Goal: Task Accomplishment & Management: Use online tool/utility

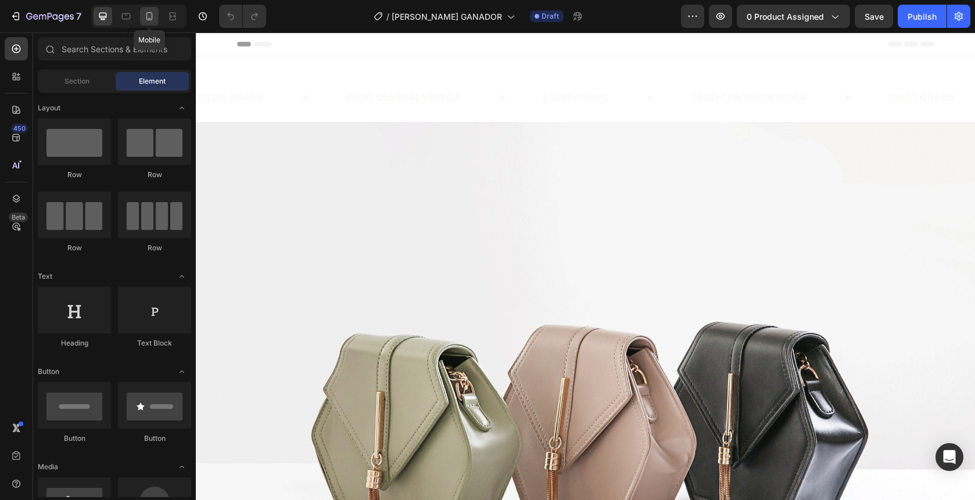
click at [156, 14] on div at bounding box center [149, 16] width 19 height 19
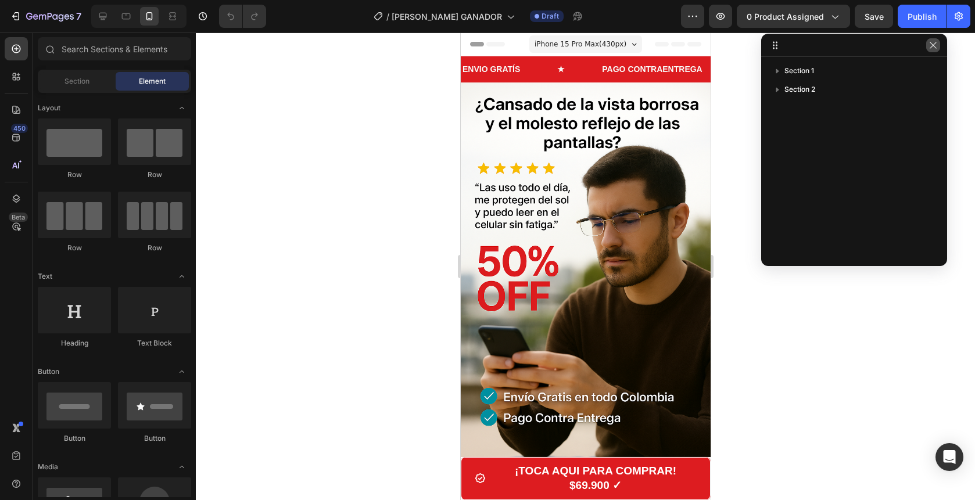
click at [929, 48] on icon "button" at bounding box center [933, 45] width 9 height 9
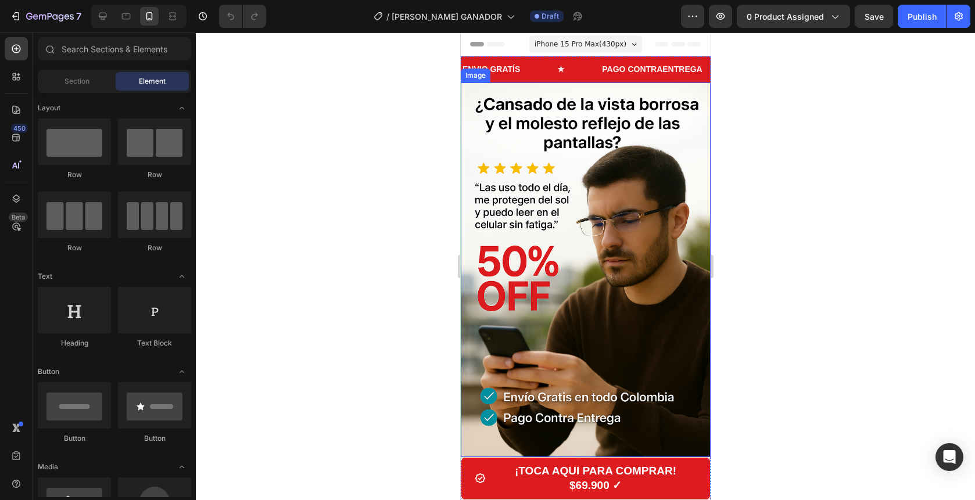
click at [623, 231] on img at bounding box center [585, 270] width 250 height 375
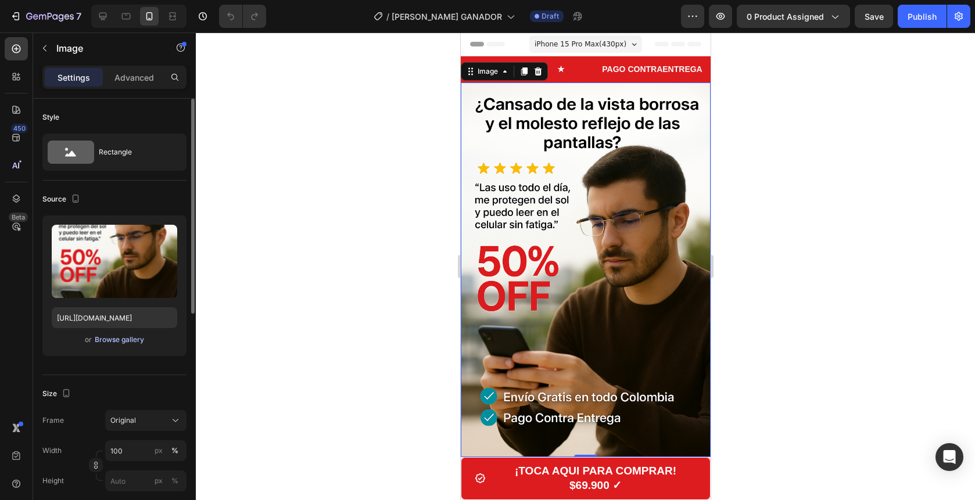
click at [134, 338] on div "Browse gallery" at bounding box center [119, 340] width 49 height 10
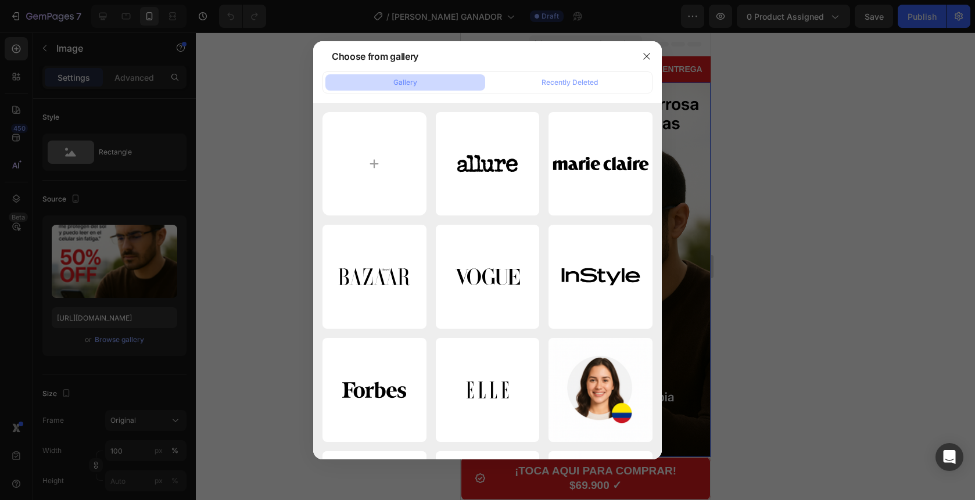
type input "C:\fakepath\ChatGPT Image [DATE], 11_06_53 p.m..png"
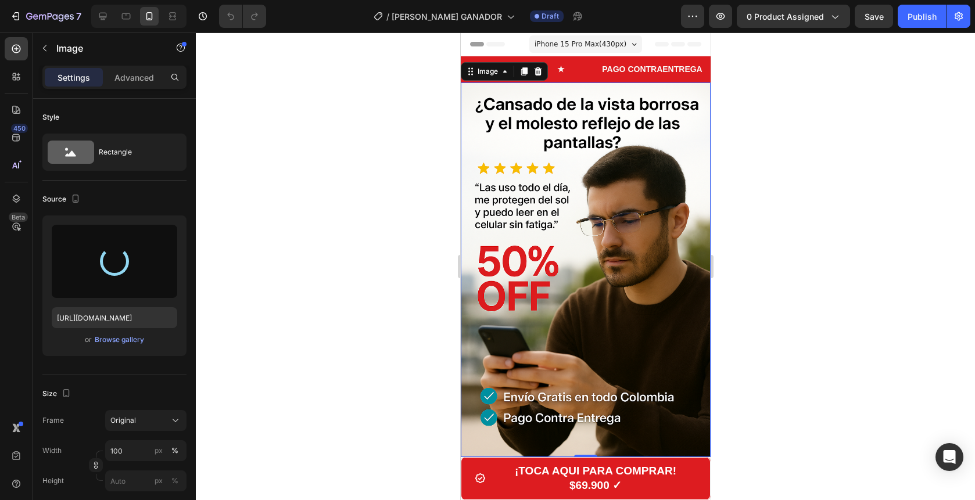
type input "[URL][DOMAIN_NAME]"
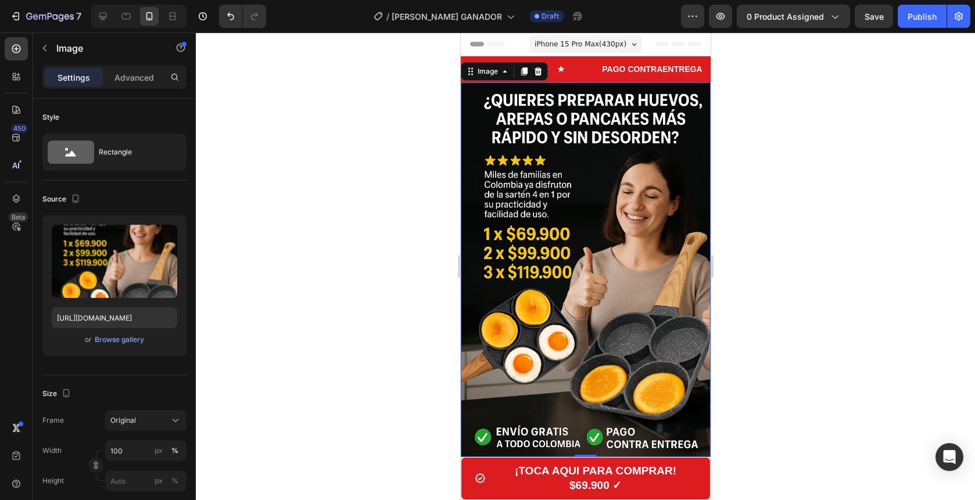
click at [841, 242] on div at bounding box center [586, 267] width 780 height 468
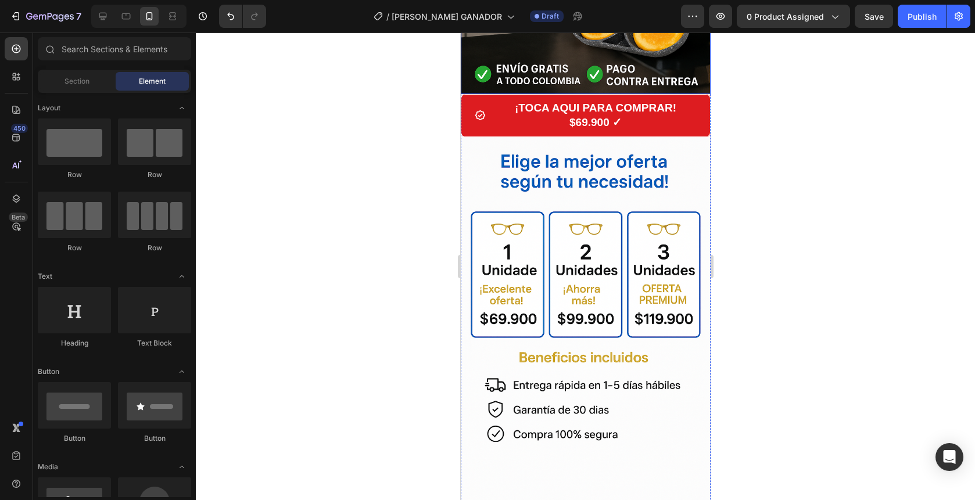
scroll to position [377, 0]
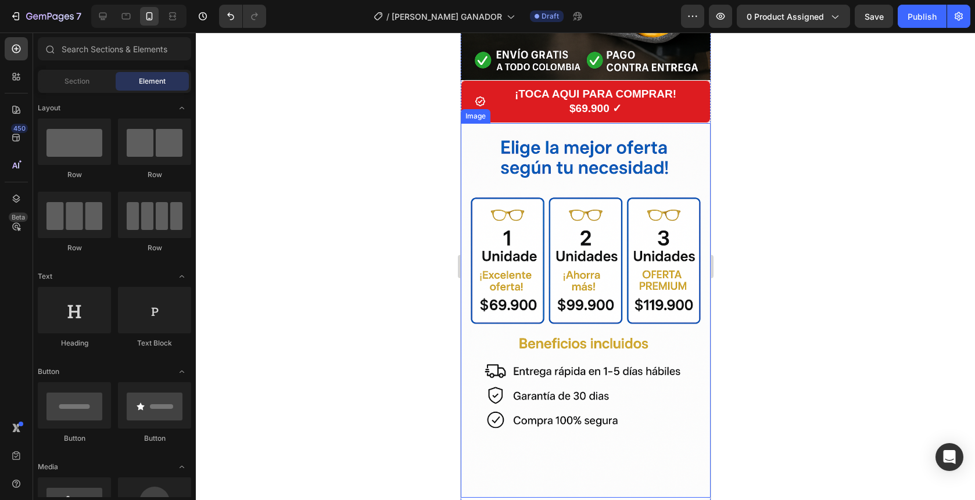
click at [666, 245] on img at bounding box center [585, 310] width 250 height 375
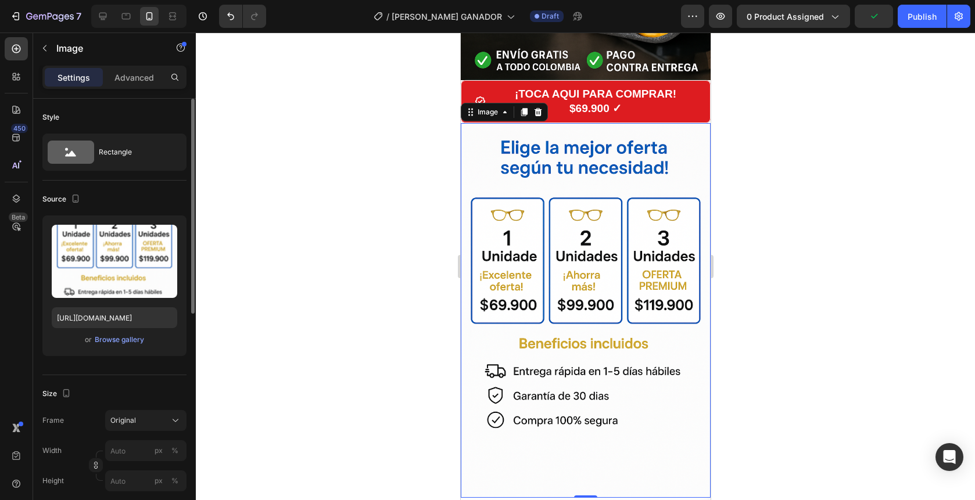
click at [126, 346] on div "or Browse gallery" at bounding box center [115, 340] width 126 height 14
click at [131, 339] on div "Browse gallery" at bounding box center [119, 340] width 49 height 10
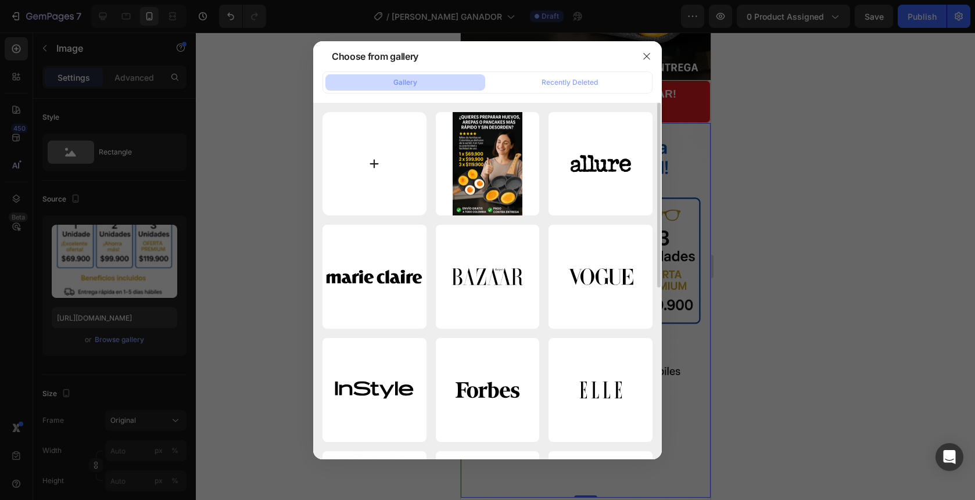
type input "C:\fakepath\ChatGPT Image [DATE], 11_06_59 p.m..png"
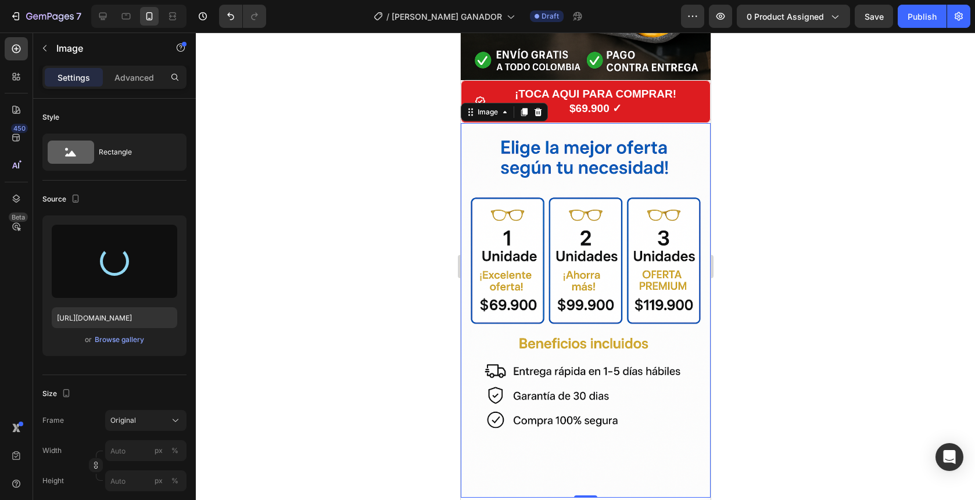
type input "[URL][DOMAIN_NAME]"
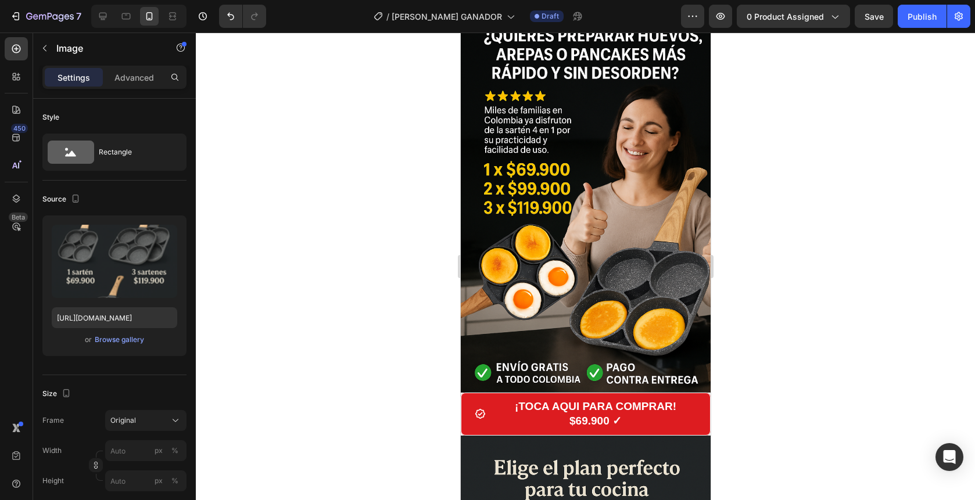
scroll to position [0, 0]
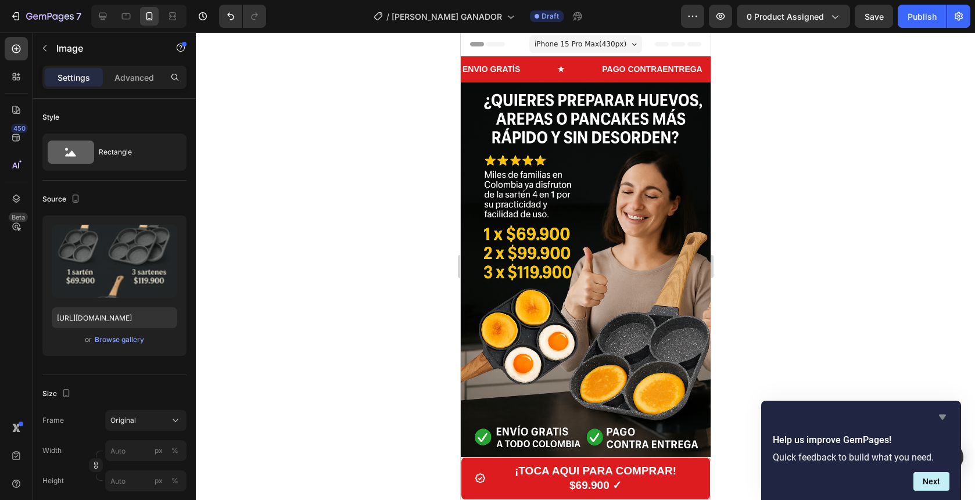
click at [940, 414] on icon "Hide survey" at bounding box center [943, 417] width 14 height 14
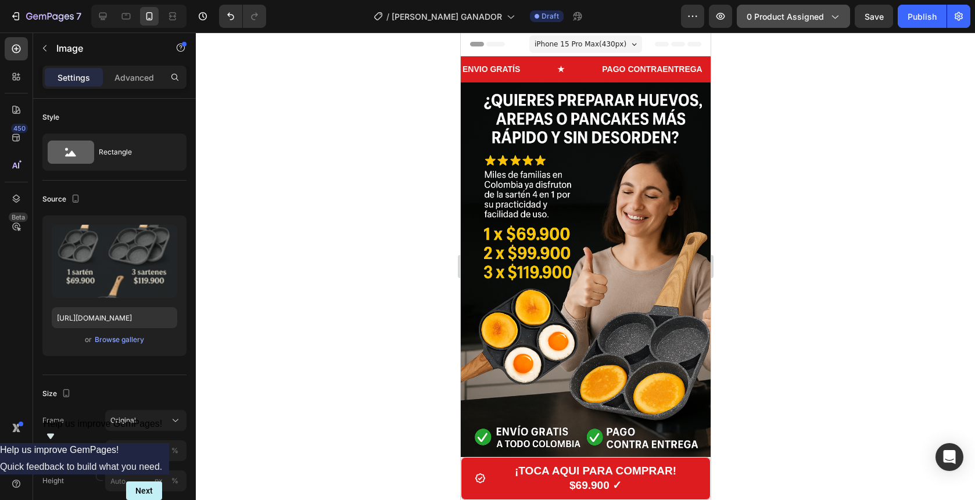
click at [812, 25] on button "0 product assigned" at bounding box center [793, 16] width 113 height 23
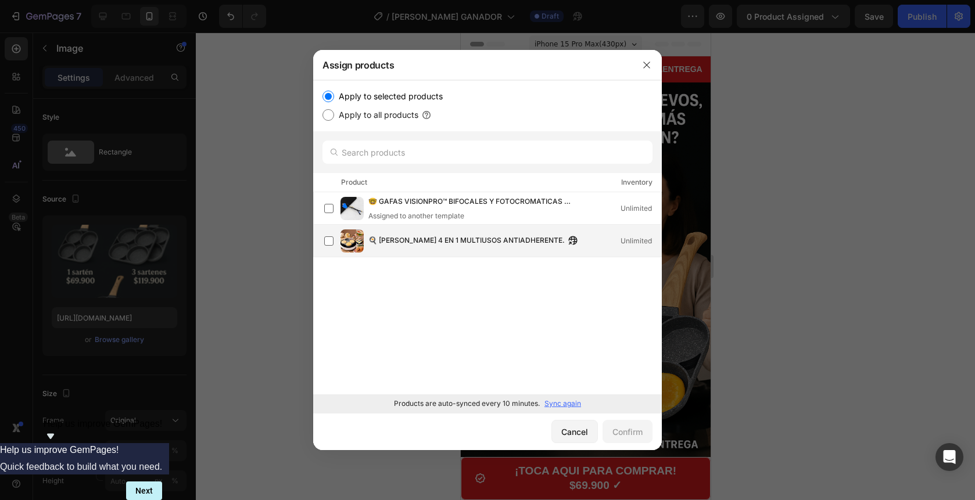
click at [438, 243] on span "🍳 [PERSON_NAME] 4 EN 1 MULTIUSOS ANTIADHERENTE." at bounding box center [467, 241] width 196 height 13
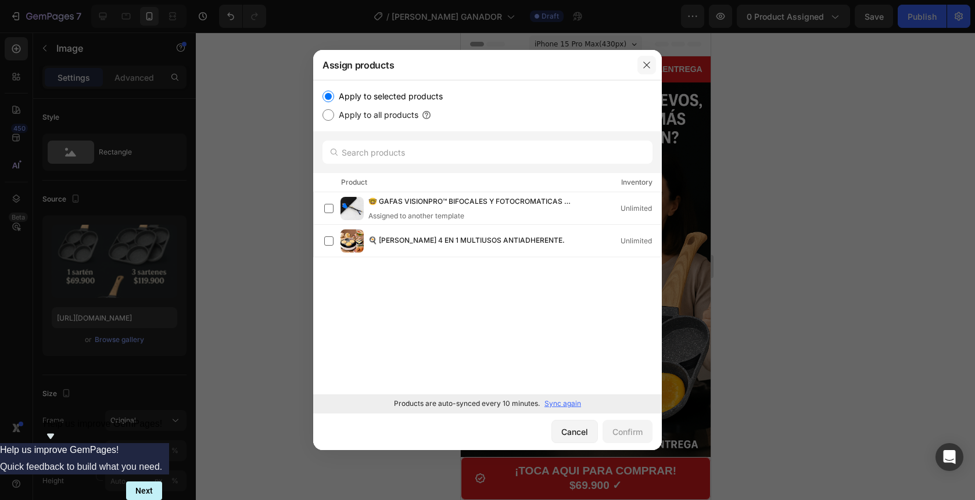
click at [650, 66] on icon "button" at bounding box center [646, 64] width 9 height 9
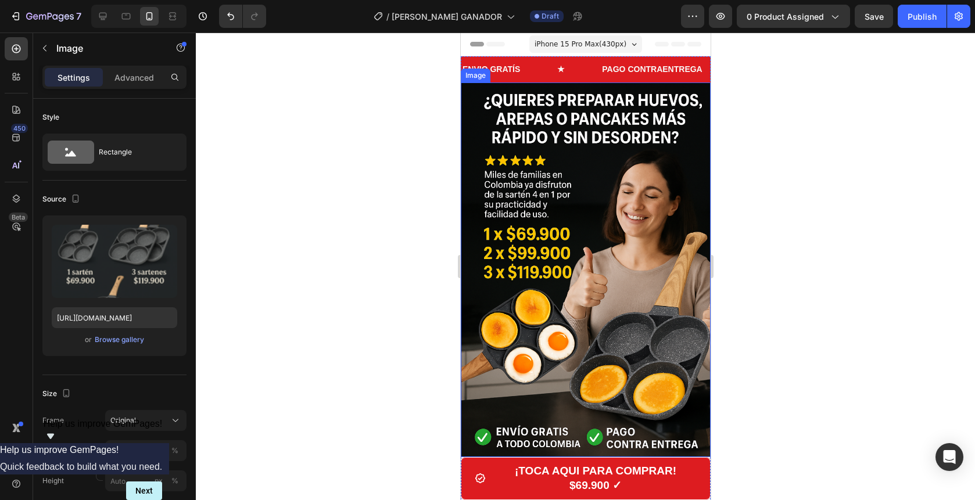
click at [658, 210] on img at bounding box center [585, 270] width 250 height 375
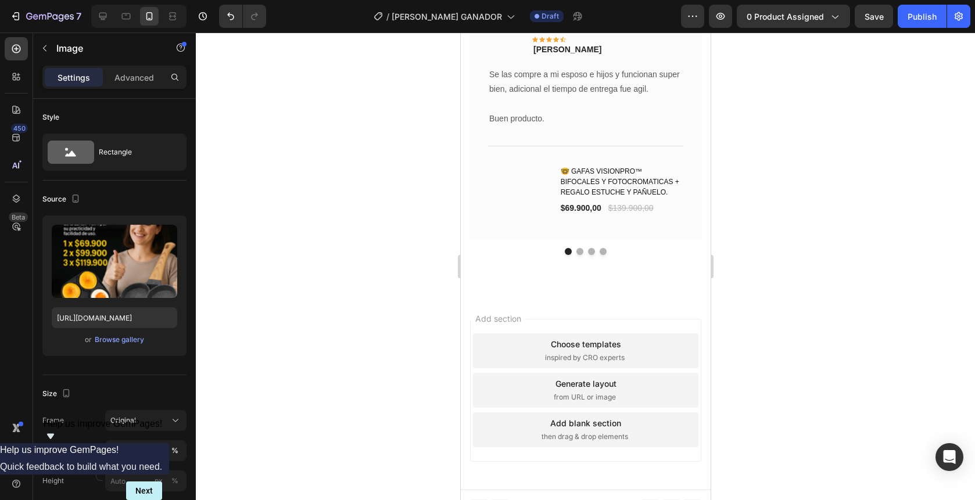
scroll to position [3076, 0]
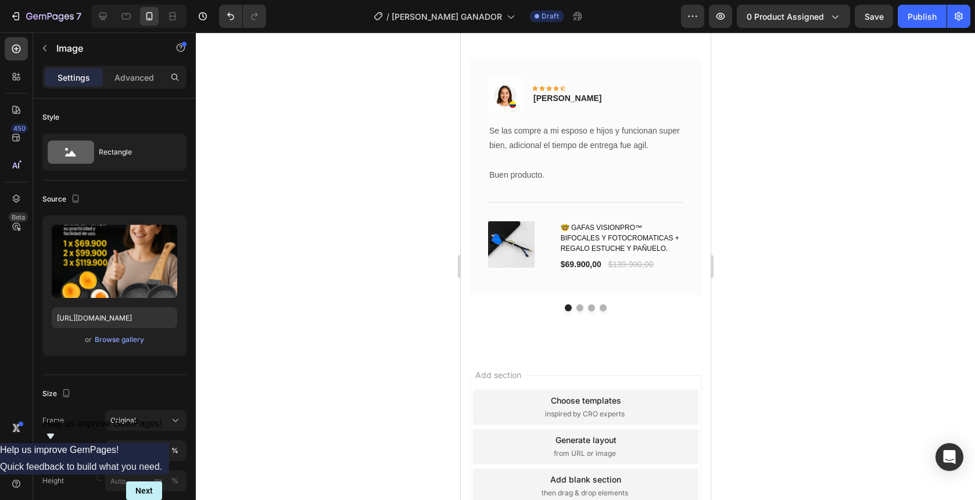
click at [632, 253] on h1 "🤓 GAFAS VISIONPRO™ BIFOCALES Y FOTOCROMATICAS + REGALO ESTUCHE Y PAÑUELO." at bounding box center [621, 238] width 124 height 34
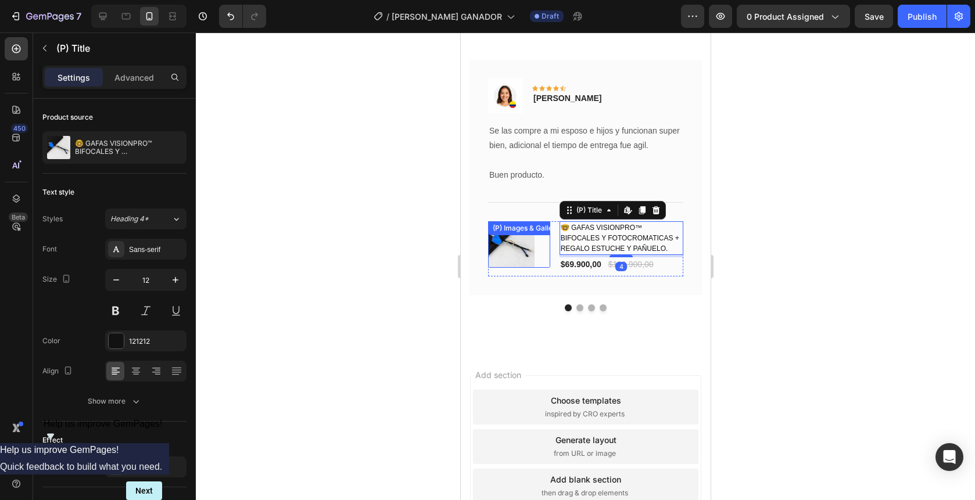
click at [510, 251] on img at bounding box center [511, 244] width 47 height 47
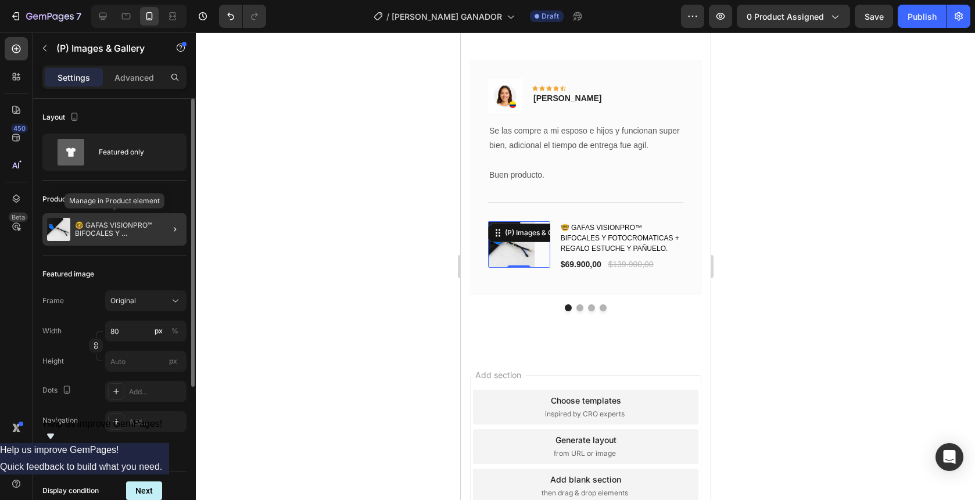
click at [138, 224] on p "🤓 GAFAS VISIONPRO™ BIFOCALES Y FOTOCROMATICAS + REGALO ESTUCHE Y PAÑUELO." at bounding box center [128, 229] width 107 height 16
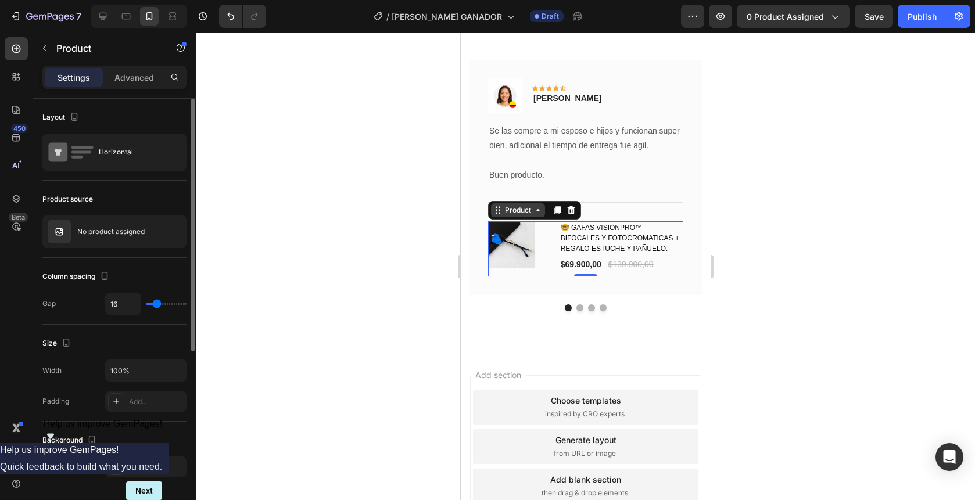
click at [533, 213] on icon at bounding box center [537, 210] width 9 height 9
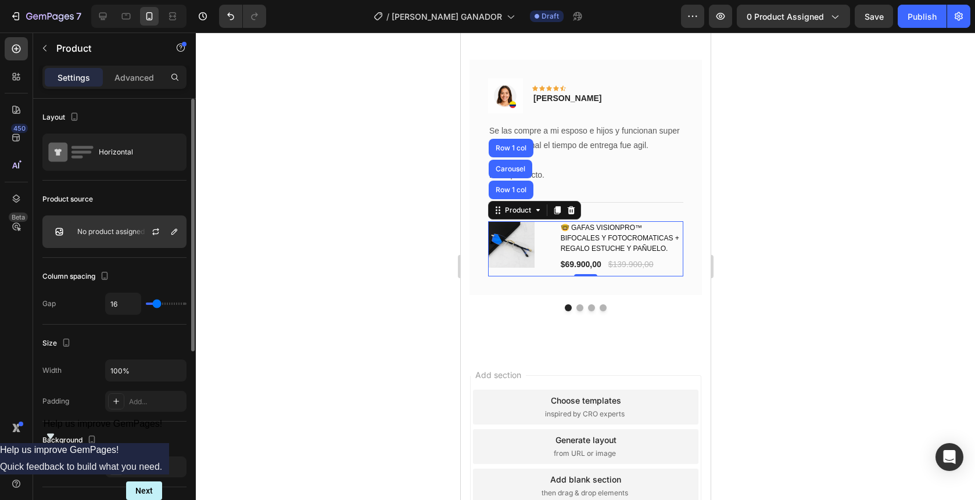
click at [98, 234] on p "No product assigned" at bounding box center [110, 232] width 67 height 8
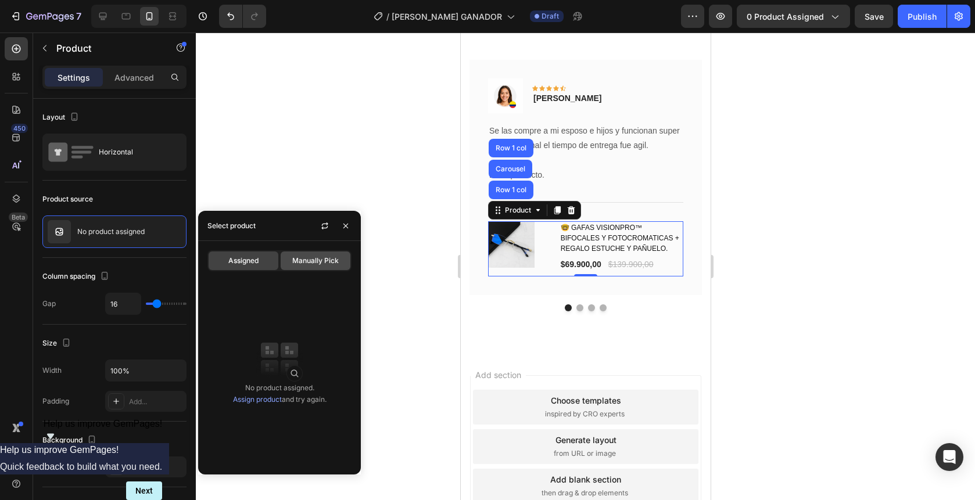
click at [317, 262] on span "Manually Pick" at bounding box center [315, 261] width 47 height 10
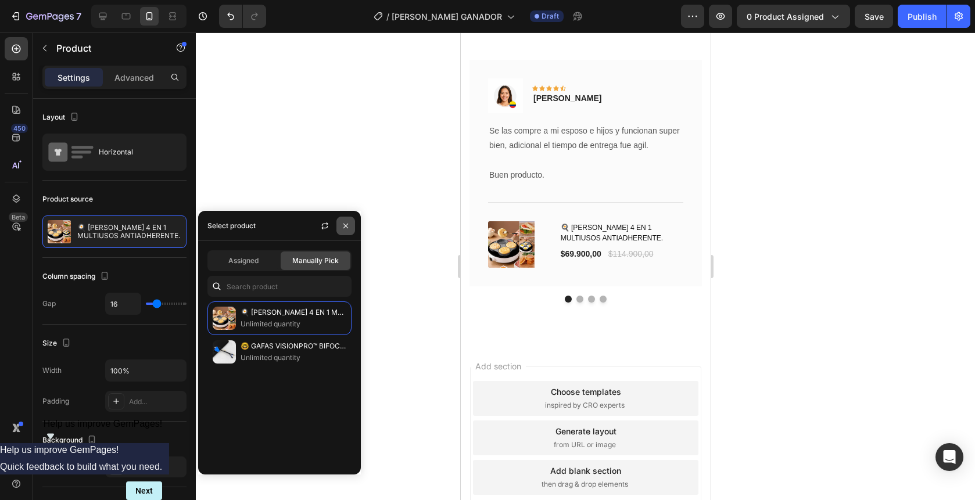
click at [345, 226] on icon "button" at bounding box center [345, 225] width 9 height 9
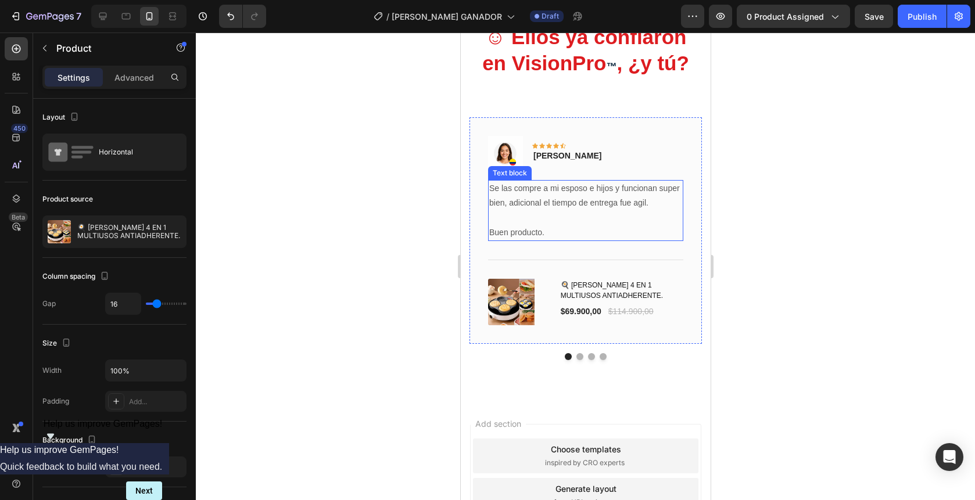
scroll to position [3015, 0]
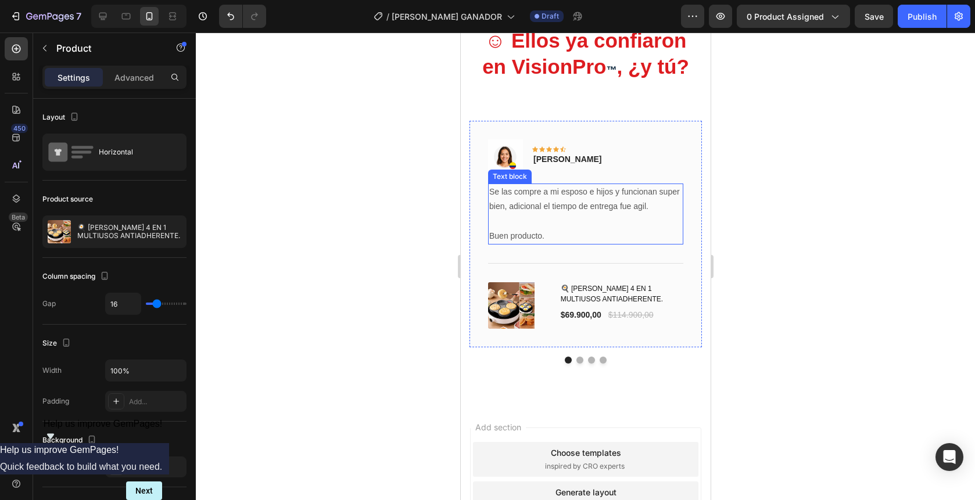
click at [585, 208] on p "Se las compre a mi esposo e hijos y funcionan super bien, adicional el tiempo d…" at bounding box center [585, 214] width 193 height 59
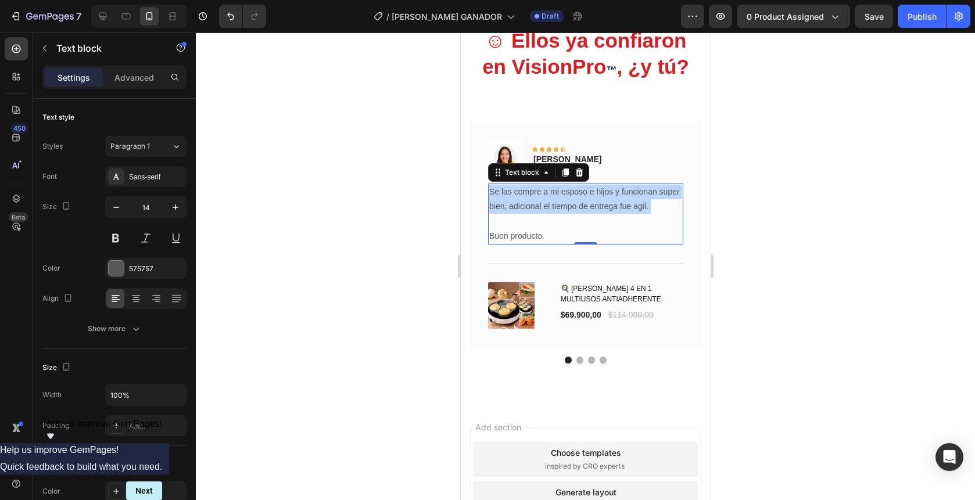
click at [585, 208] on p "Se las compre a mi esposo e hijos y funcionan super bien, adicional el tiempo d…" at bounding box center [585, 214] width 193 height 59
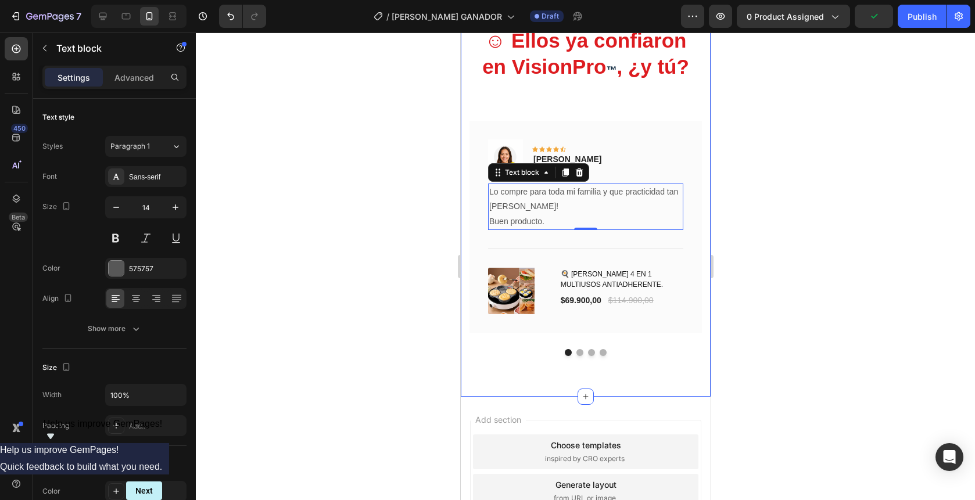
click at [774, 284] on div at bounding box center [586, 267] width 780 height 468
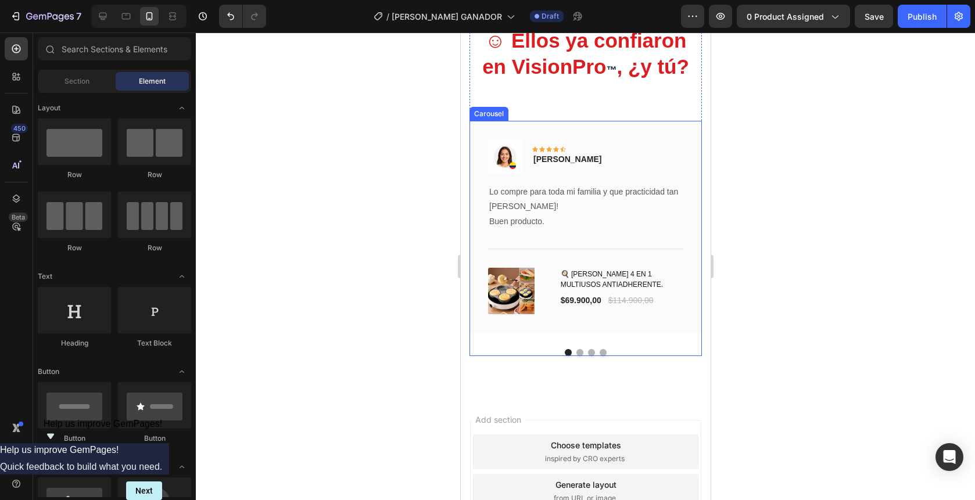
click at [581, 351] on button "Dot" at bounding box center [579, 352] width 7 height 7
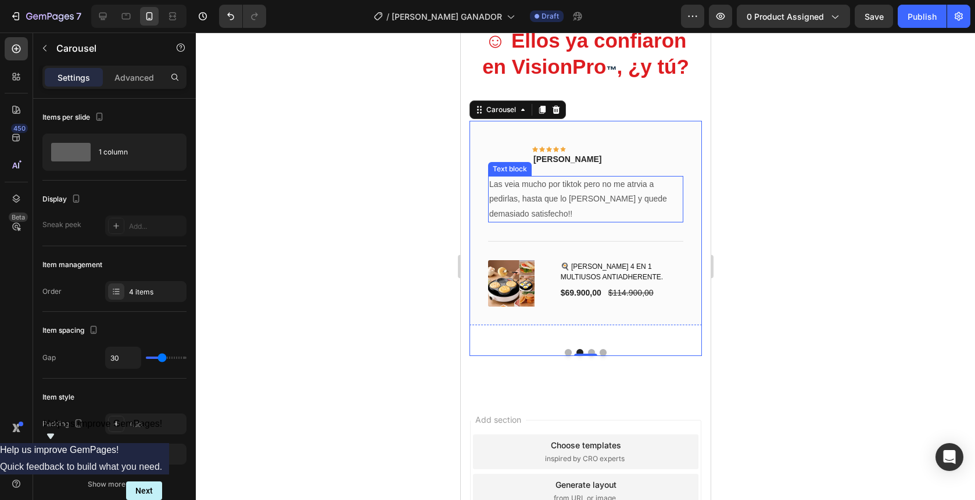
click at [560, 194] on p "Las veia mucho por tiktok pero no me atrvia a pedirlas, hasta que lo [PERSON_NA…" at bounding box center [585, 207] width 193 height 44
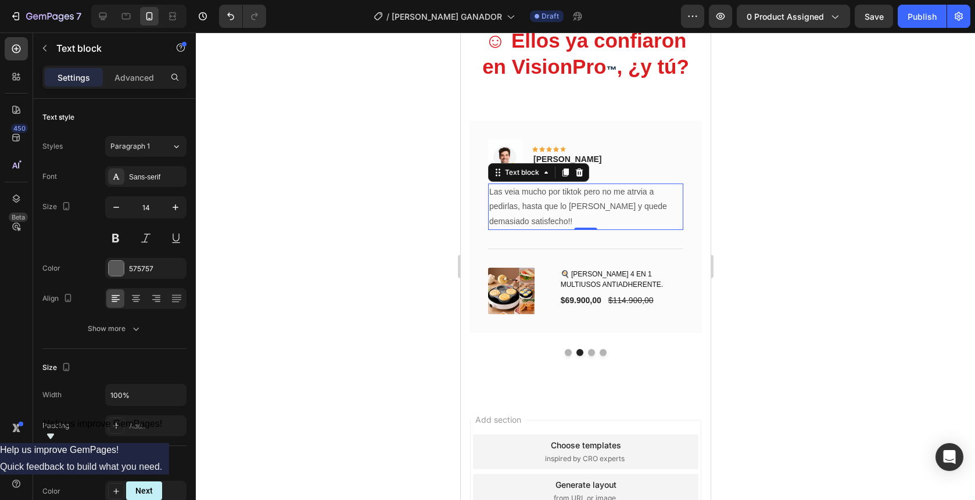
click at [560, 194] on p "Las veia mucho por tiktok pero no me atrvia a pedirlas, hasta que lo [PERSON_NA…" at bounding box center [585, 207] width 193 height 44
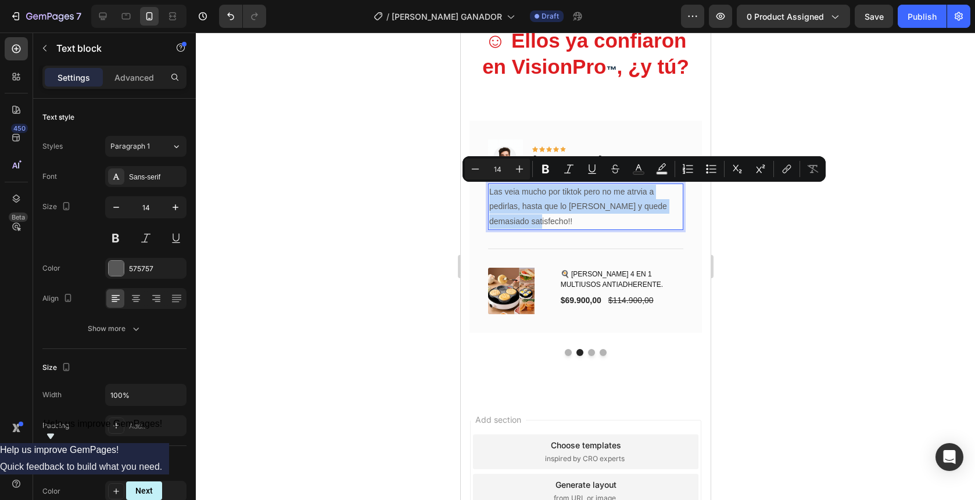
click at [624, 217] on p "Las veia mucho por tiktok pero no me atrvia a pedirlas, hasta que lo [PERSON_NA…" at bounding box center [585, 207] width 193 height 44
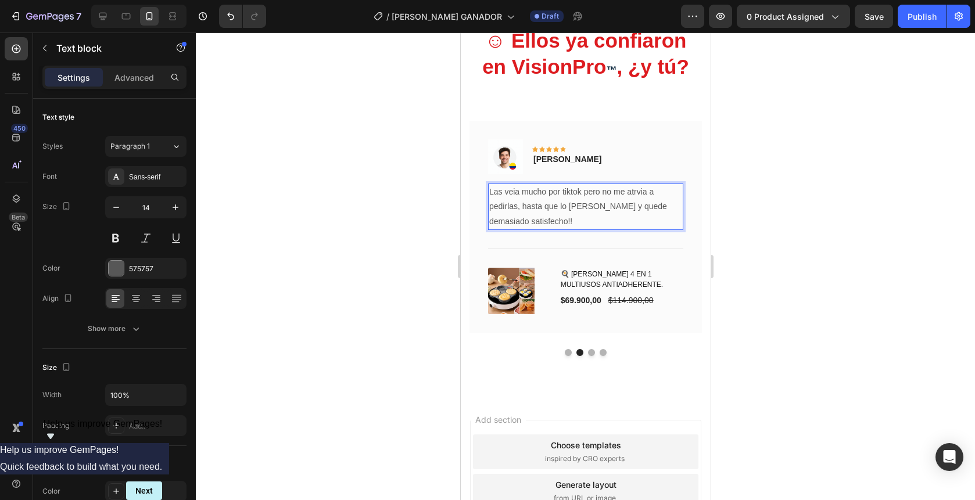
click at [638, 195] on p "Las veia mucho por tiktok pero no me atrvia a pedirlas, hasta que lo [PERSON_NA…" at bounding box center [585, 207] width 193 height 44
click at [518, 206] on p "Las veia mucho por tiktok pero no me atrevia a pedirlas, hasta que lo [PERSON_N…" at bounding box center [585, 207] width 193 height 44
click at [552, 226] on p "Las veia mucho por tiktok pero no me atrevia a pedirlo, hasta que lo [PERSON_NA…" at bounding box center [585, 207] width 193 height 44
click at [592, 351] on button "Dot" at bounding box center [591, 352] width 7 height 7
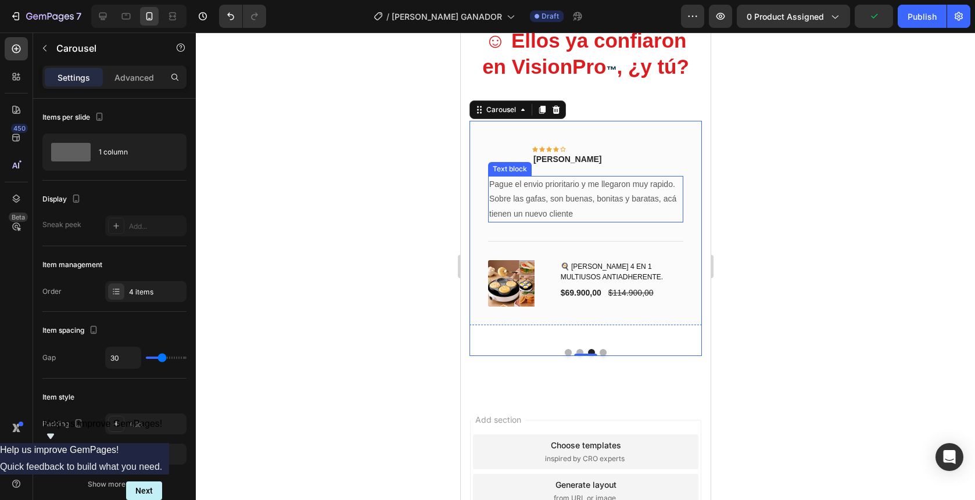
click at [616, 193] on p "Pague el envio prioritario y me llegaron muy rapido." at bounding box center [585, 192] width 193 height 15
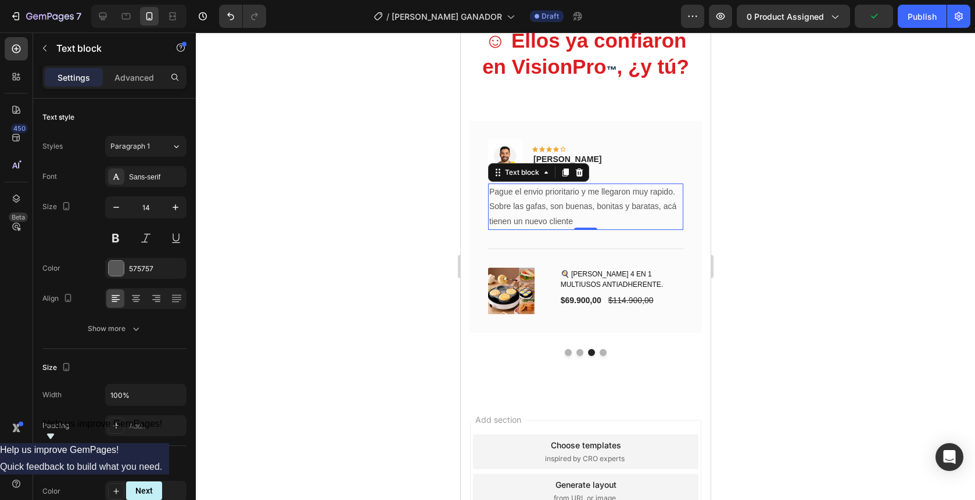
click at [616, 193] on p "Pague el envio prioritario y me llegaron muy rapido." at bounding box center [585, 192] width 193 height 15
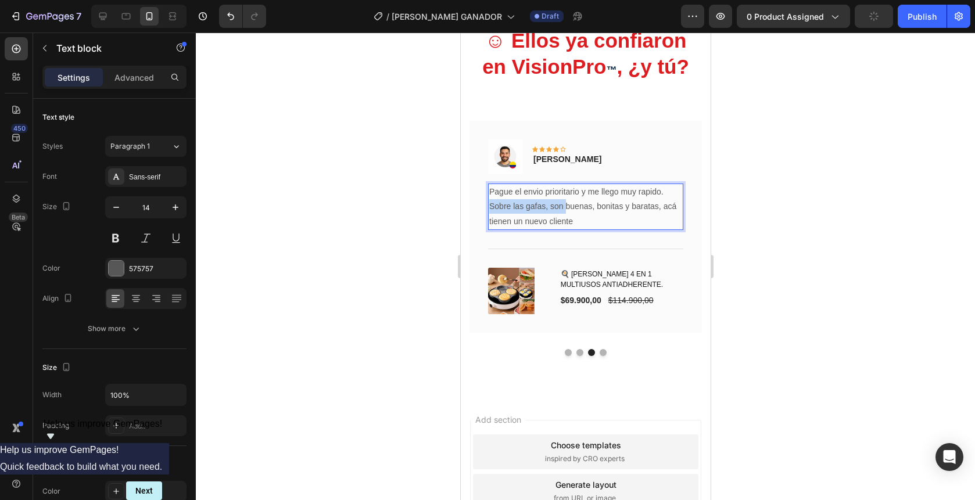
drag, startPoint x: 567, startPoint y: 209, endPoint x: 487, endPoint y: 212, distance: 79.7
click at [487, 212] on div "Image Icon Icon Icon Icon Icon Row [PERSON_NAME] Text block Row Pague el envio …" at bounding box center [585, 227] width 233 height 212
click at [512, 208] on p "buenas, bonitas y baratas, acá tienen un nuevo cliente" at bounding box center [585, 213] width 193 height 29
click at [516, 209] on p "buenos, bonitas y baratas, acá tienen un nuevo cliente" at bounding box center [585, 213] width 193 height 29
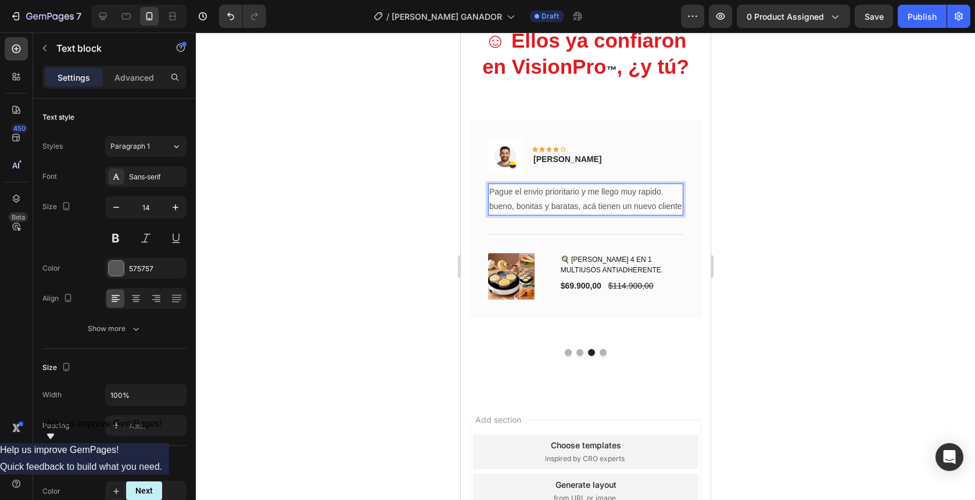
click at [537, 208] on p "bueno, bonitas y baratas, acá tienen un nuevo cliente" at bounding box center [585, 206] width 193 height 15
click at [573, 209] on p "bueno, bonito y baratas, acá tienen un nuevo cliente" at bounding box center [585, 206] width 193 height 15
click at [602, 353] on button "Dot" at bounding box center [602, 352] width 7 height 7
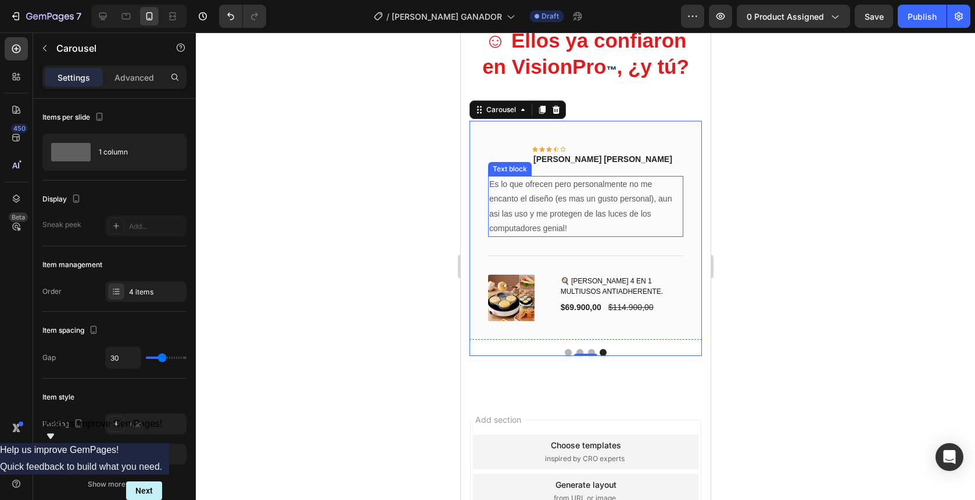
click at [510, 221] on p "Es lo que ofrecen pero personalmente no me encanto el diseño (es mas un gusto p…" at bounding box center [585, 214] width 193 height 59
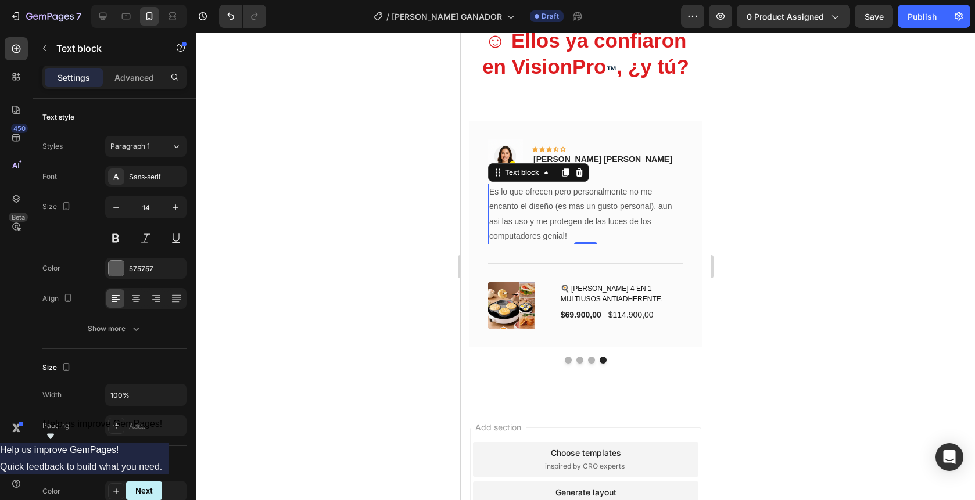
click at [508, 221] on p "Es lo que ofrecen pero personalmente no me encanto el diseño (es mas un gusto p…" at bounding box center [585, 214] width 193 height 59
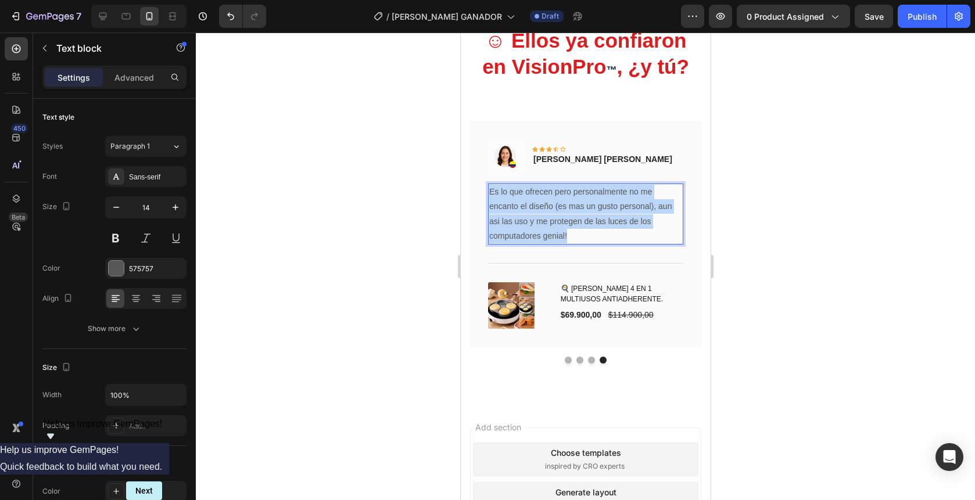
click at [508, 221] on p "Es lo que ofrecen pero personalmente no me encanto el diseño (es mas un gusto p…" at bounding box center [585, 214] width 193 height 59
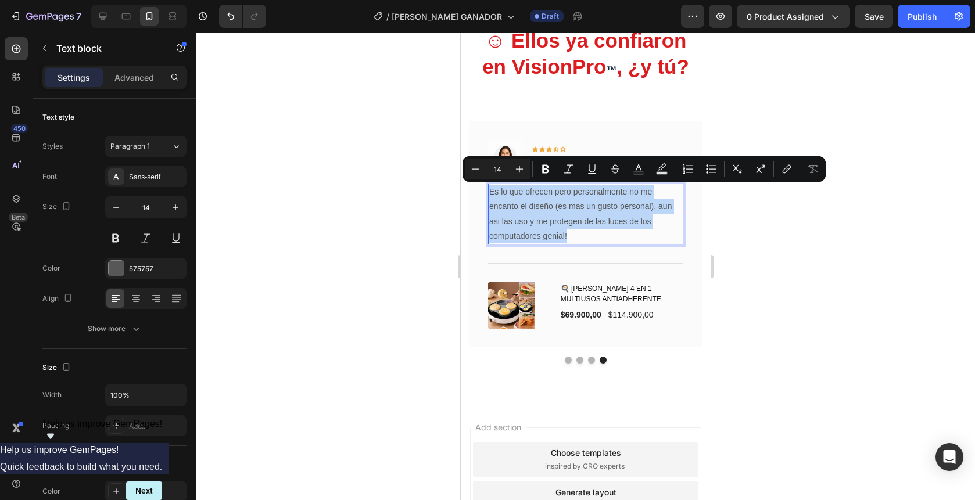
click at [508, 221] on p "Es lo que ofrecen pero personalmente no me encanto el diseño (es mas un gusto p…" at bounding box center [585, 214] width 193 height 59
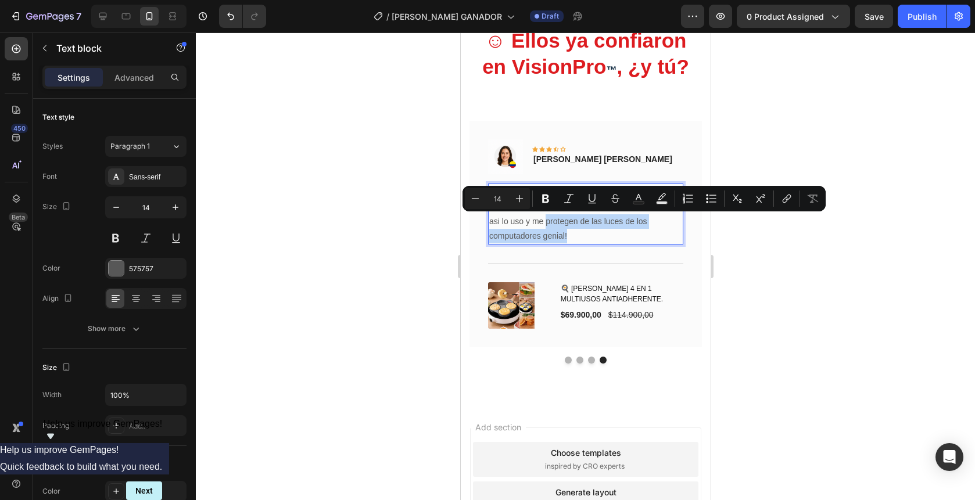
drag, startPoint x: 547, startPoint y: 221, endPoint x: 571, endPoint y: 235, distance: 27.8
click at [571, 235] on p "Es lo que ofrecen pero personalmente no me encanto el diseño (es mas un gusto p…" at bounding box center [585, 214] width 193 height 59
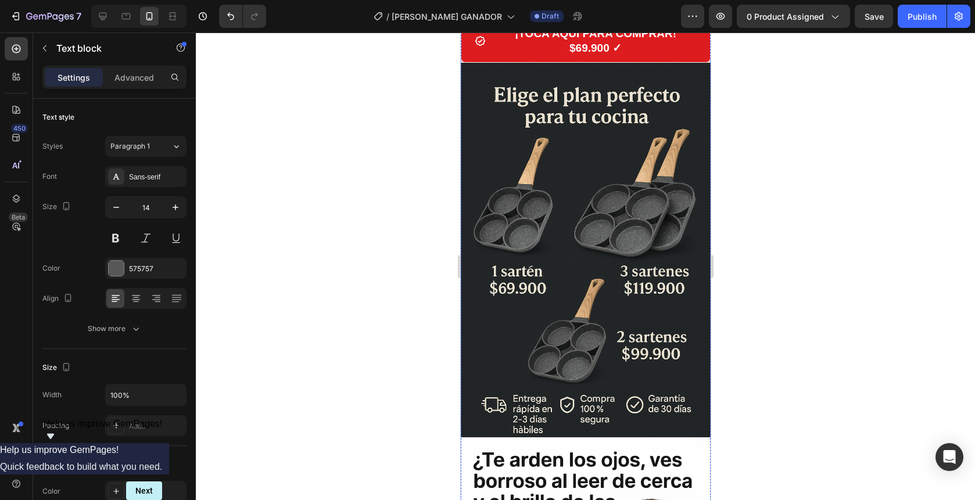
scroll to position [438, 0]
click at [610, 231] on img at bounding box center [585, 249] width 250 height 375
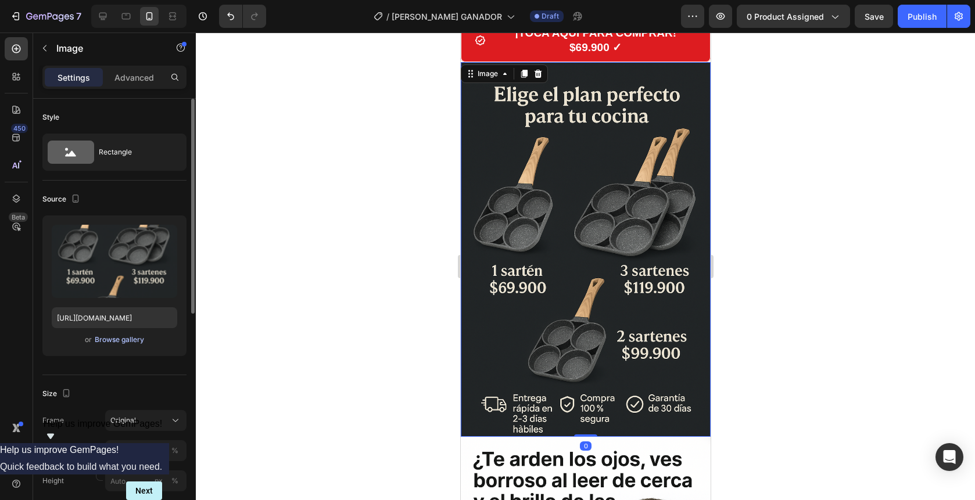
click at [122, 342] on div "Browse gallery" at bounding box center [119, 340] width 49 height 10
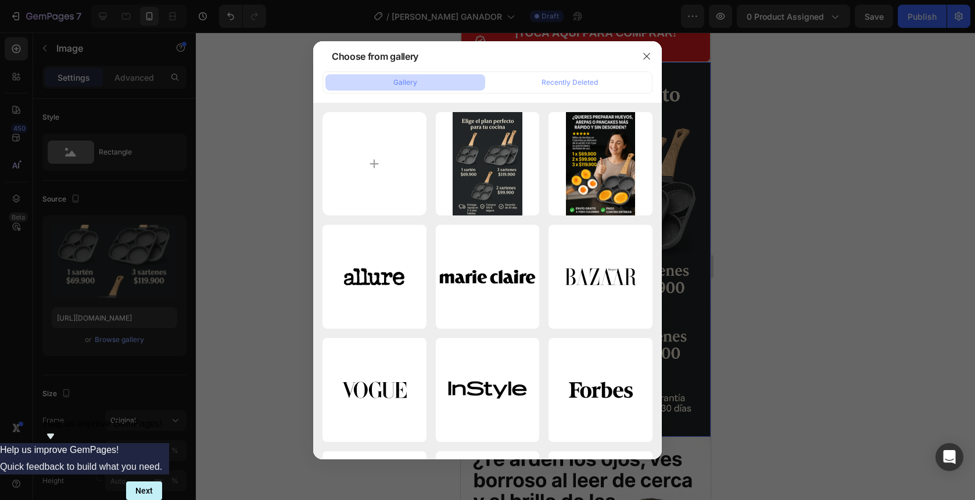
type input "C:\fakepath\gempages_558333503108809630-2843fe74-b4e4-45fa-80a3-3f32af571eb2.we…"
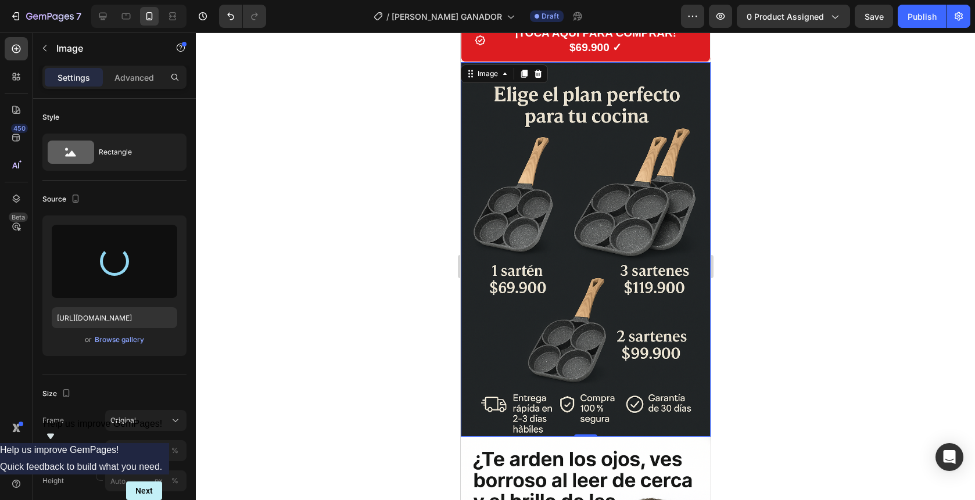
type input "[URL][DOMAIN_NAME]"
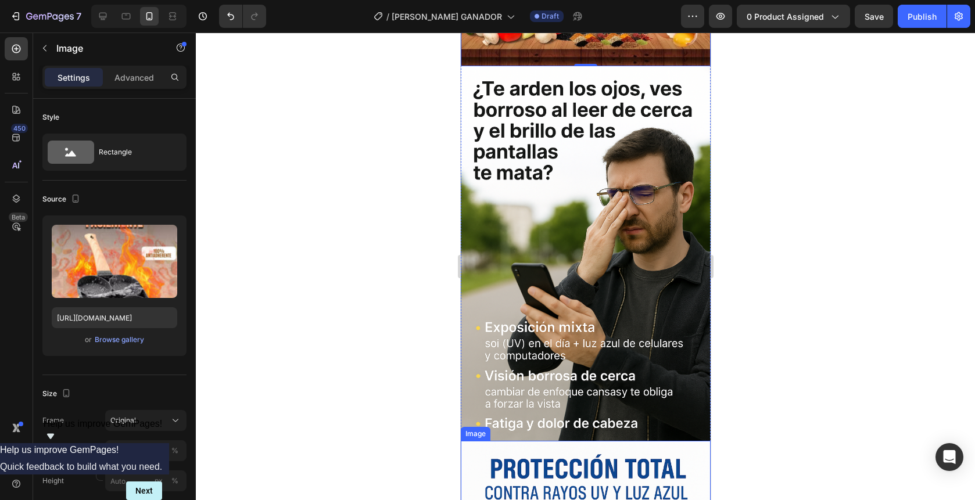
scroll to position [747, 0]
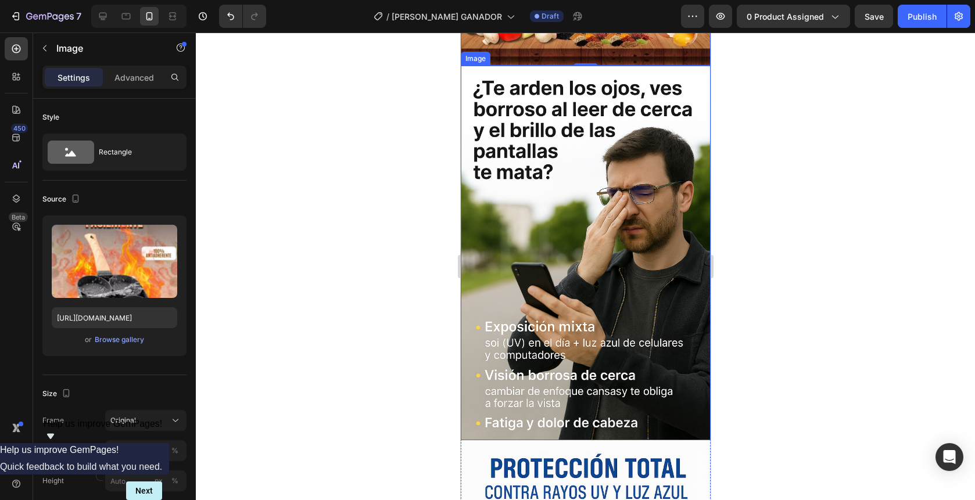
click at [598, 310] on img at bounding box center [585, 253] width 250 height 375
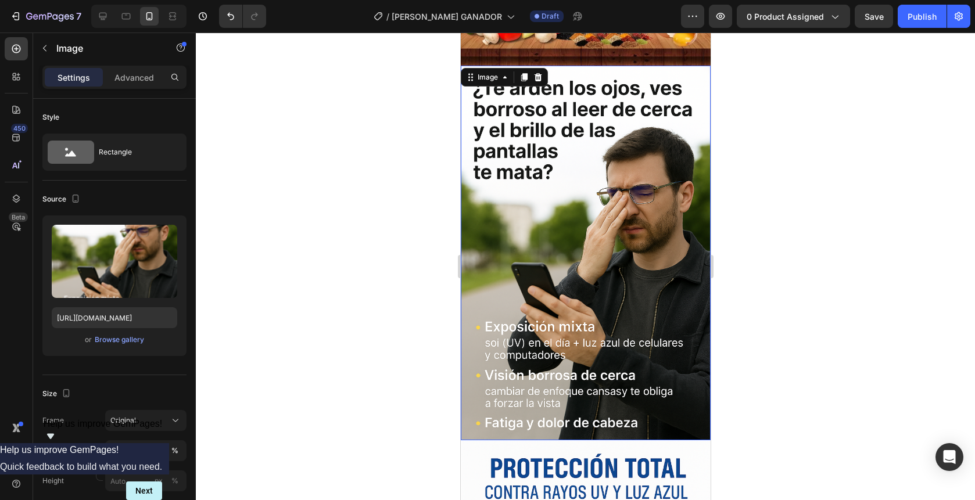
click at [598, 310] on img at bounding box center [585, 253] width 250 height 375
click at [127, 341] on div "Browse gallery" at bounding box center [119, 340] width 49 height 10
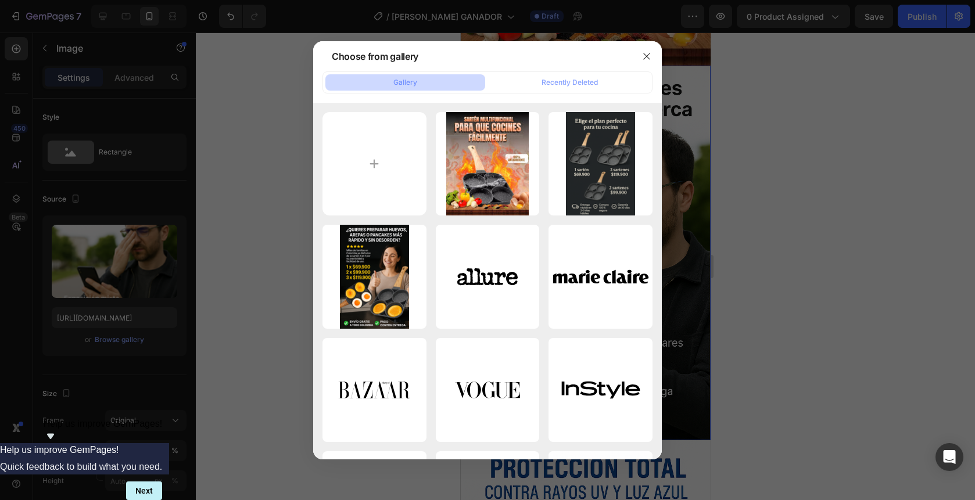
type input "C:\fakepath\gempages_558333503108809630-e189e9a4-14e8-4871-8bb2-2959a6c1d8de.we…"
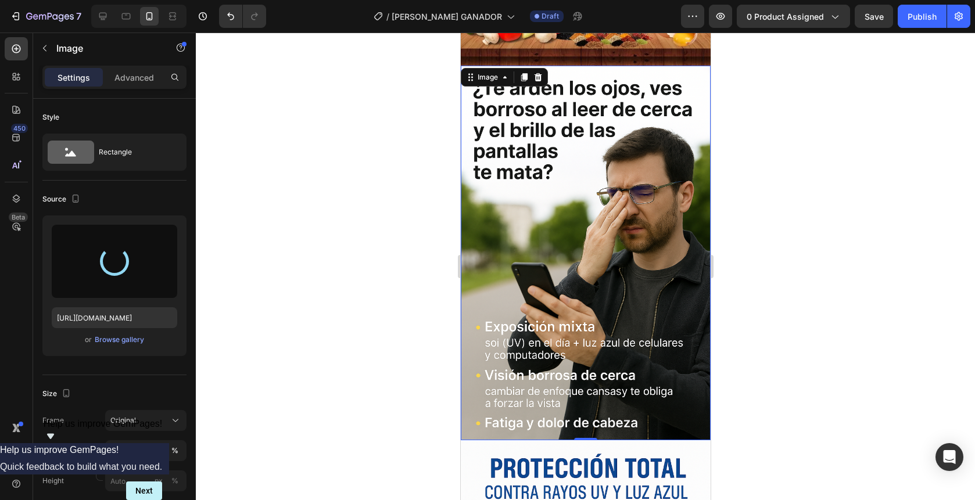
type input "[URL][DOMAIN_NAME]"
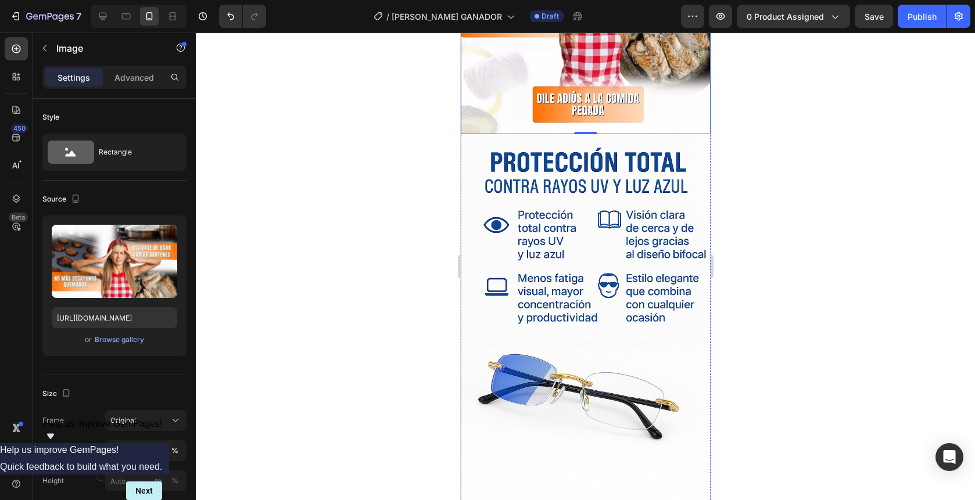
scroll to position [993, 0]
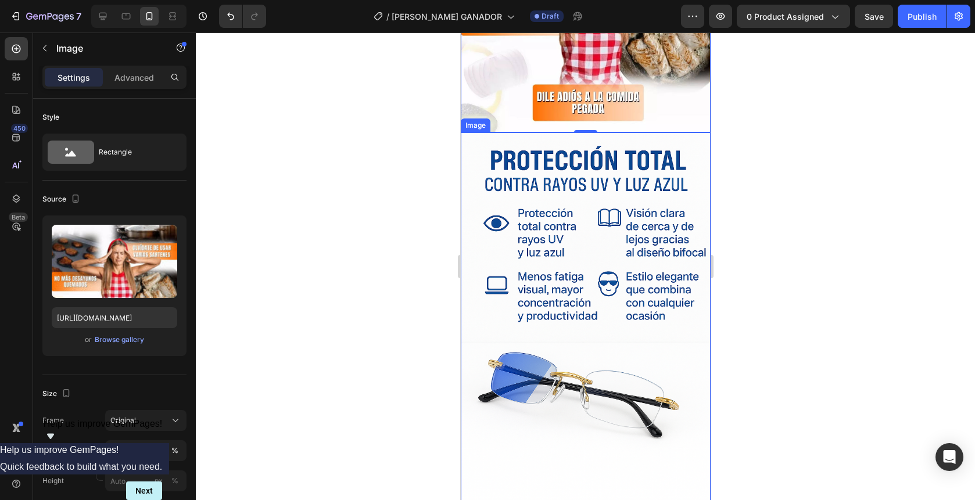
click at [580, 202] on img at bounding box center [585, 320] width 250 height 375
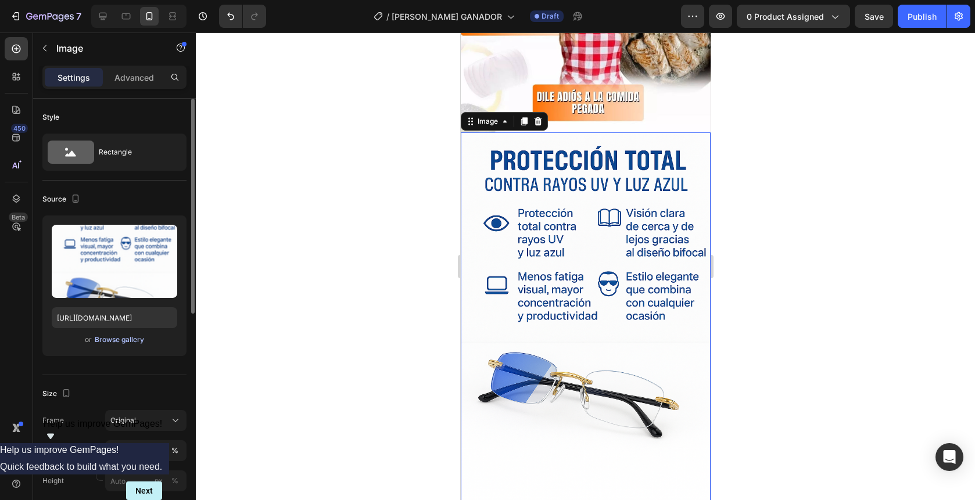
click at [133, 342] on div "Browse gallery" at bounding box center [119, 340] width 49 height 10
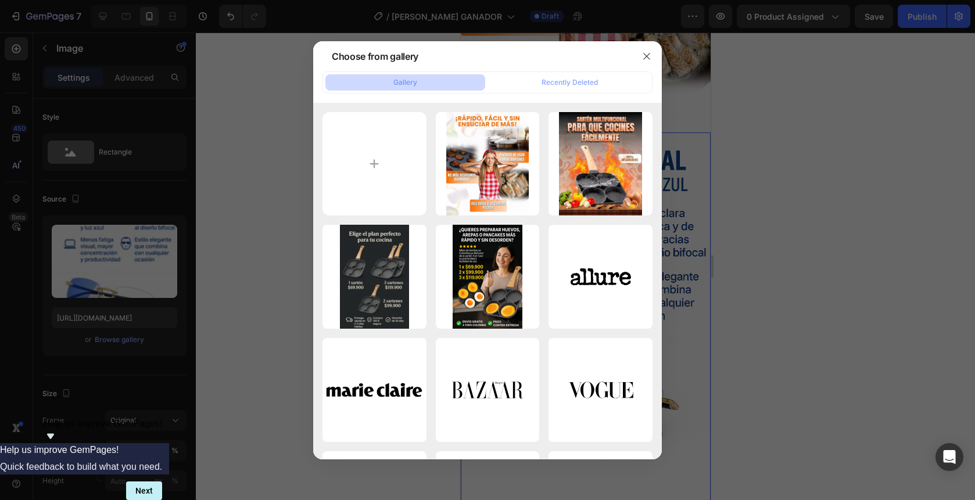
type input "C:\fakepath\gempages_558333503108809630-e1b0d39e-642a-49cb-8203-b321195c574c.we…"
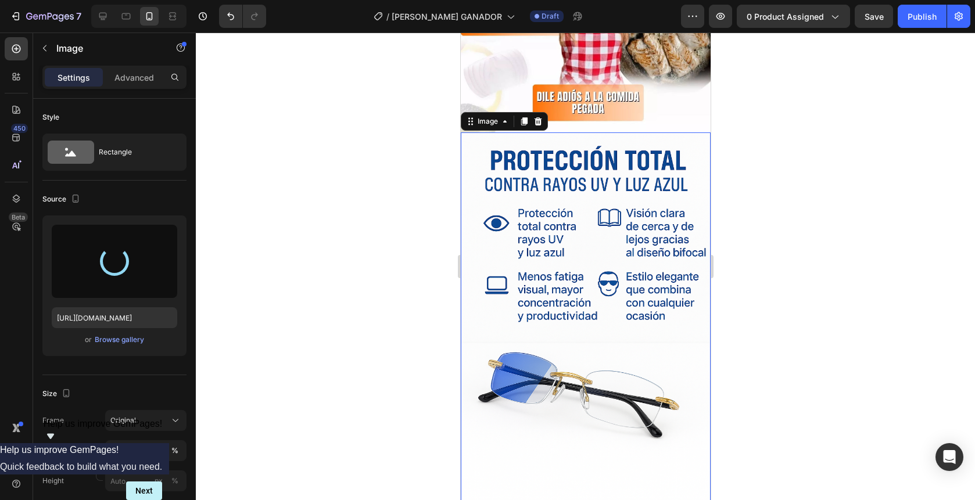
type input "[URL][DOMAIN_NAME]"
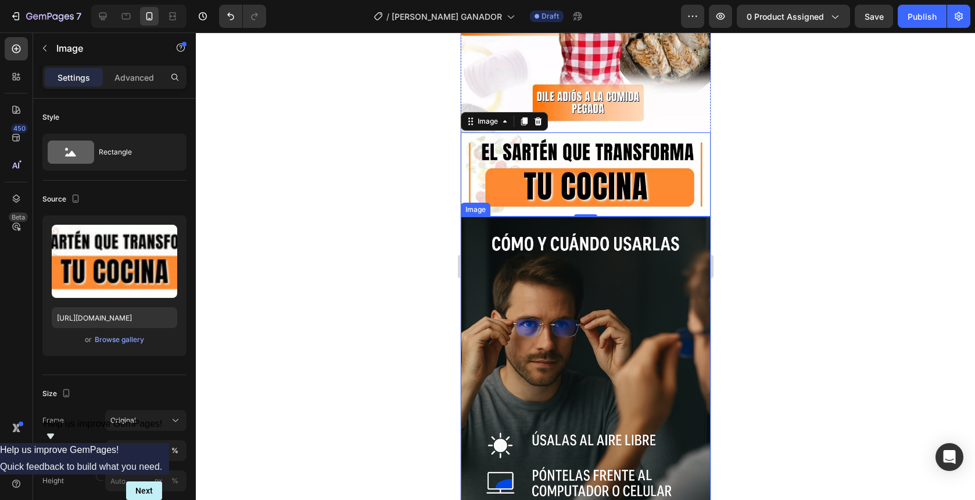
click at [608, 332] on img at bounding box center [585, 404] width 250 height 375
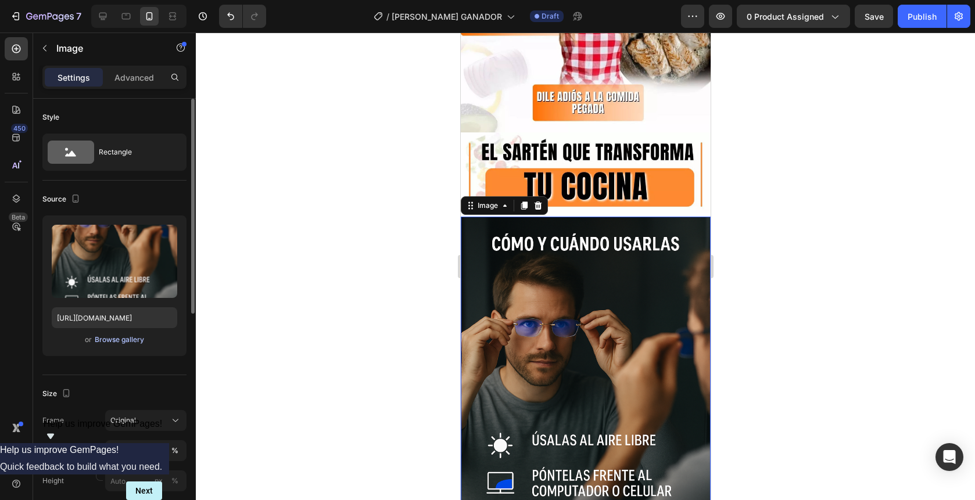
click at [126, 342] on div "Browse gallery" at bounding box center [119, 340] width 49 height 10
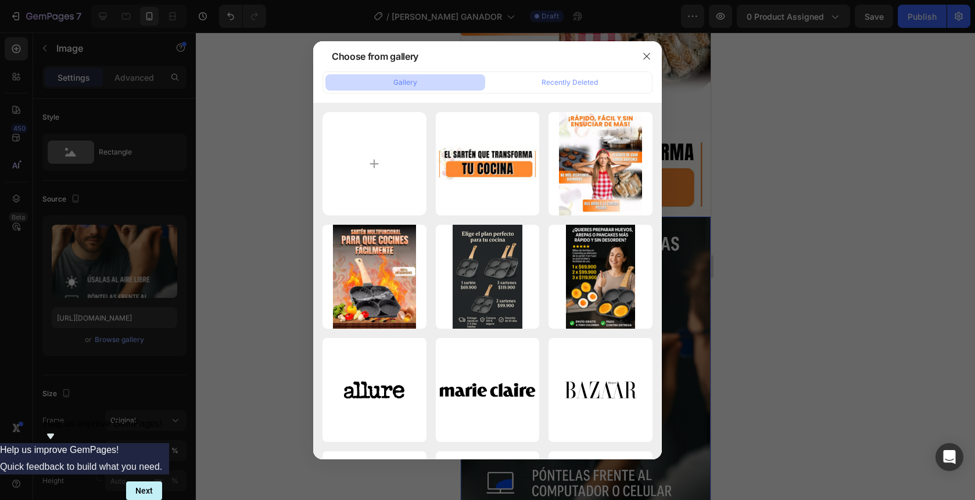
type input "C:\fakepath\gempages_558333503108809630-cbe5ece5-9590-40cf-b637-3bdfe45becf7.we…"
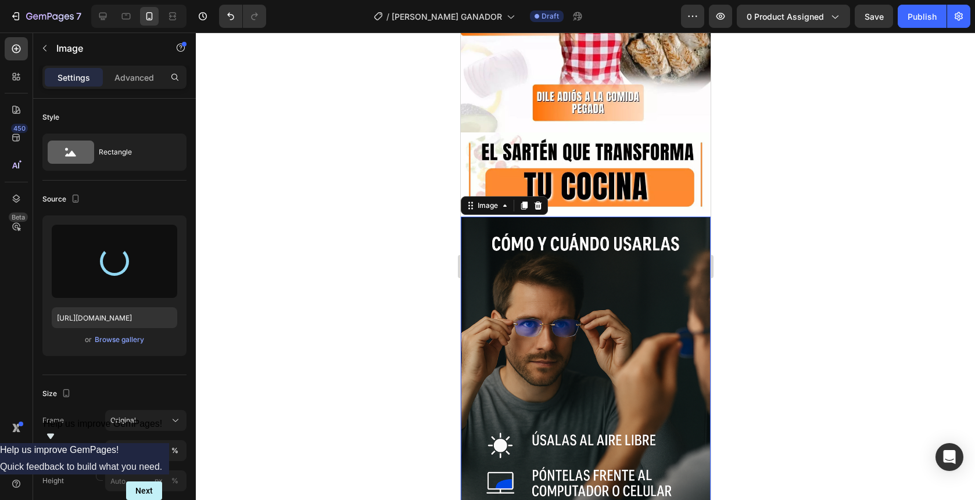
type input "[URL][DOMAIN_NAME]"
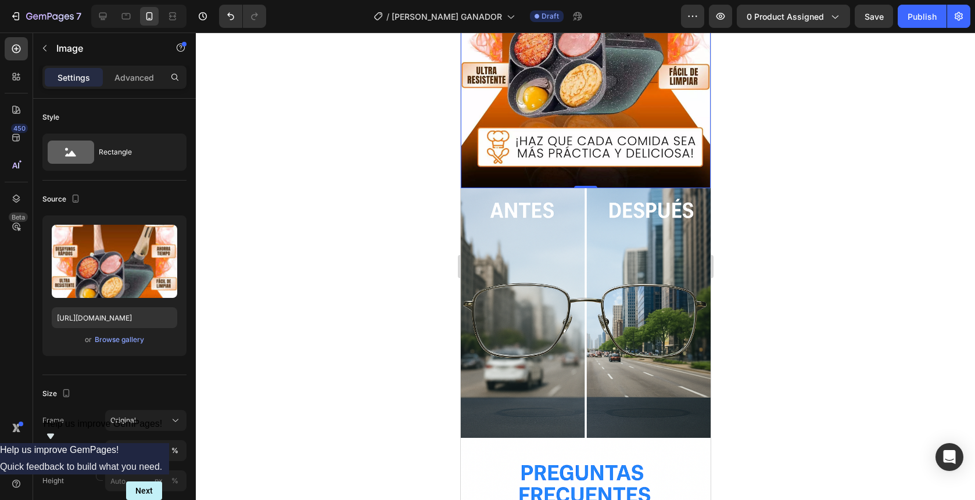
scroll to position [1337, 0]
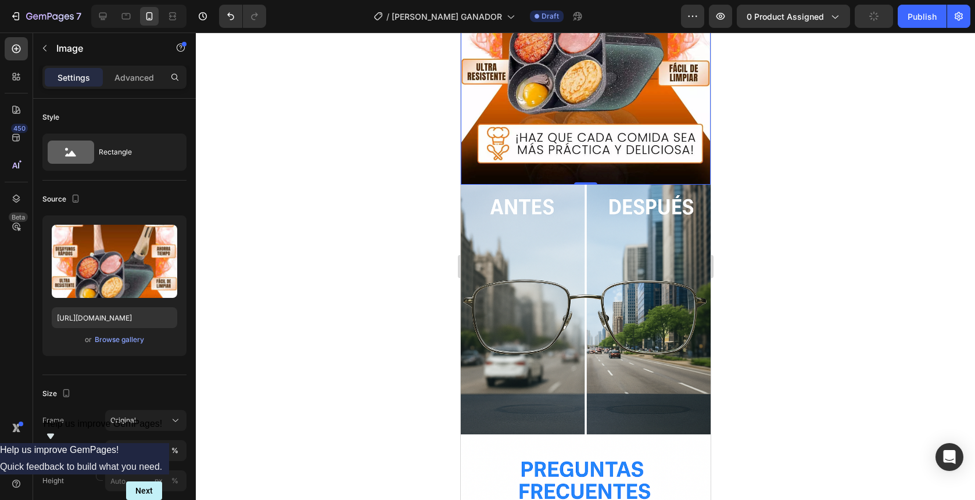
click at [645, 248] on img at bounding box center [585, 310] width 250 height 250
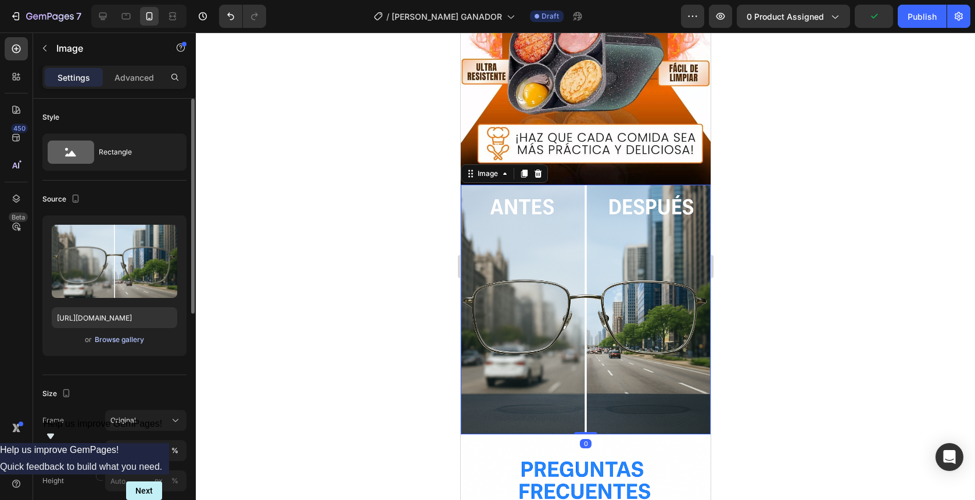
click at [137, 338] on div "Browse gallery" at bounding box center [119, 340] width 49 height 10
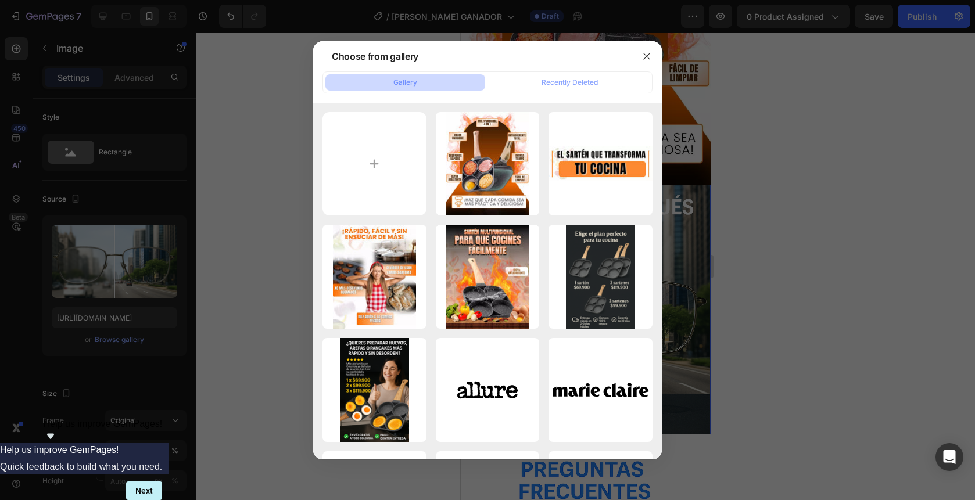
type input "C:\fakepath\gempages_558333503108809630-16bdca2b-24ad-4145-8a1e-181ebf74fb45.we…"
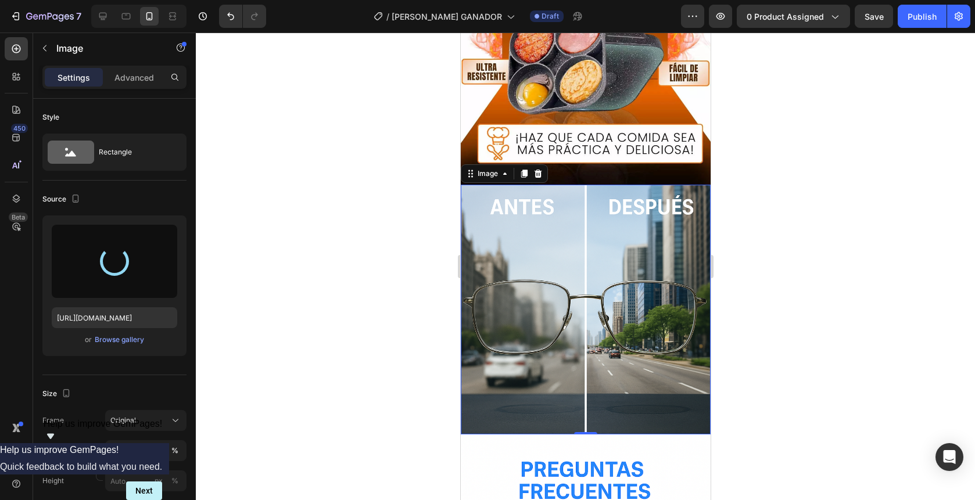
type input "[URL][DOMAIN_NAME]"
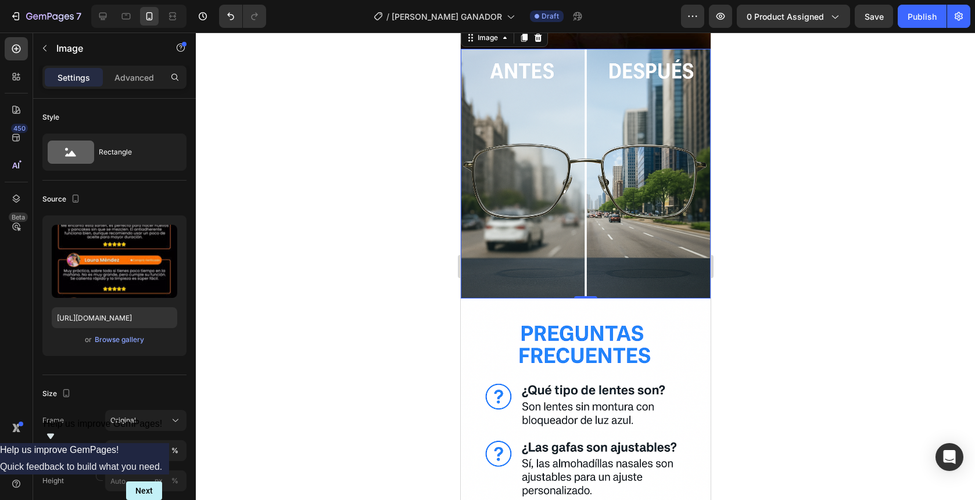
scroll to position [1556, 0]
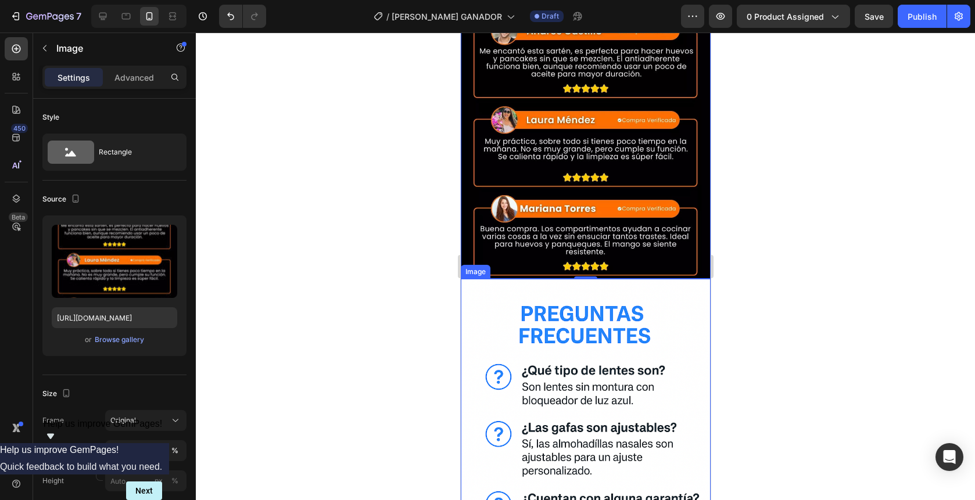
click at [649, 323] on img at bounding box center [585, 466] width 250 height 375
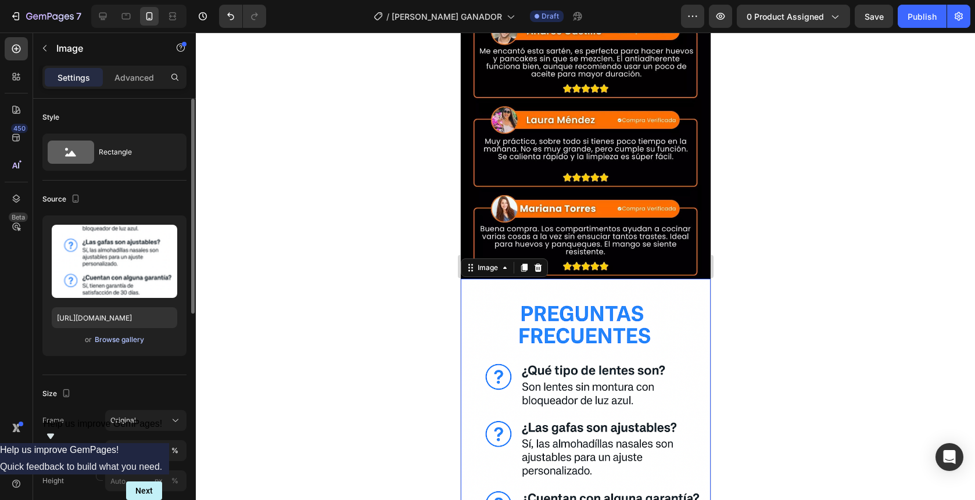
click at [124, 339] on div "Browse gallery" at bounding box center [119, 340] width 49 height 10
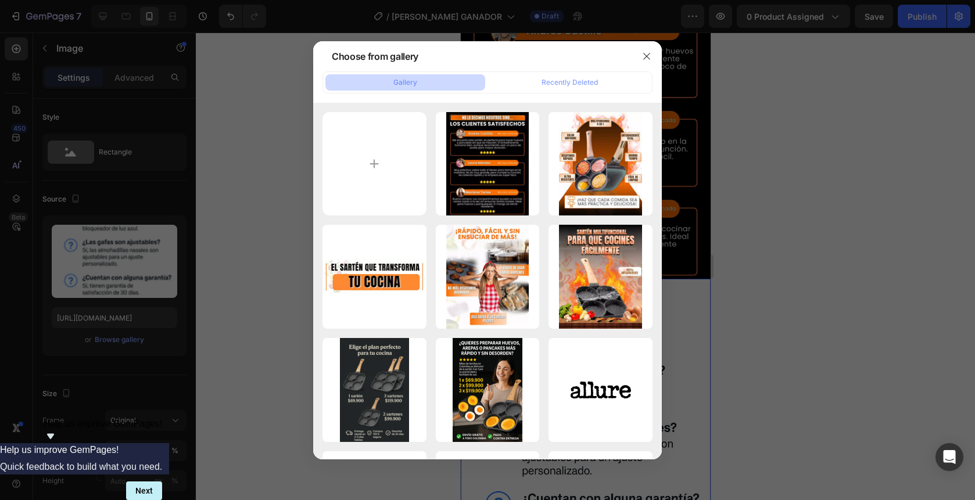
type input "C:\fakepath\gempages_558333503108809630-181cb0fb-c8f4-4967-a8e9-cde1423b0210.we…"
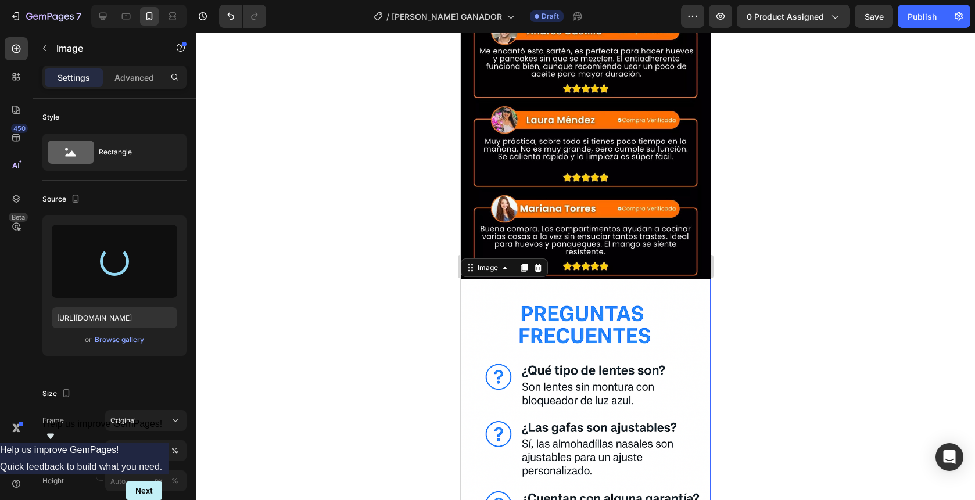
type input "[URL][DOMAIN_NAME]"
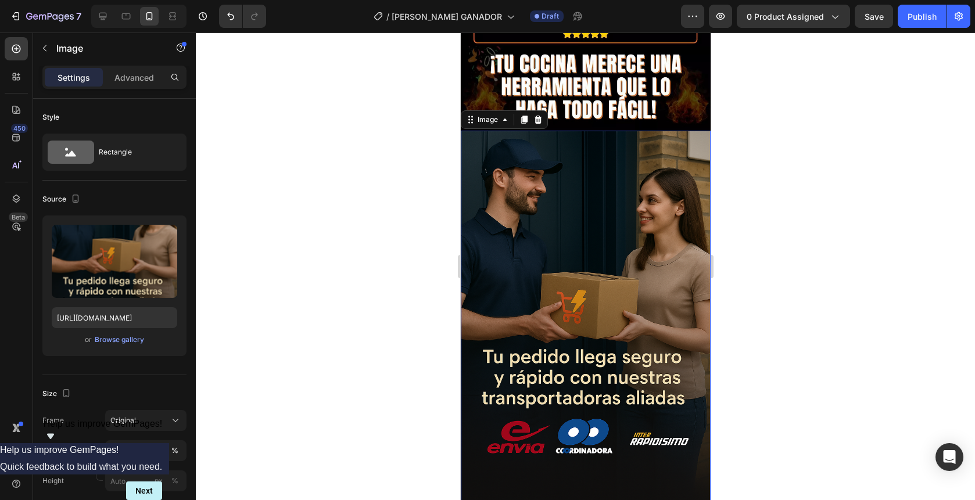
scroll to position [1825, 0]
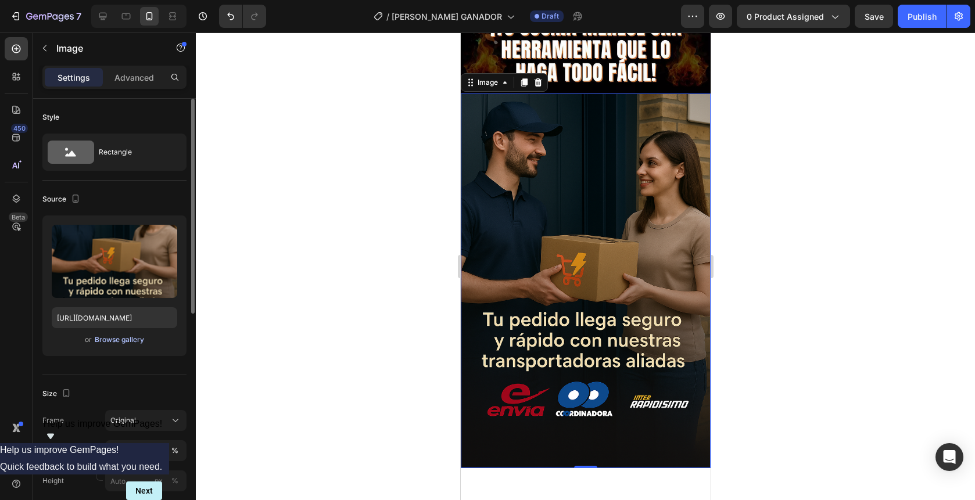
click at [131, 339] on div "Browse gallery" at bounding box center [119, 340] width 49 height 10
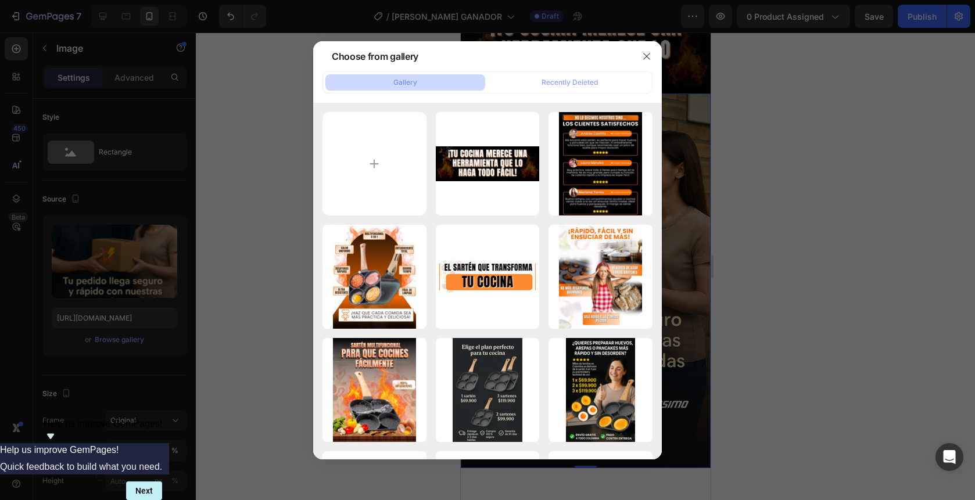
type input "C:\fakepath\gempages_558333503108809630-60ced559-28d3-45bb-9498-afcee99bbe53.we…"
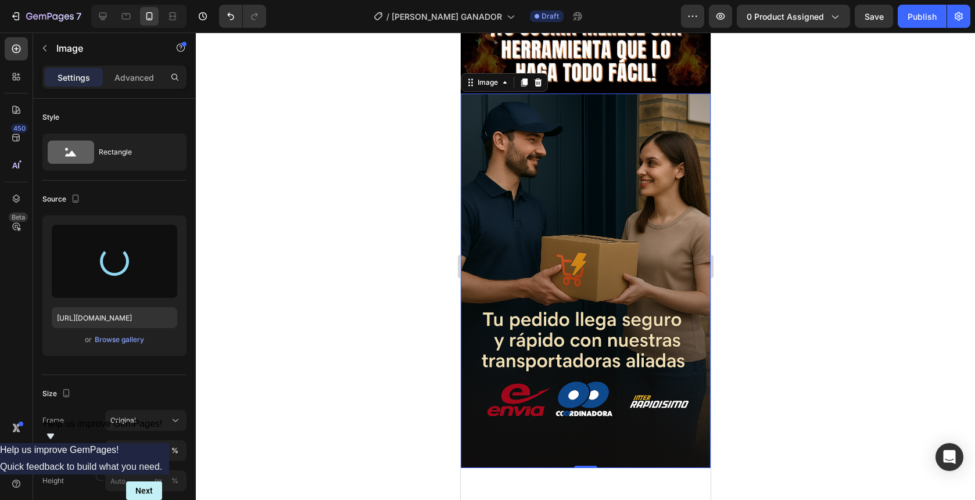
type input "[URL][DOMAIN_NAME]"
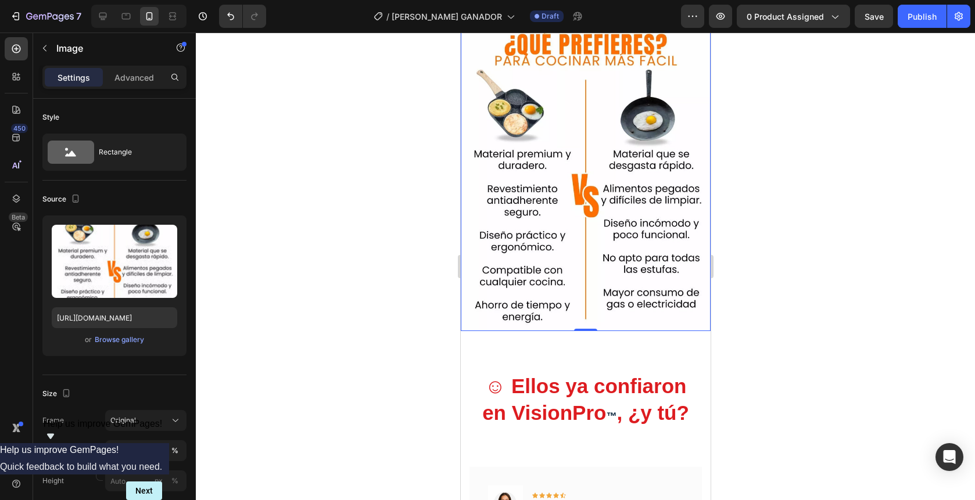
scroll to position [1916, 0]
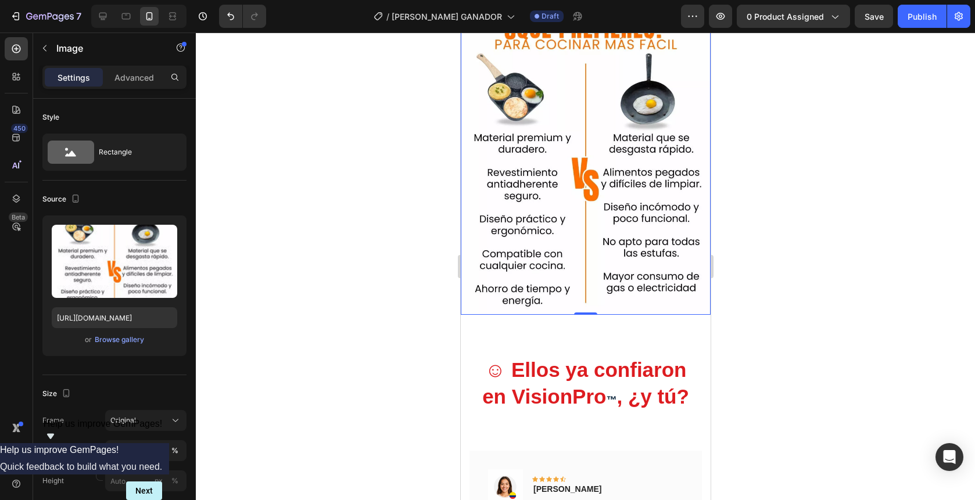
click at [585, 299] on img at bounding box center [585, 159] width 250 height 313
click at [263, 142] on div at bounding box center [586, 267] width 780 height 468
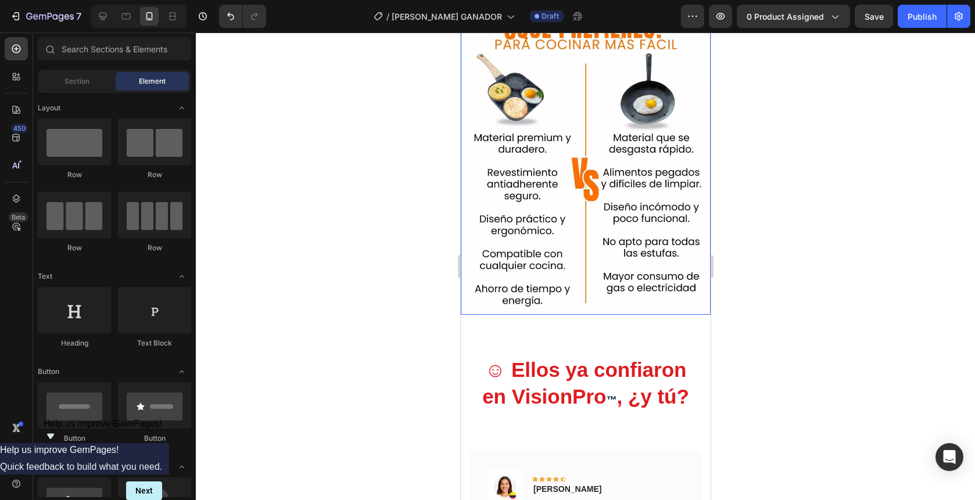
click at [504, 218] on img at bounding box center [585, 159] width 250 height 313
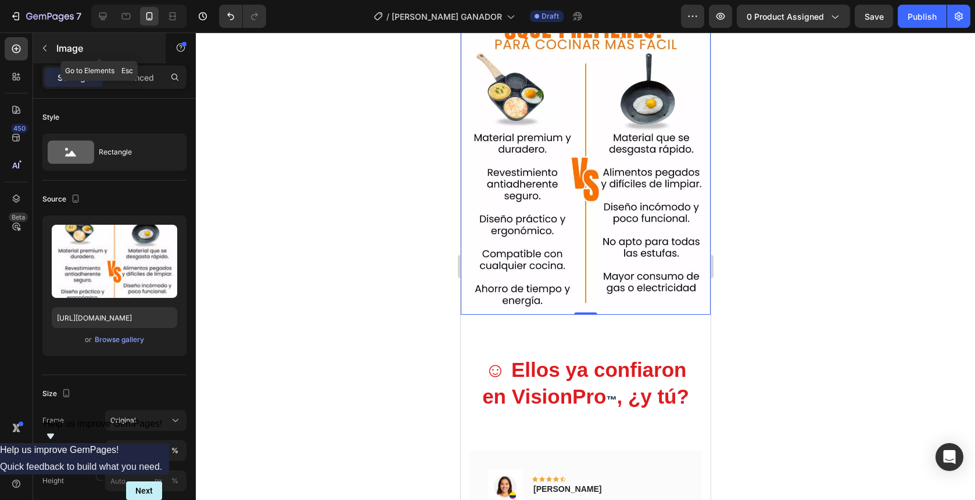
click at [46, 45] on icon "button" at bounding box center [44, 48] width 9 height 9
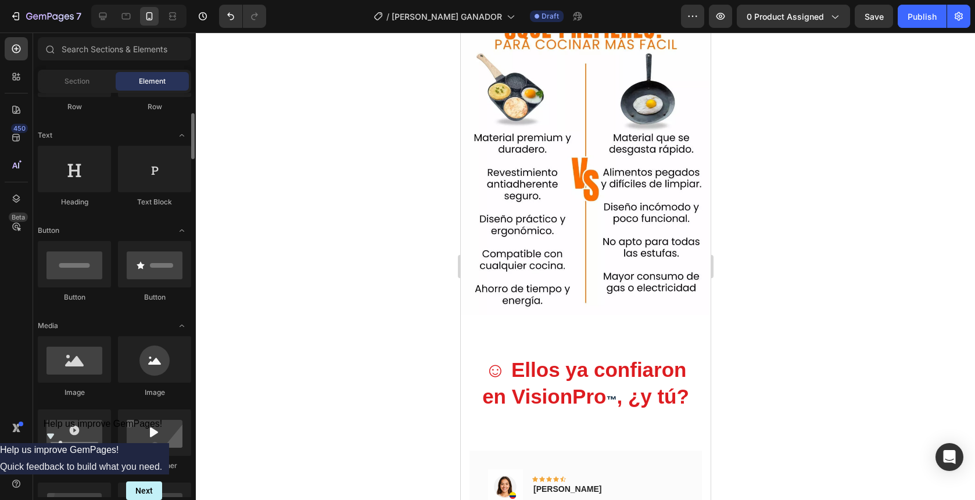
scroll to position [150, 0]
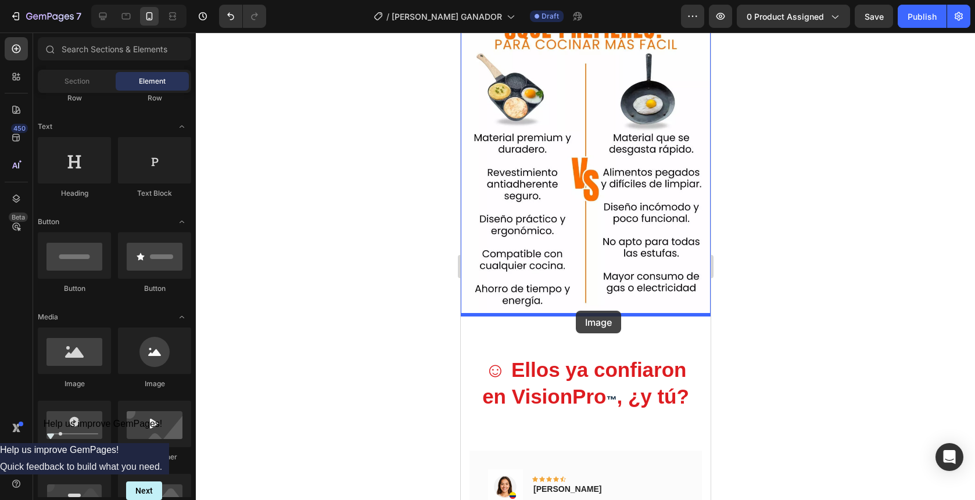
drag, startPoint x: 535, startPoint y: 385, endPoint x: 577, endPoint y: 312, distance: 84.6
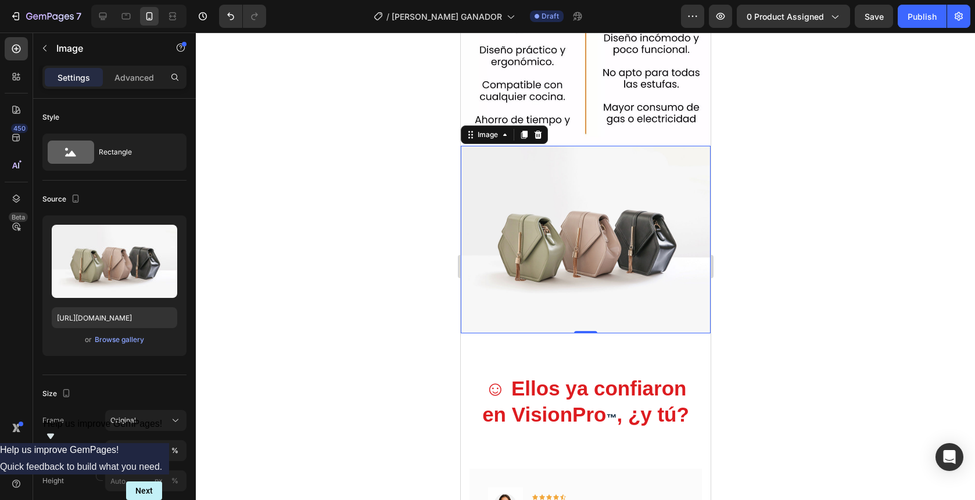
scroll to position [2092, 0]
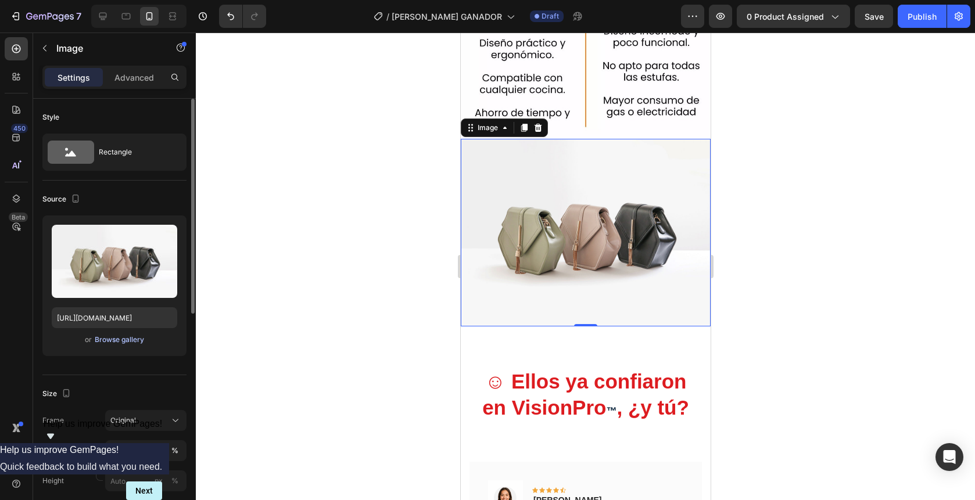
click at [106, 344] on div "Browse gallery" at bounding box center [119, 340] width 49 height 10
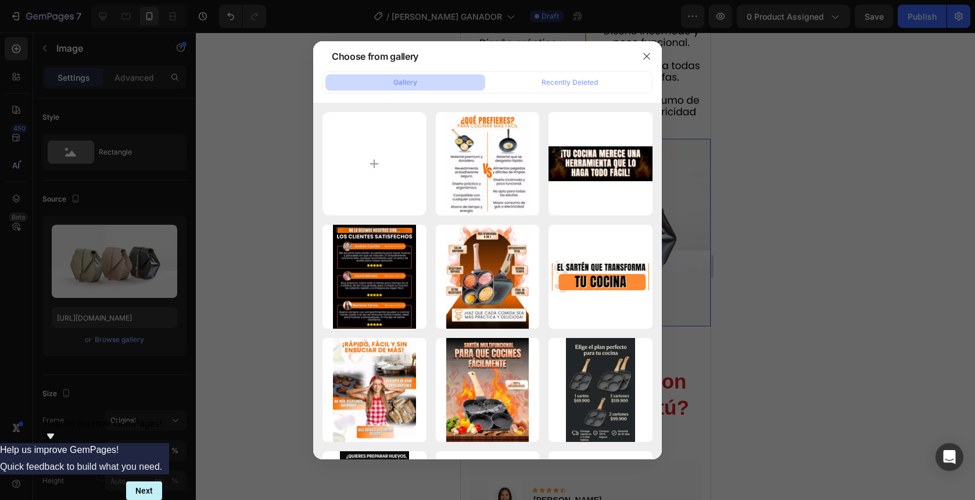
type input "C:\fakepath\gempages_558333503108809630-7cfdcf59-fde1-4d1a-9905-9e4d4a2a29b2.we…"
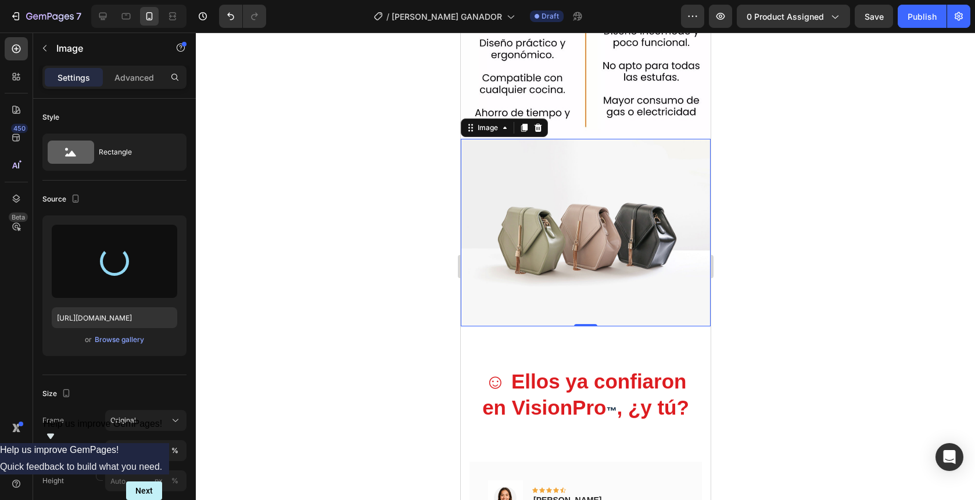
type input "[URL][DOMAIN_NAME]"
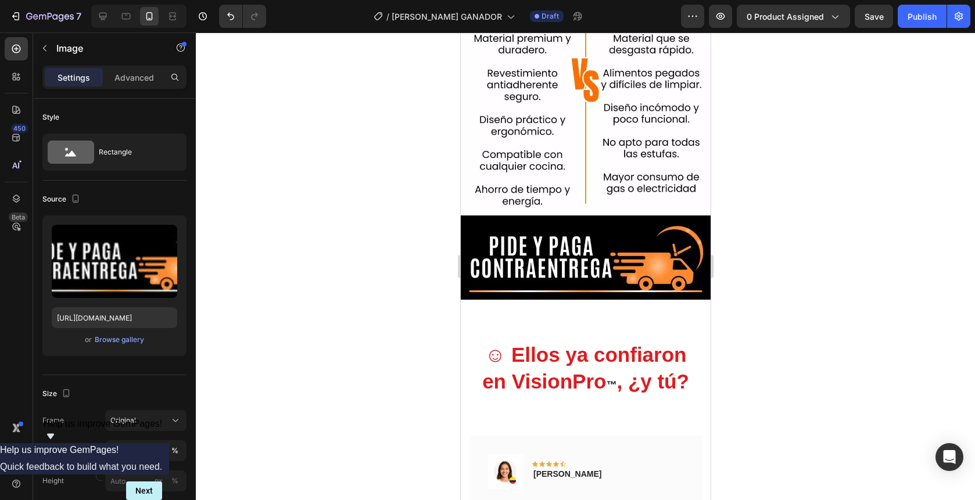
scroll to position [2013, 0]
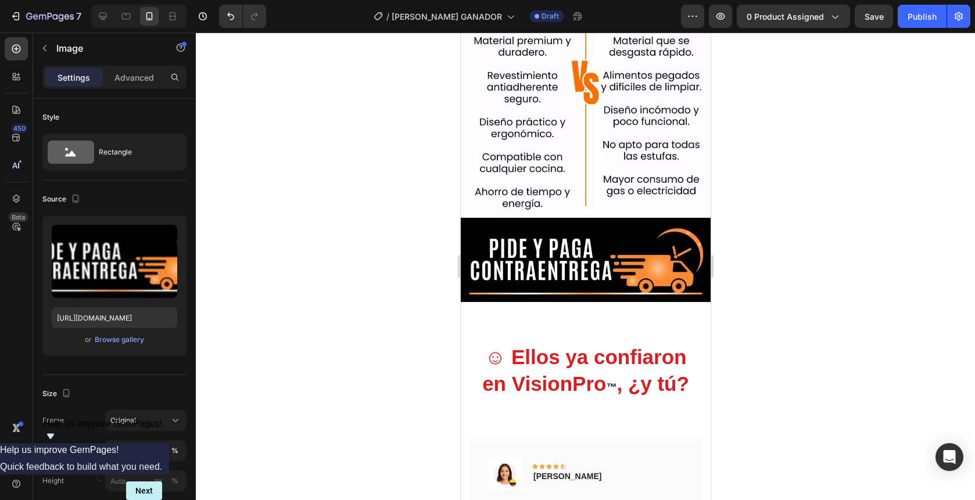
click at [248, 181] on div at bounding box center [586, 267] width 780 height 468
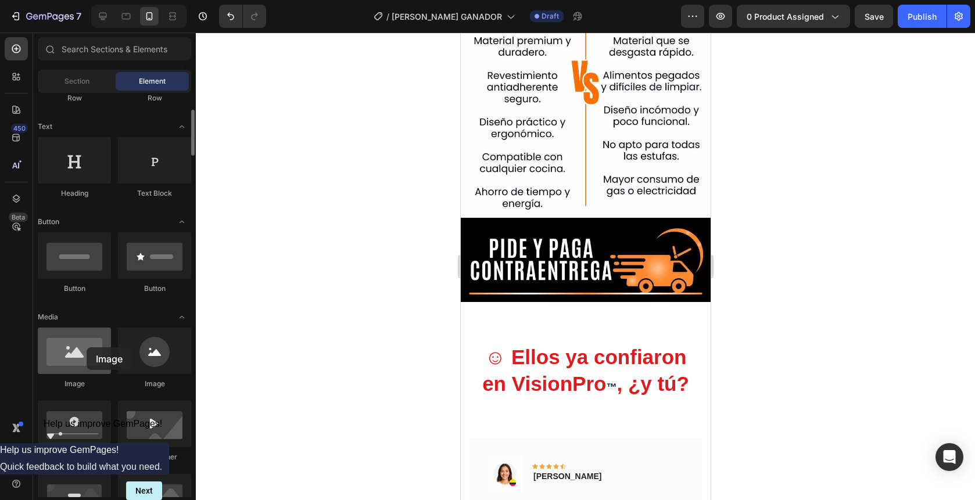
drag, startPoint x: 79, startPoint y: 365, endPoint x: 99, endPoint y: 339, distance: 32.7
click at [71, 347] on div at bounding box center [74, 351] width 73 height 47
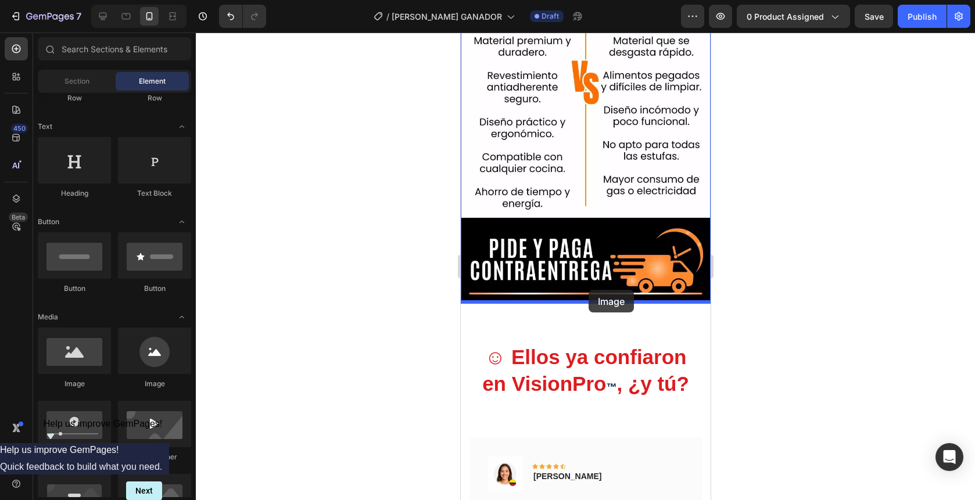
drag, startPoint x: 602, startPoint y: 381, endPoint x: 588, endPoint y: 290, distance: 92.2
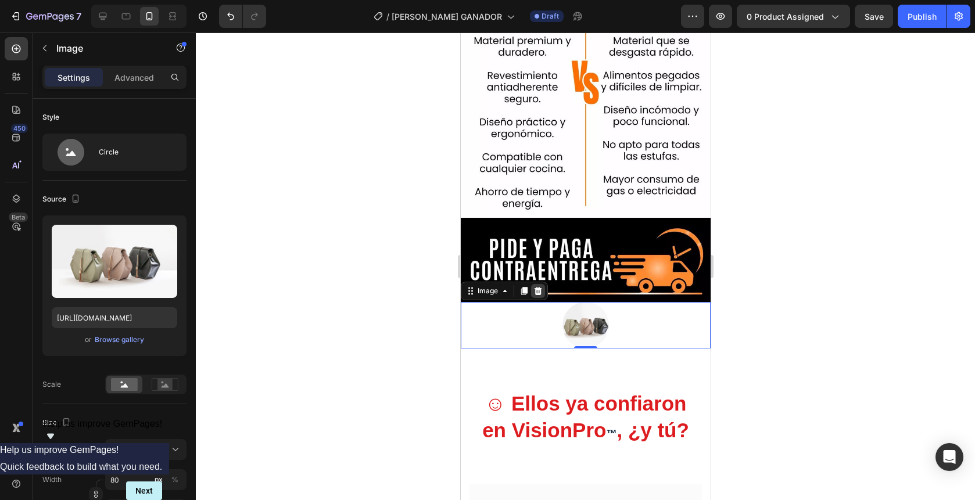
click at [535, 295] on icon at bounding box center [537, 291] width 9 height 9
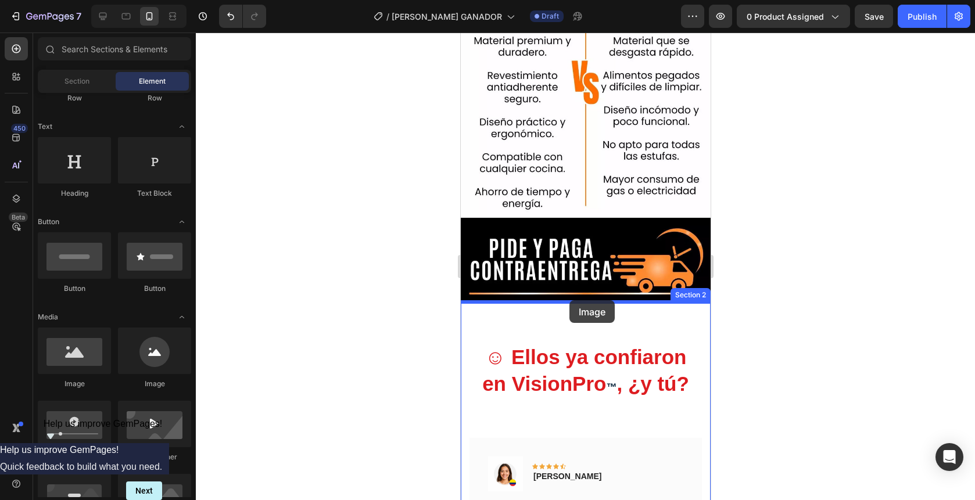
drag, startPoint x: 530, startPoint y: 389, endPoint x: 569, endPoint y: 301, distance: 96.8
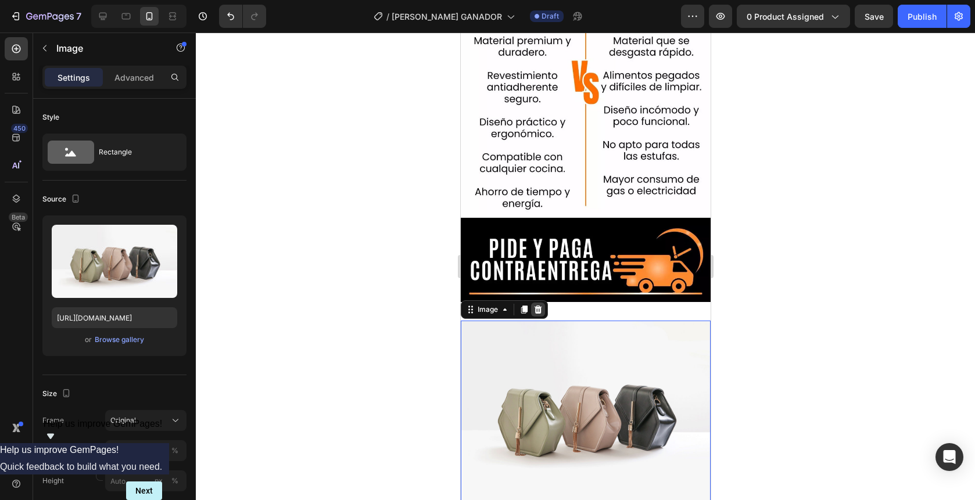
click at [536, 309] on icon at bounding box center [538, 310] width 8 height 8
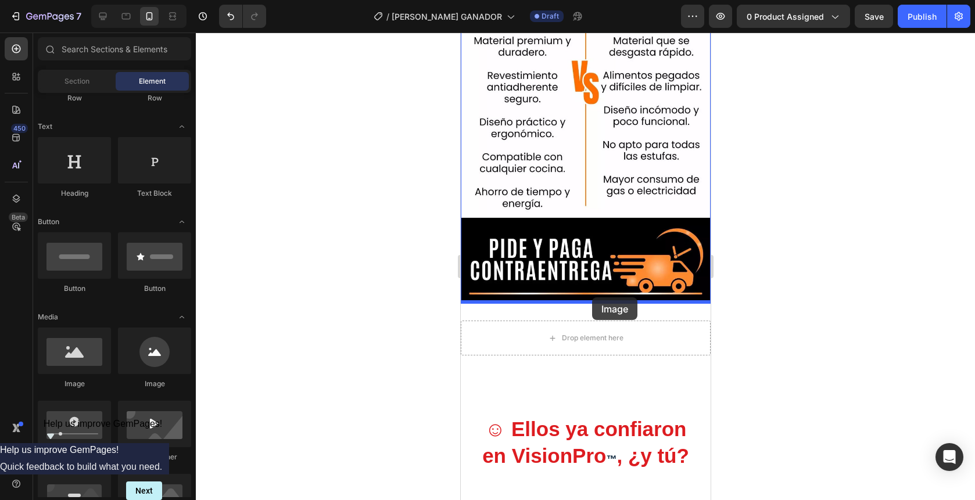
drag, startPoint x: 548, startPoint y: 391, endPoint x: 592, endPoint y: 298, distance: 103.0
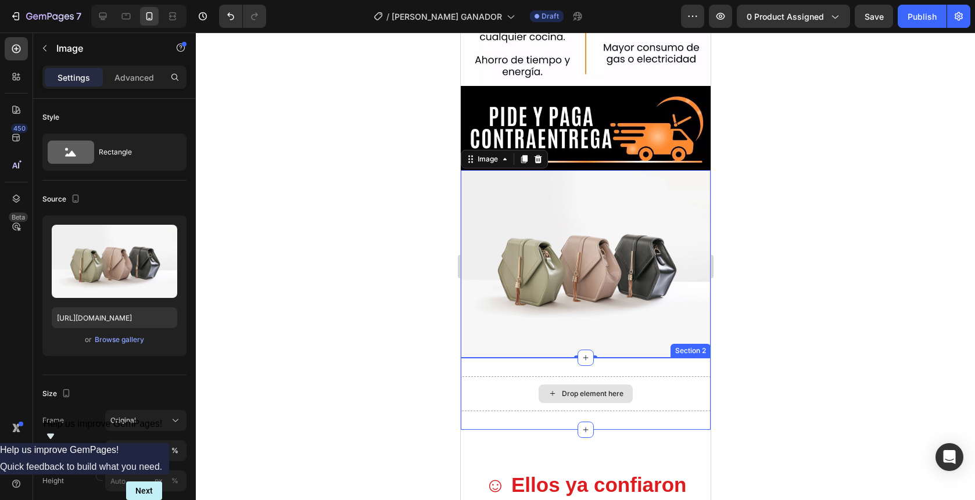
click at [659, 380] on div "Drop element here" at bounding box center [585, 394] width 250 height 35
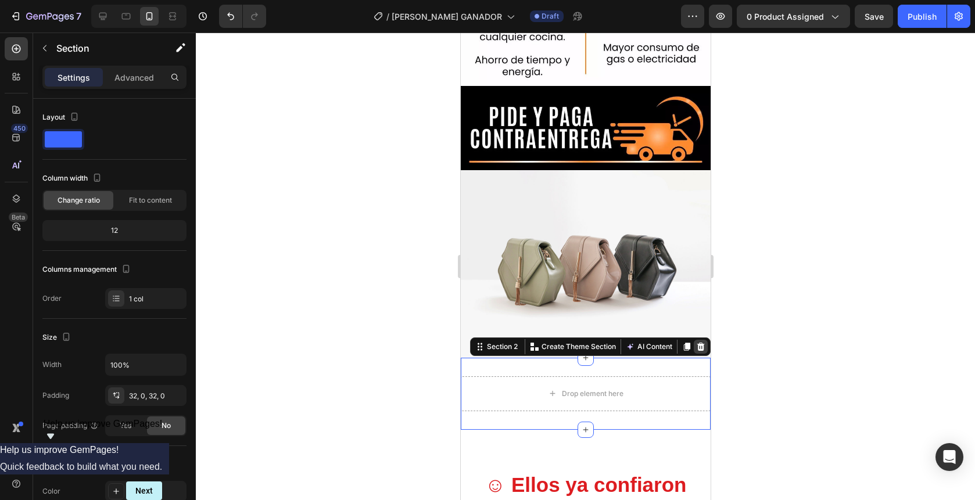
click at [703, 351] on icon at bounding box center [700, 346] width 9 height 9
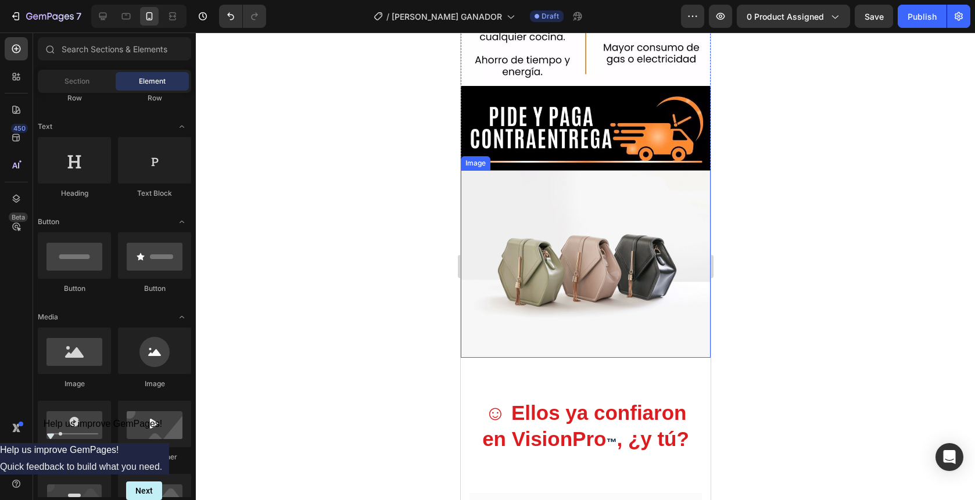
click at [628, 279] on img at bounding box center [585, 264] width 250 height 188
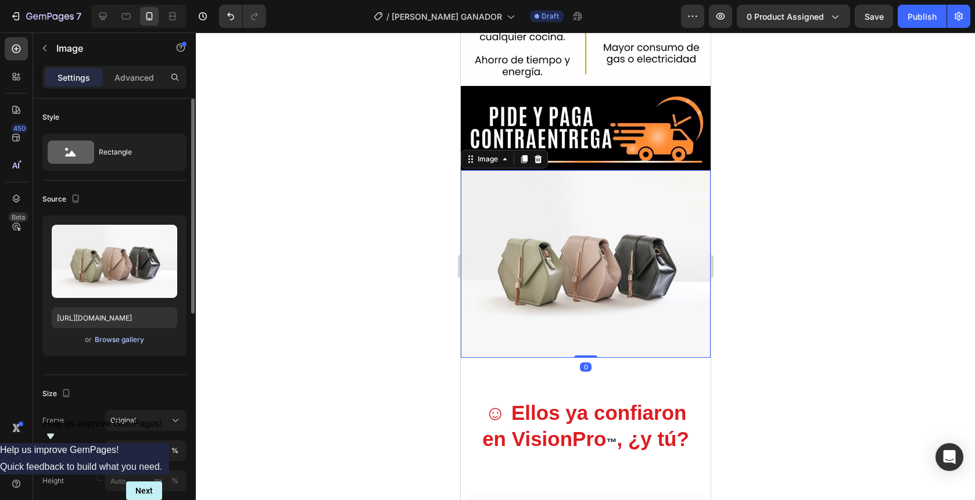
click at [120, 344] on div "Browse gallery" at bounding box center [119, 340] width 49 height 10
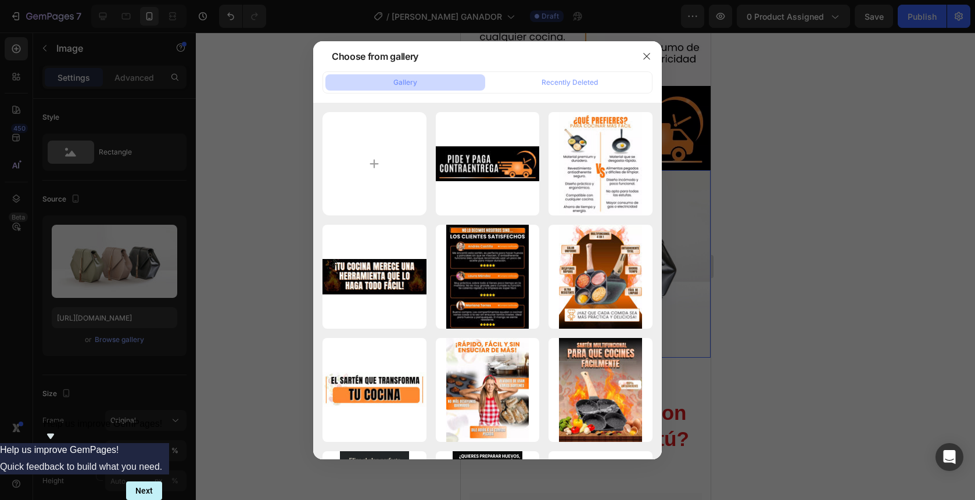
type input "C:\fakepath\gempages_558333503108809630-4dd603b1-0771-4355-9022-3cfc5f60cb90.we…"
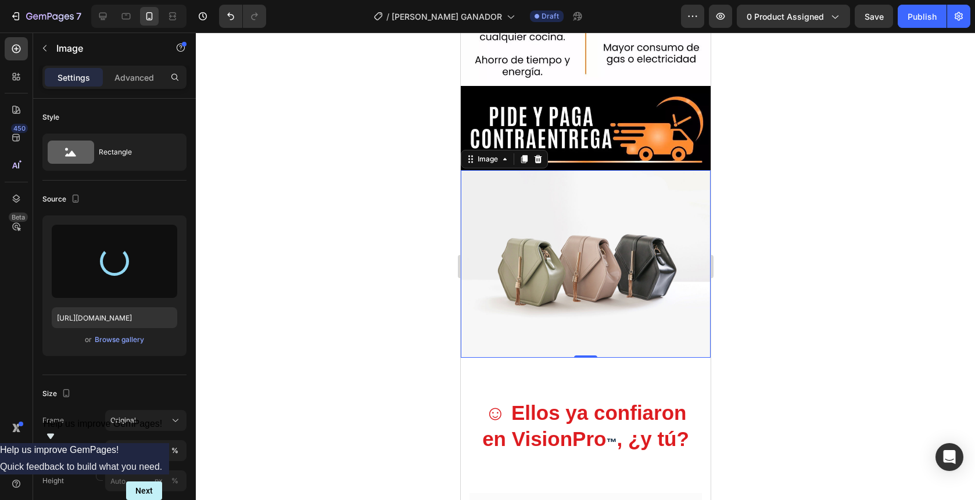
type input "[URL][DOMAIN_NAME]"
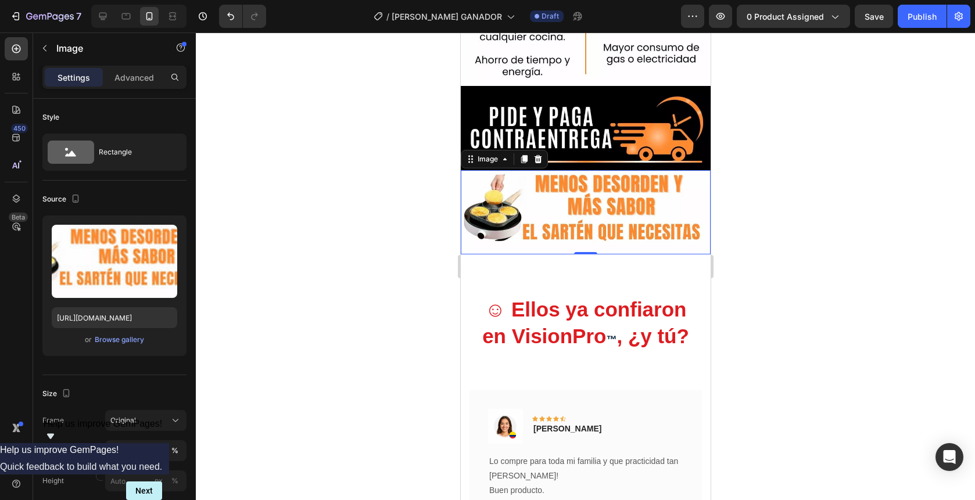
click at [319, 128] on div at bounding box center [586, 267] width 780 height 468
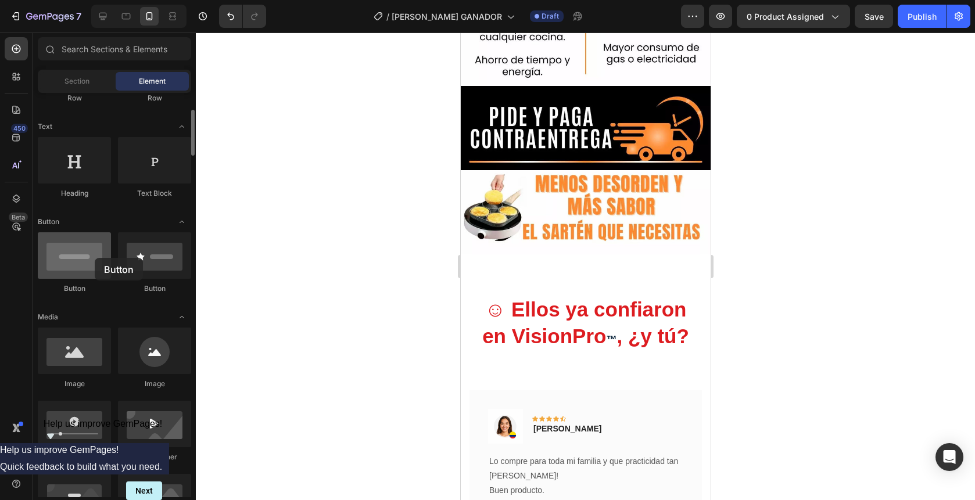
drag, startPoint x: 73, startPoint y: 259, endPoint x: 79, endPoint y: 258, distance: 5.9
click at [79, 258] on div at bounding box center [74, 256] width 73 height 47
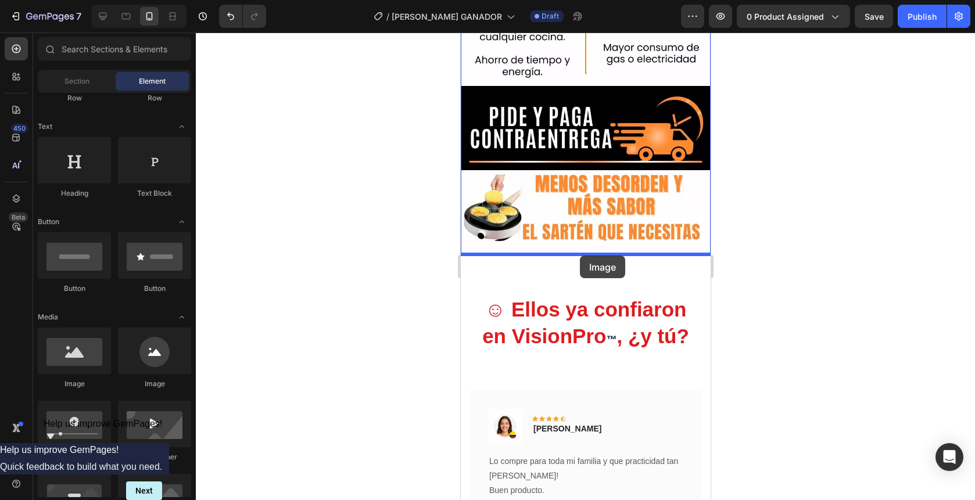
drag, startPoint x: 721, startPoint y: 378, endPoint x: 580, endPoint y: 255, distance: 187.1
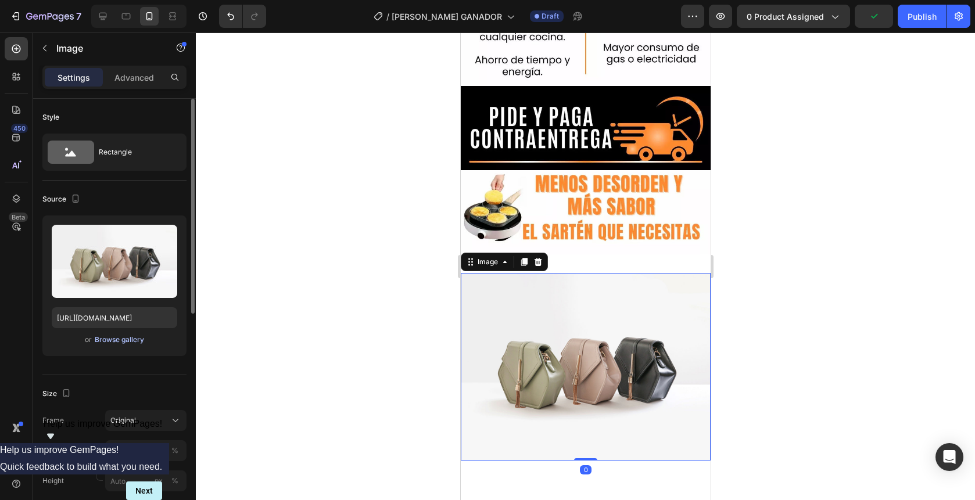
click at [138, 337] on div "Browse gallery" at bounding box center [119, 340] width 49 height 10
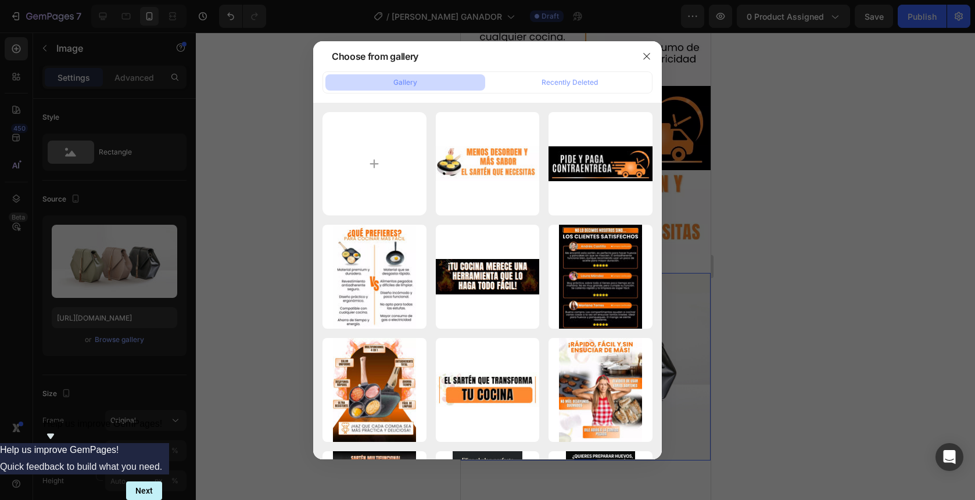
type input "C:\fakepath\gempages_558333503108809630-60ed38bd-57ce-4ea7-9cc6-6054214f9eb8.we…"
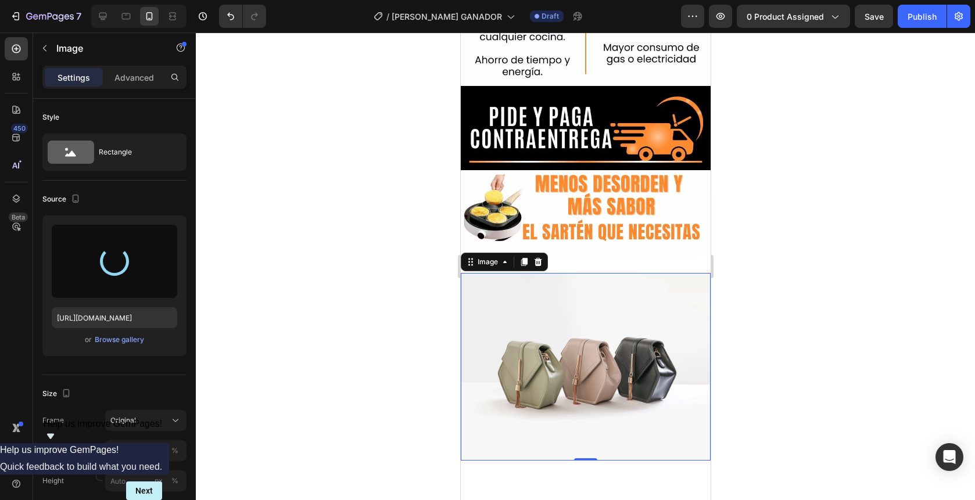
type input "[URL][DOMAIN_NAME]"
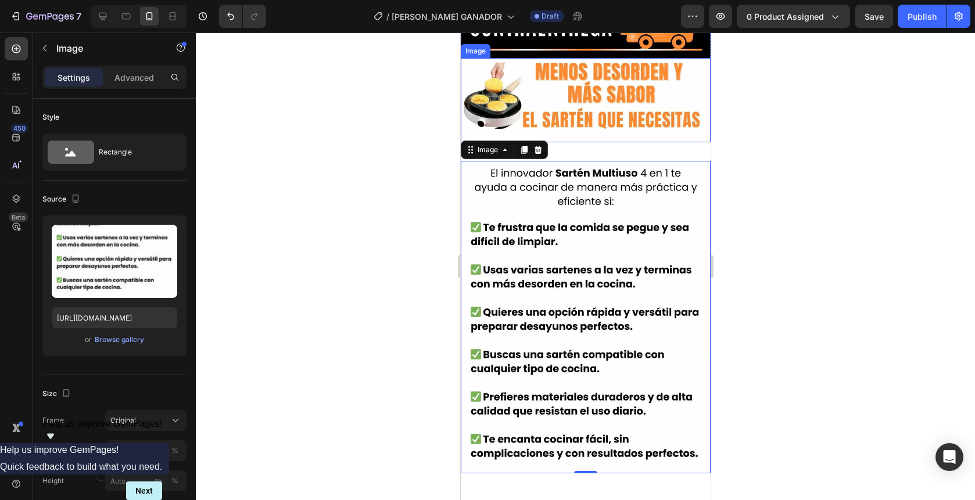
scroll to position [2300, 0]
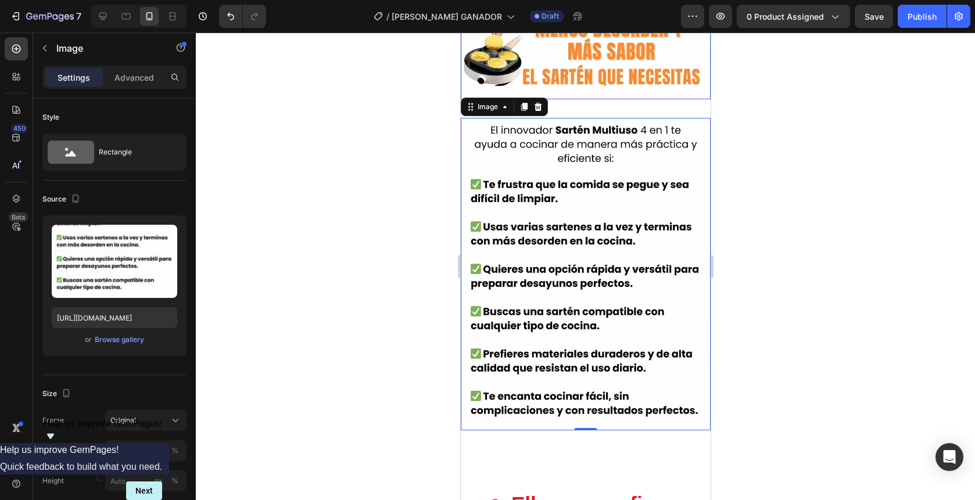
click at [642, 68] on img at bounding box center [585, 57] width 250 height 84
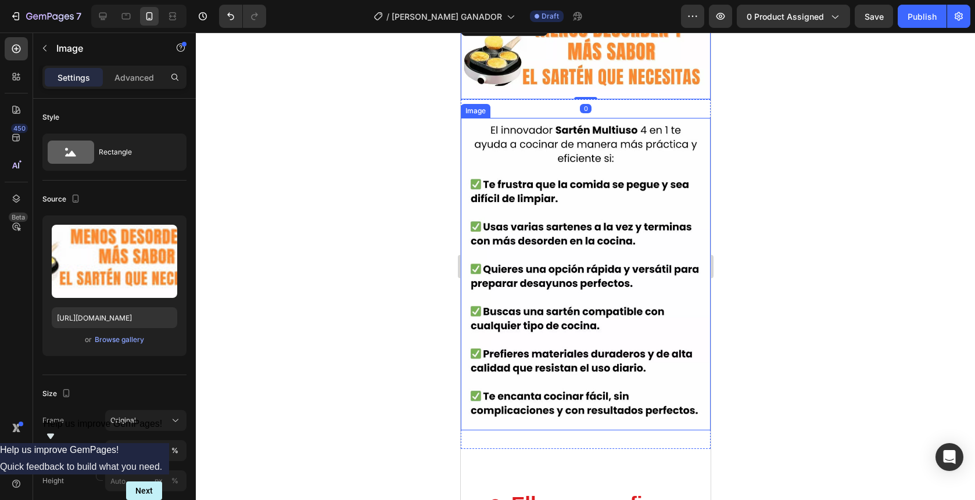
click at [598, 174] on img at bounding box center [585, 274] width 250 height 313
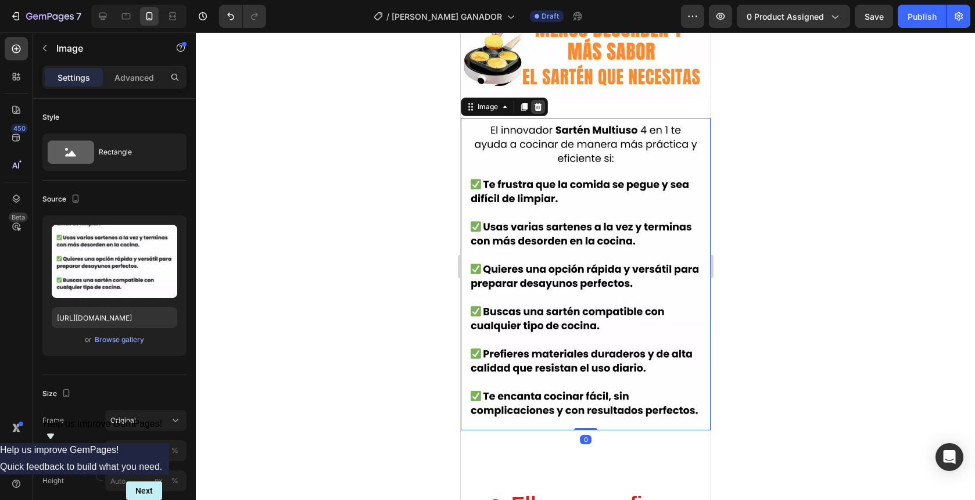
click at [543, 105] on div at bounding box center [538, 107] width 14 height 14
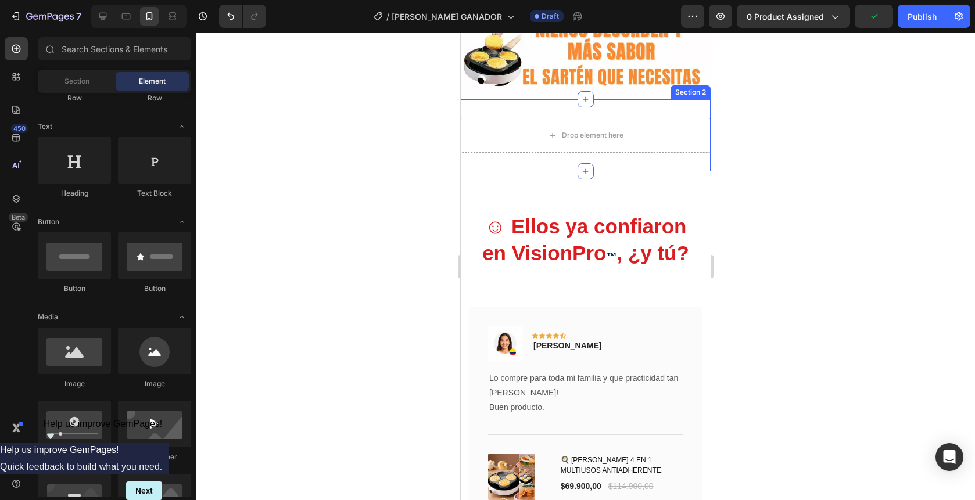
click at [685, 105] on div "Drop element here Section 2" at bounding box center [585, 135] width 250 height 72
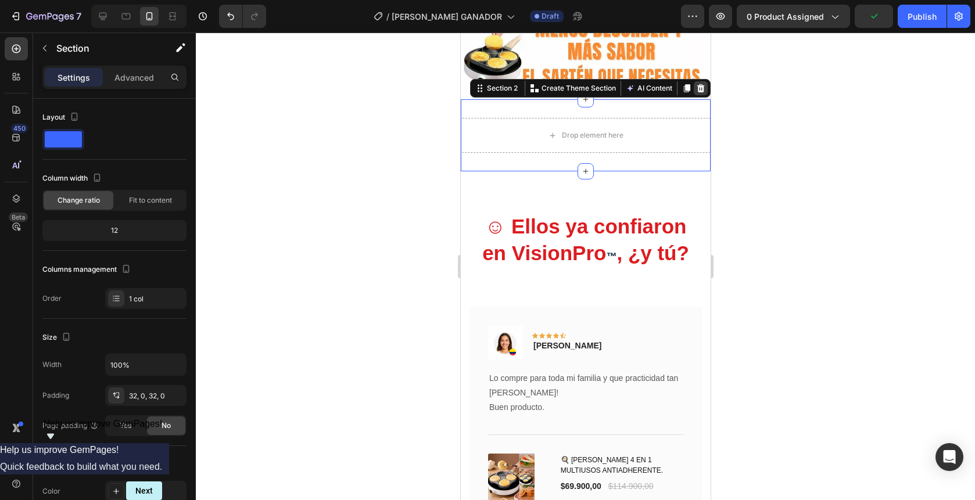
click at [705, 85] on div at bounding box center [700, 88] width 14 height 14
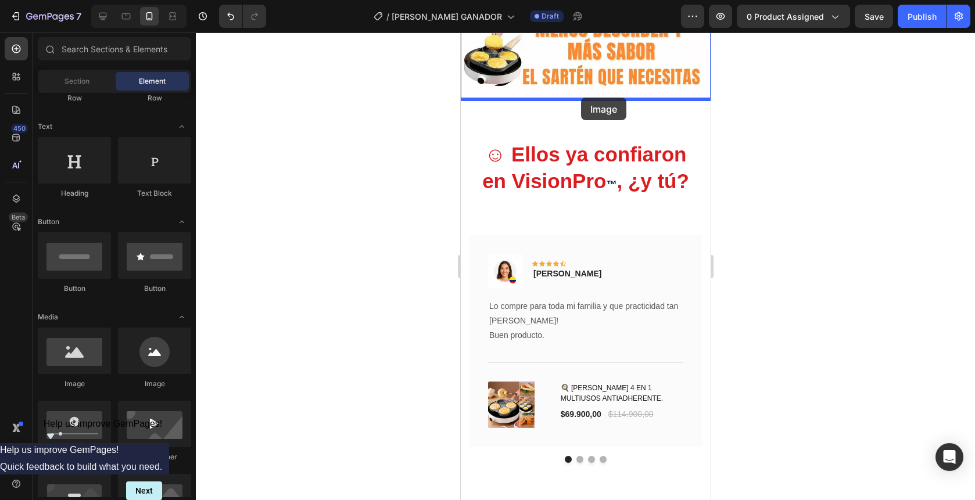
drag, startPoint x: 534, startPoint y: 379, endPoint x: 581, endPoint y: 98, distance: 285.3
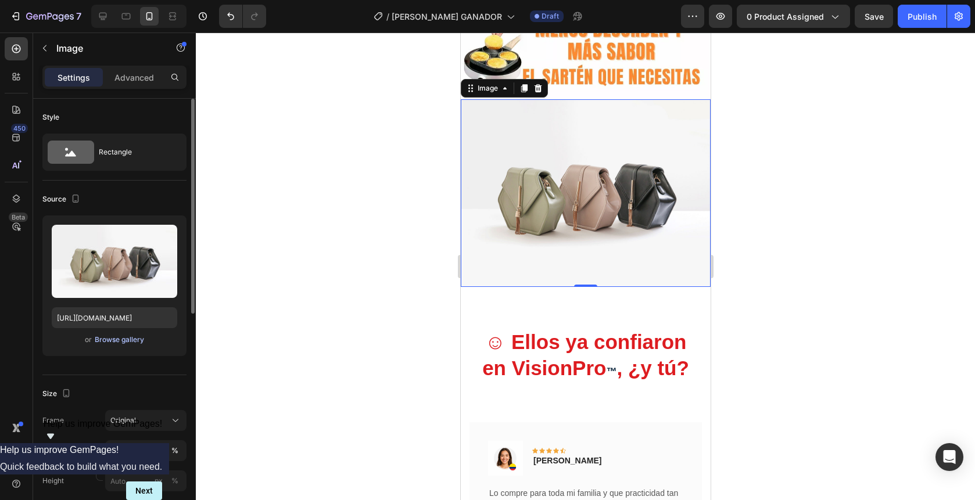
click at [137, 340] on div "Browse gallery" at bounding box center [119, 340] width 49 height 10
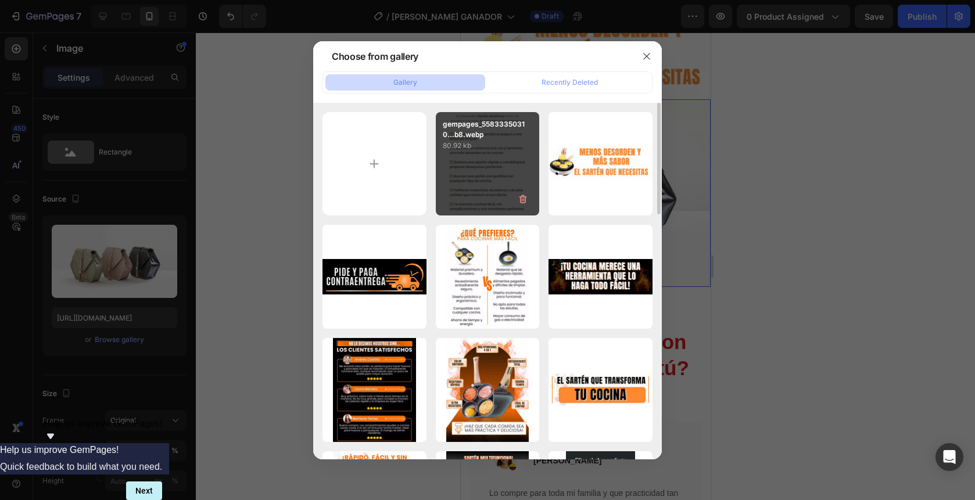
click at [484, 181] on div "gempages_55833350310...b8.webp 80.92 kb" at bounding box center [488, 164] width 104 height 104
type input "[URL][DOMAIN_NAME]"
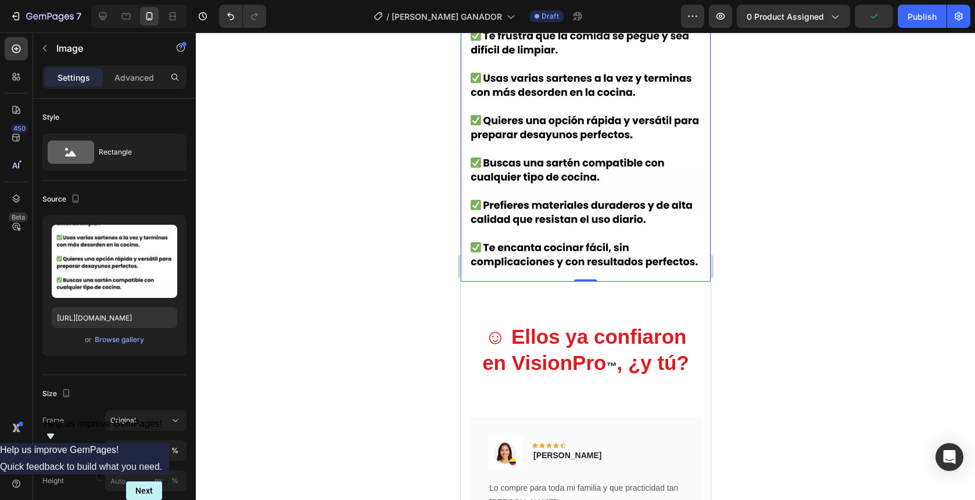
scroll to position [2433, 0]
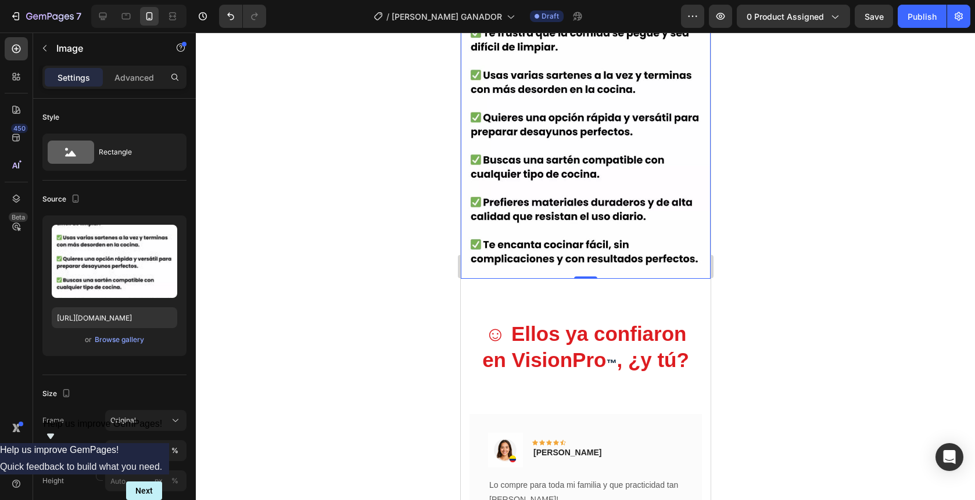
click at [278, 194] on div at bounding box center [586, 267] width 780 height 468
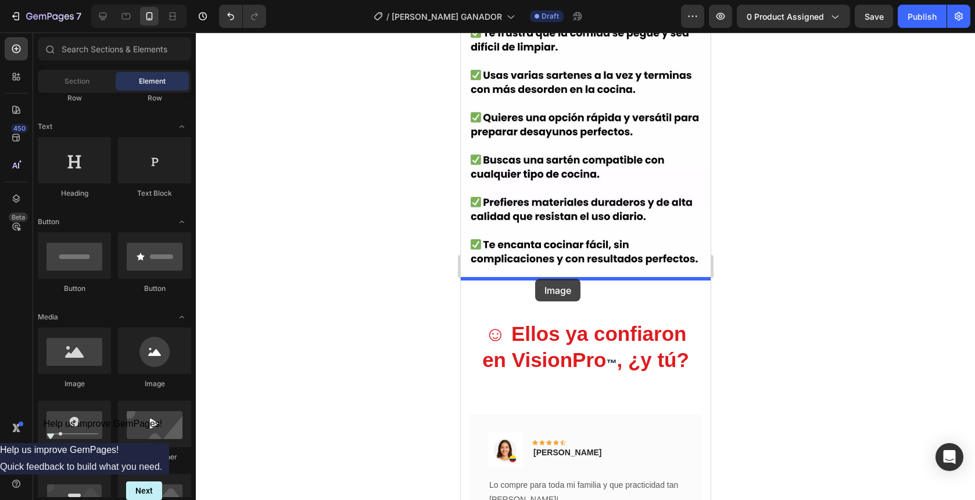
drag, startPoint x: 520, startPoint y: 398, endPoint x: 535, endPoint y: 279, distance: 119.5
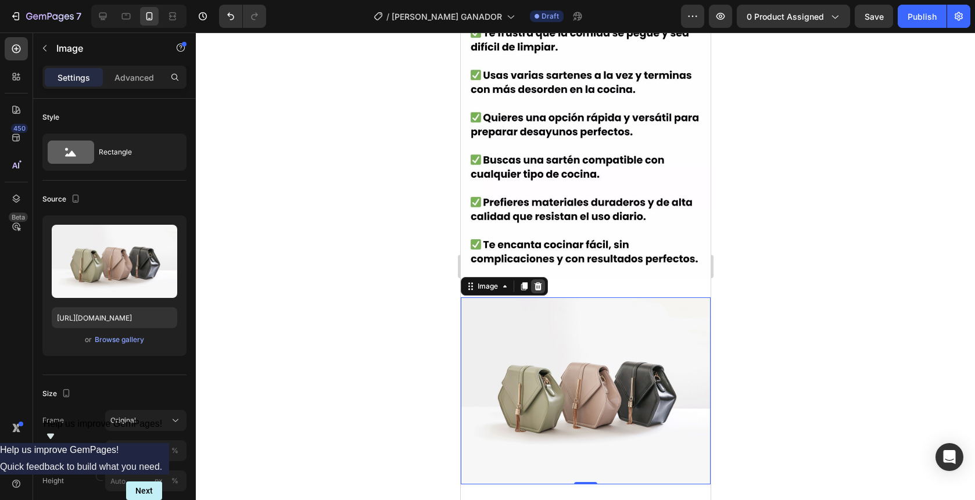
click at [537, 286] on icon at bounding box center [537, 286] width 9 height 9
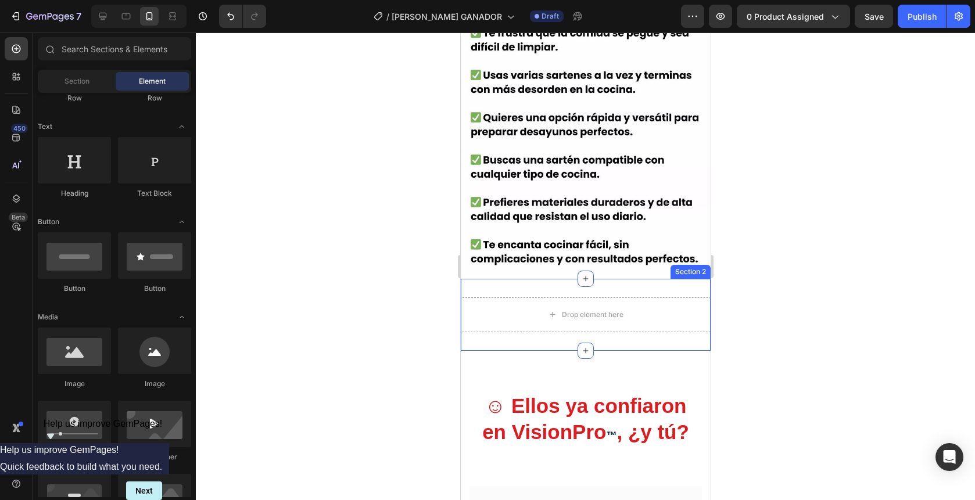
click at [678, 293] on div "Drop element here Section 2" at bounding box center [585, 315] width 250 height 72
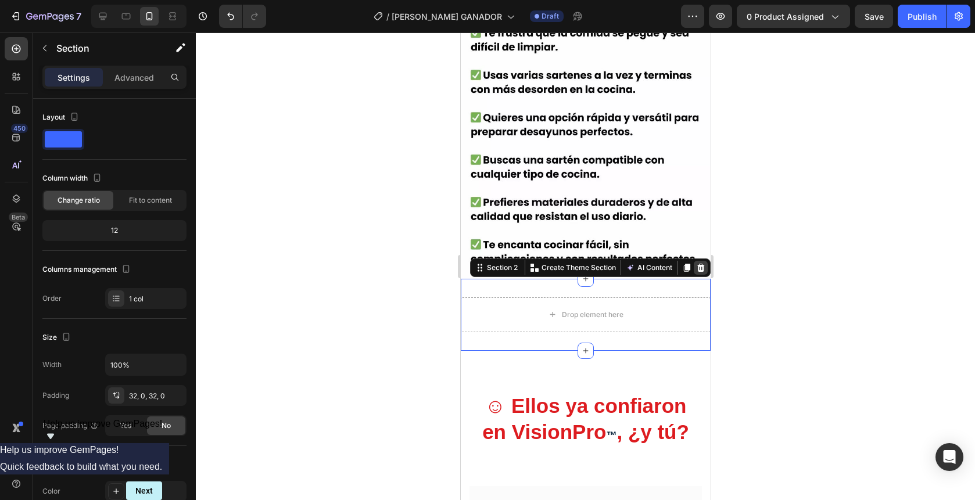
click at [703, 268] on icon at bounding box center [701, 267] width 8 height 8
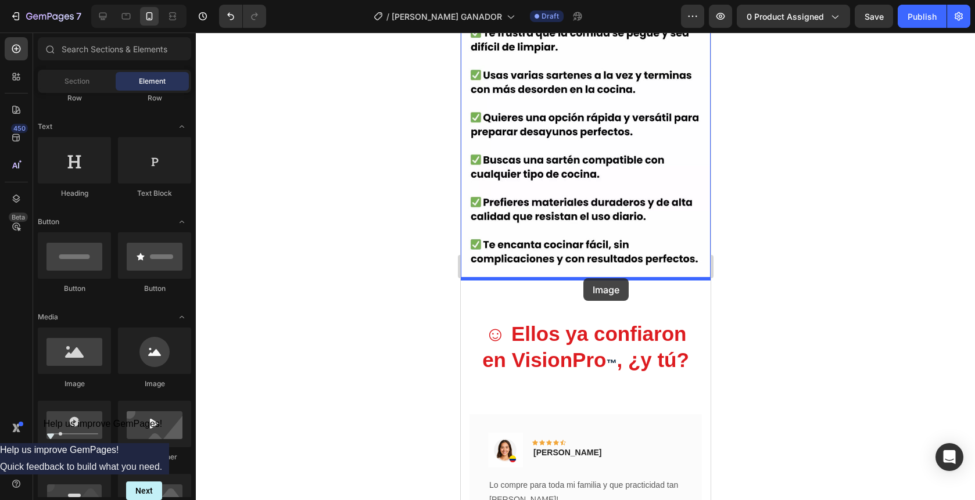
drag, startPoint x: 542, startPoint y: 376, endPoint x: 583, endPoint y: 278, distance: 105.5
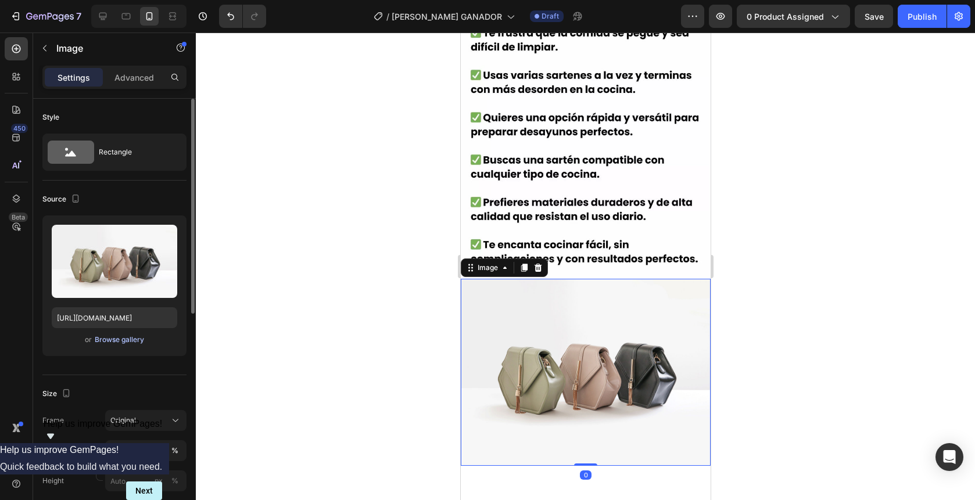
click at [123, 342] on div "Browse gallery" at bounding box center [119, 340] width 49 height 10
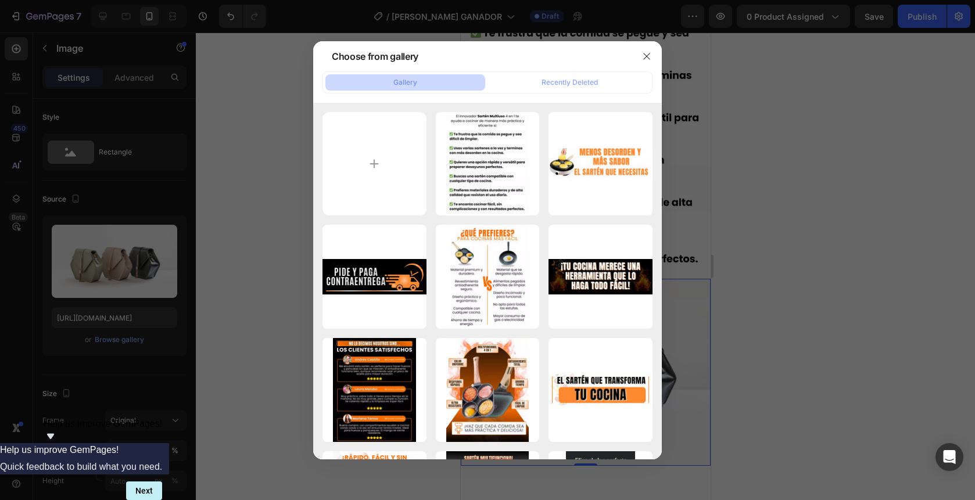
type input "C:\fakepath\gempages_558333503108809630-29bb8f84-957d-4c0d-9f6c-7fcb50649dec.we…"
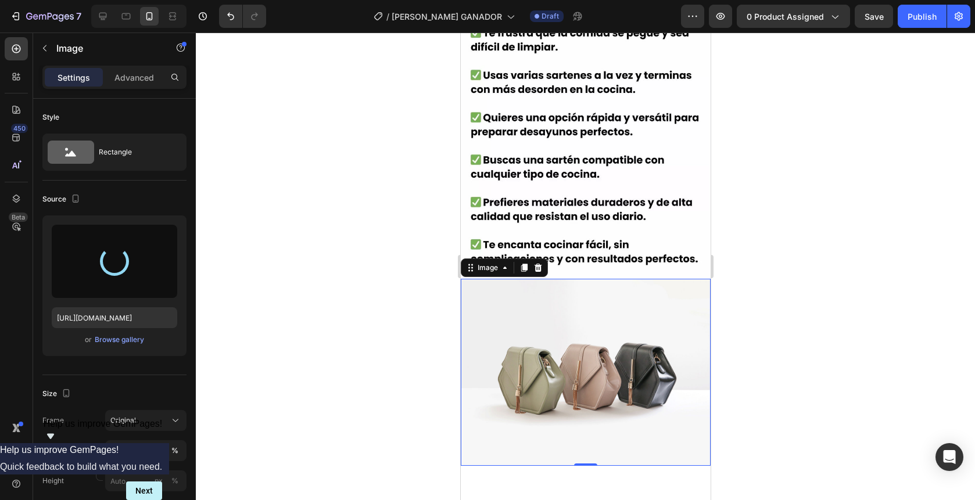
type input "[URL][DOMAIN_NAME]"
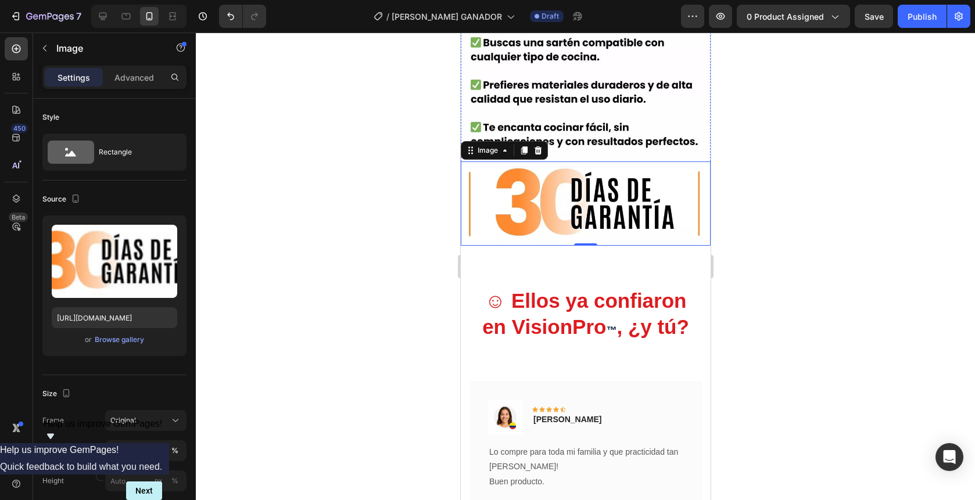
scroll to position [2536, 0]
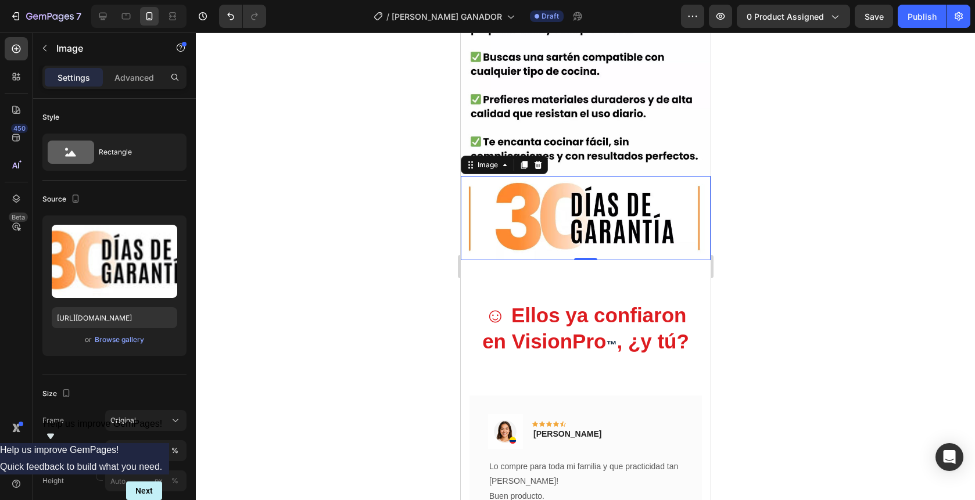
click at [356, 236] on div at bounding box center [586, 267] width 780 height 468
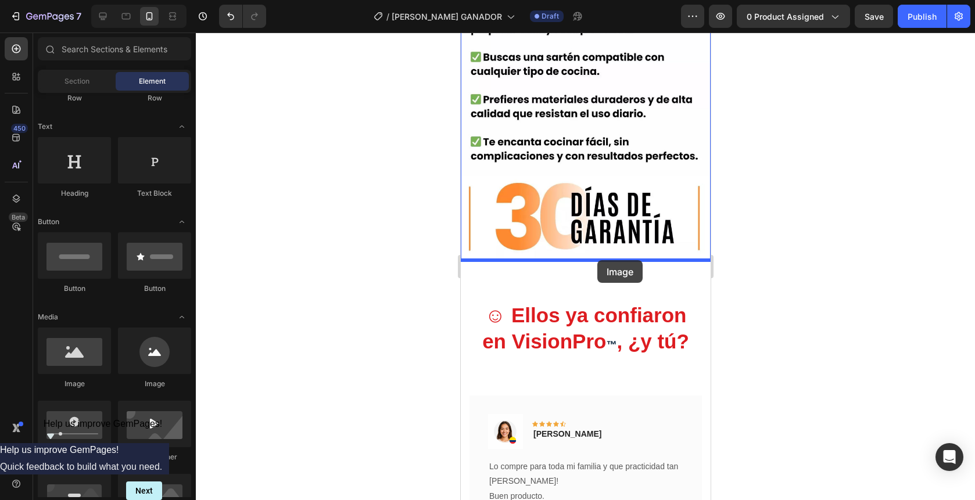
drag, startPoint x: 527, startPoint y: 378, endPoint x: 597, endPoint y: 260, distance: 136.6
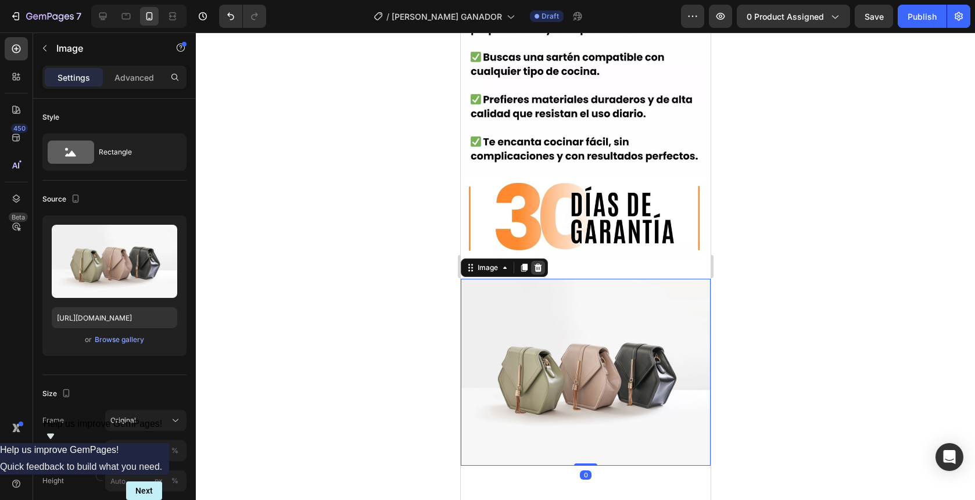
click at [537, 272] on div at bounding box center [538, 268] width 14 height 14
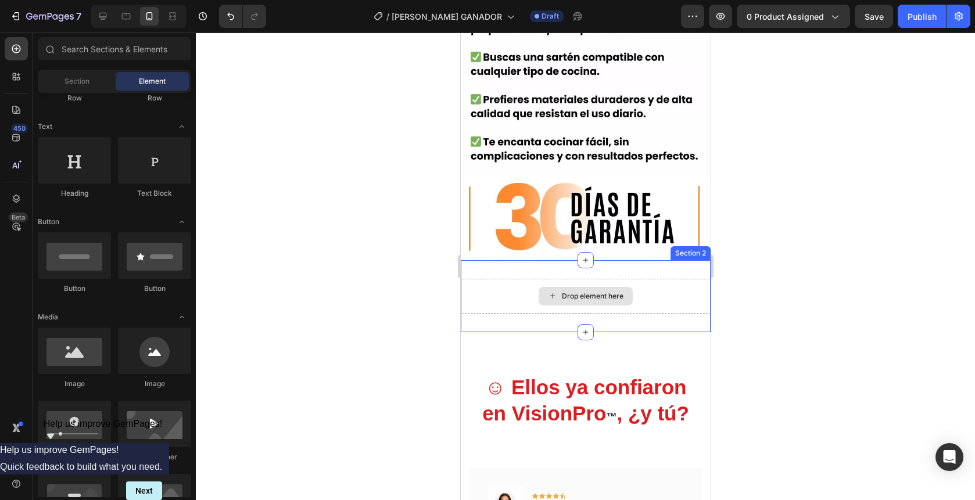
click at [656, 292] on div "Drop element here" at bounding box center [585, 296] width 250 height 35
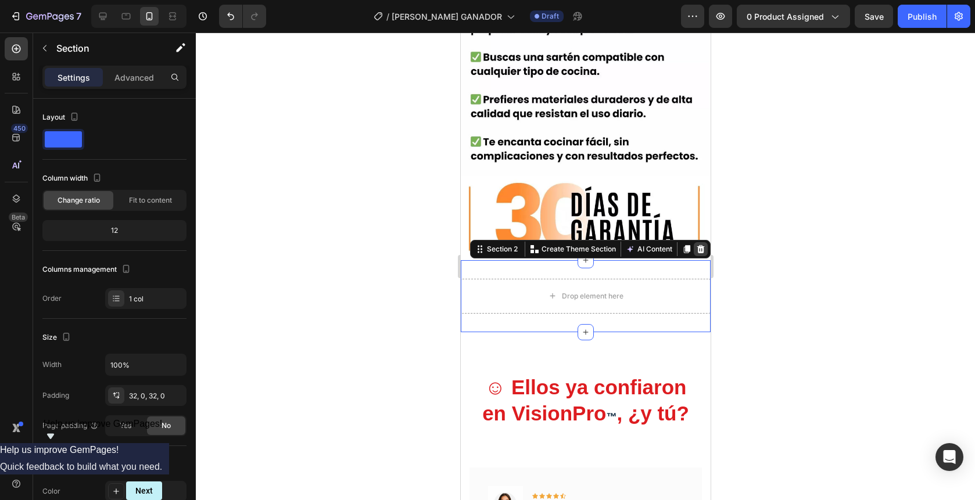
click at [704, 253] on icon at bounding box center [700, 249] width 9 height 9
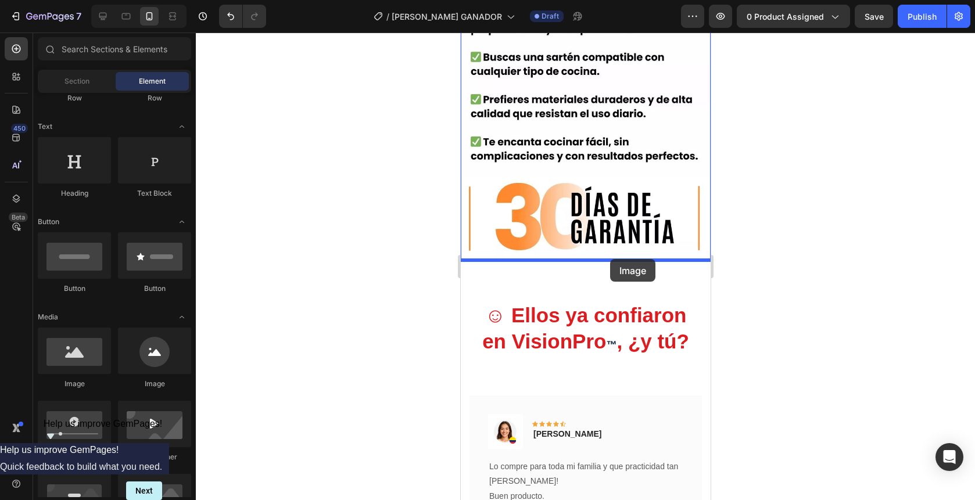
drag, startPoint x: 526, startPoint y: 391, endPoint x: 610, endPoint y: 260, distance: 155.3
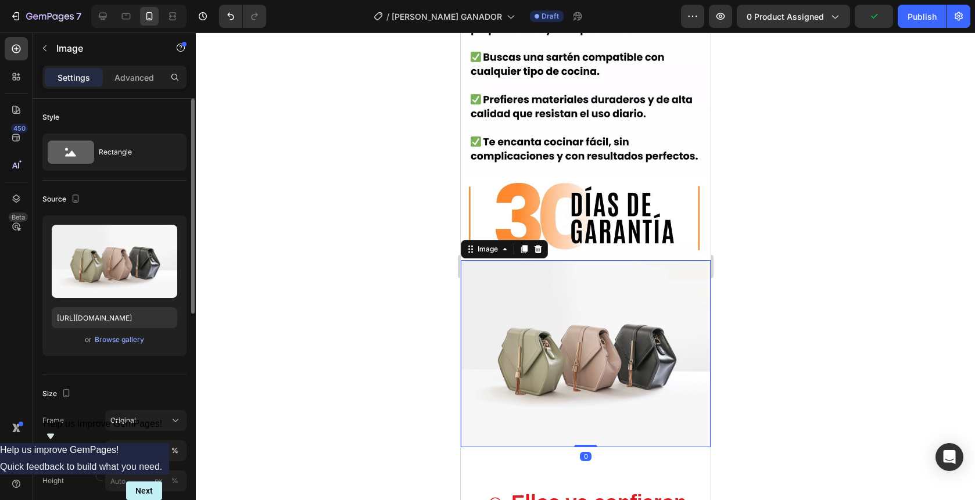
click at [89, 345] on span "or" at bounding box center [88, 340] width 7 height 14
click at [138, 338] on div "Browse gallery" at bounding box center [119, 340] width 49 height 10
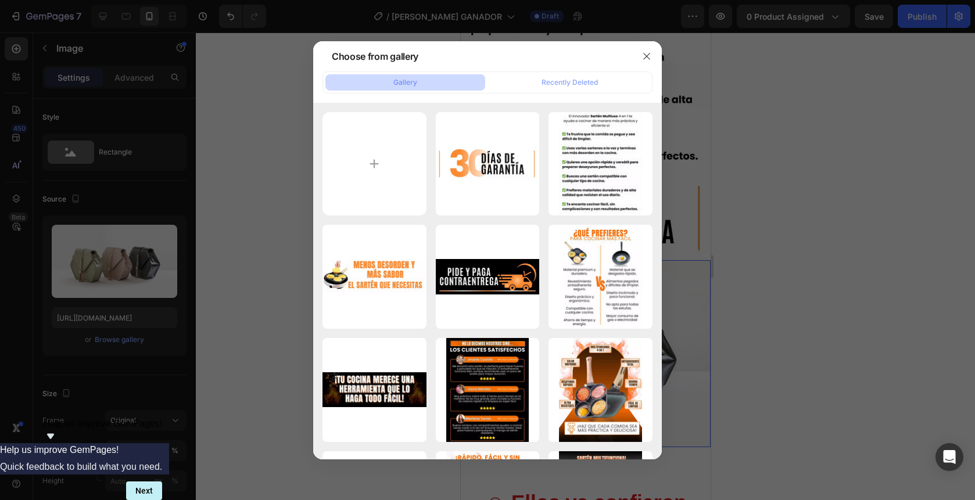
type input "C:\fakepath\gempages_558333503108809630-0b1fae1c-603d-4f8a-8372-624b1a335c6d.we…"
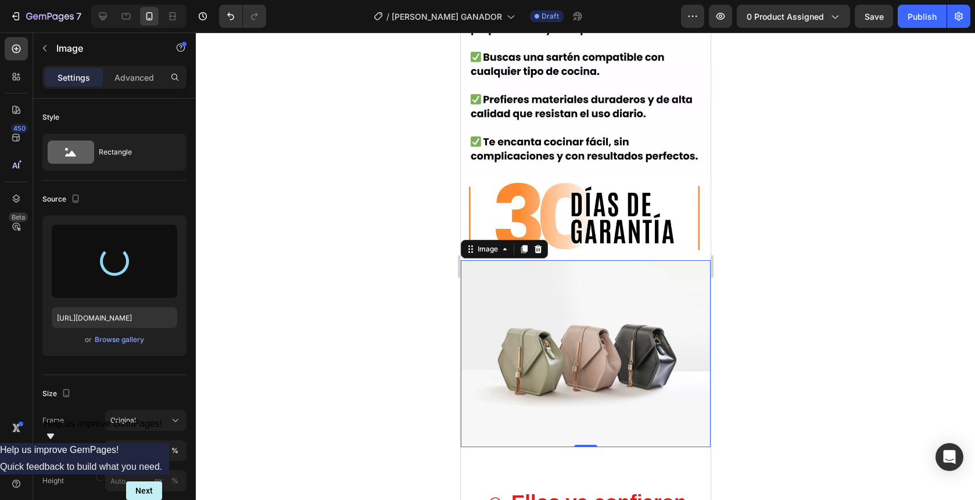
type input "[URL][DOMAIN_NAME]"
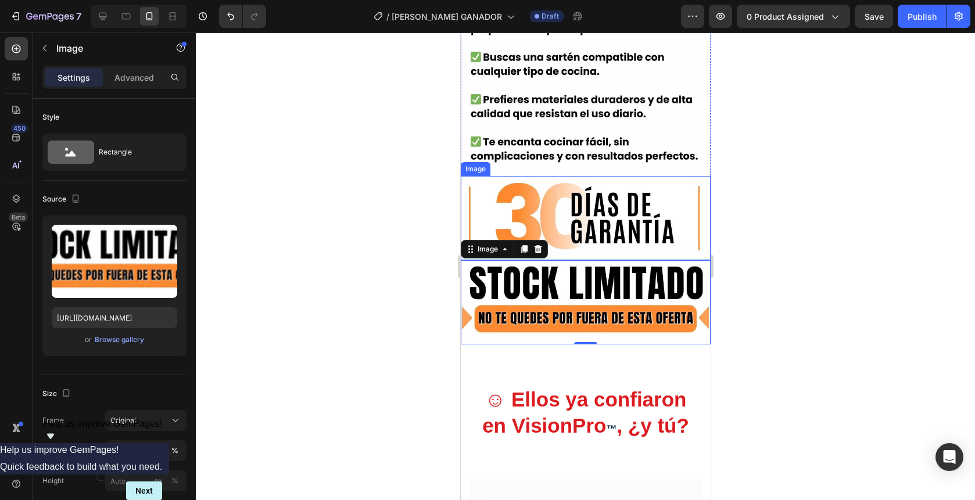
click at [788, 271] on div at bounding box center [586, 267] width 780 height 468
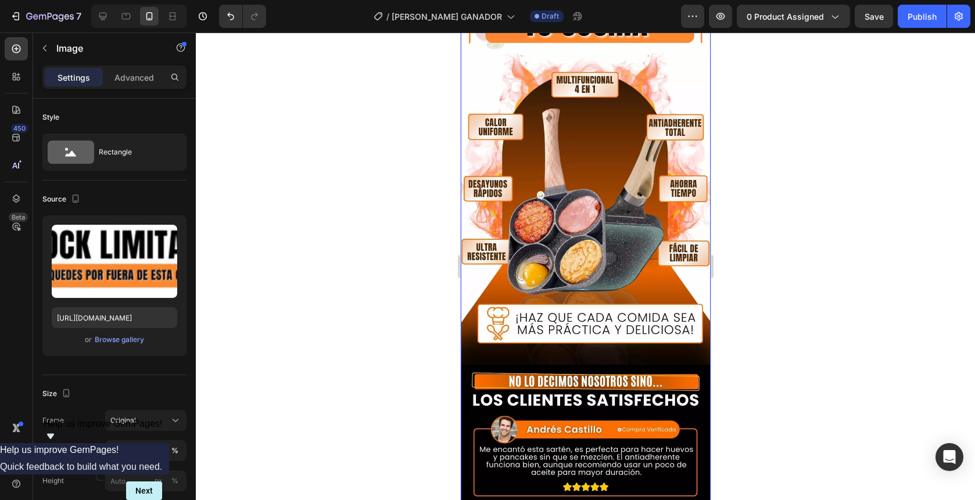
scroll to position [1301, 0]
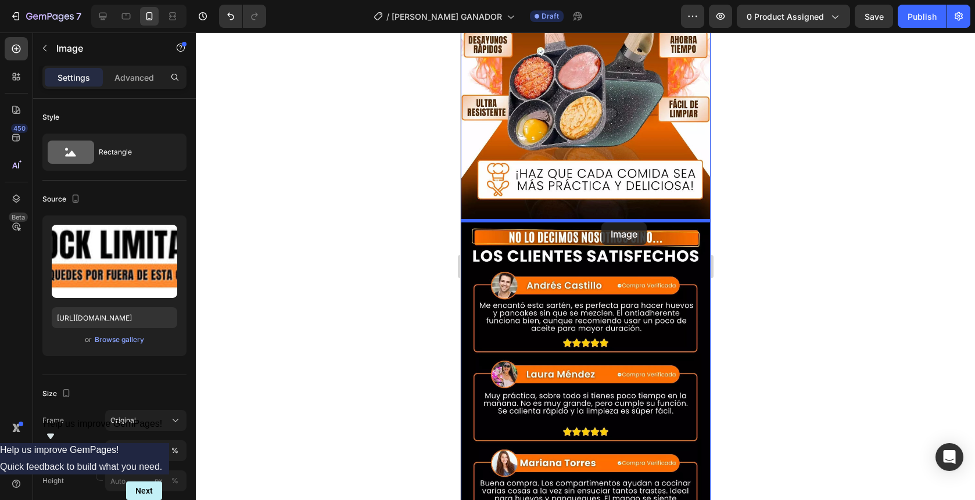
drag, startPoint x: 633, startPoint y: 313, endPoint x: 601, endPoint y: 223, distance: 95.6
click at [601, 223] on div "iPhone 15 Pro Max ( 430 px) iPhone 13 Mini iPhone 13 Pro iPhone 11 Pro Max iPho…" at bounding box center [585, 467] width 250 height 3471
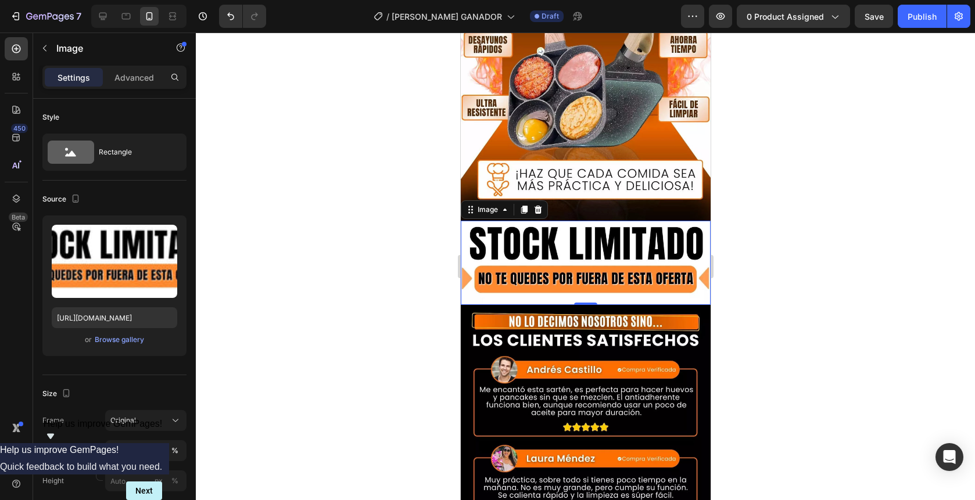
click at [776, 219] on div at bounding box center [586, 267] width 780 height 468
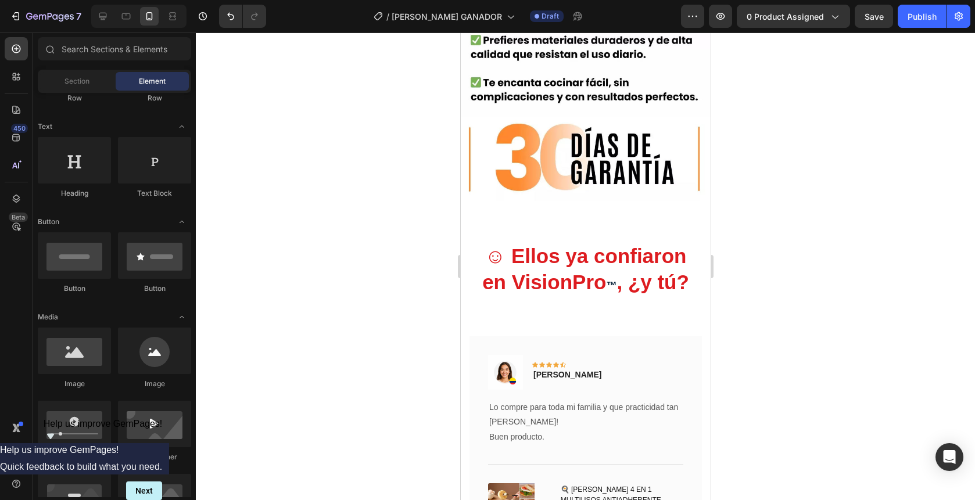
scroll to position [2626, 0]
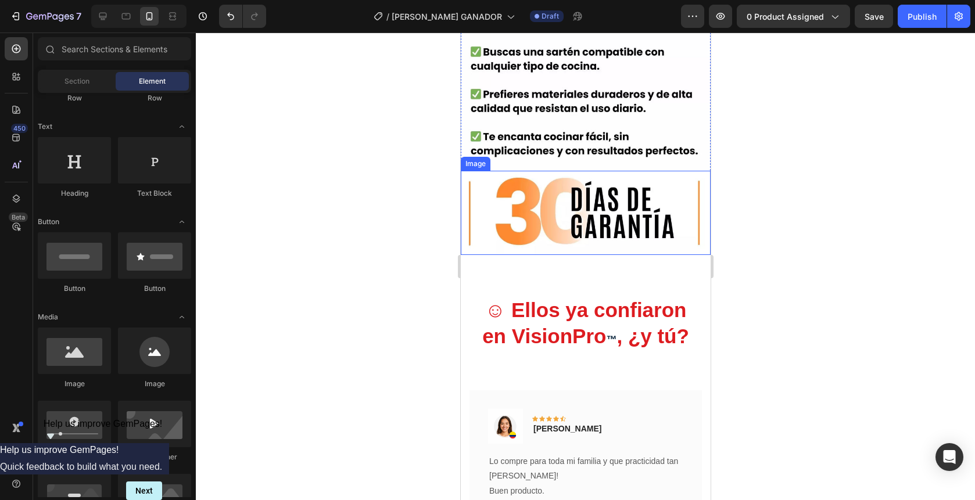
click at [395, 237] on div at bounding box center [586, 267] width 780 height 468
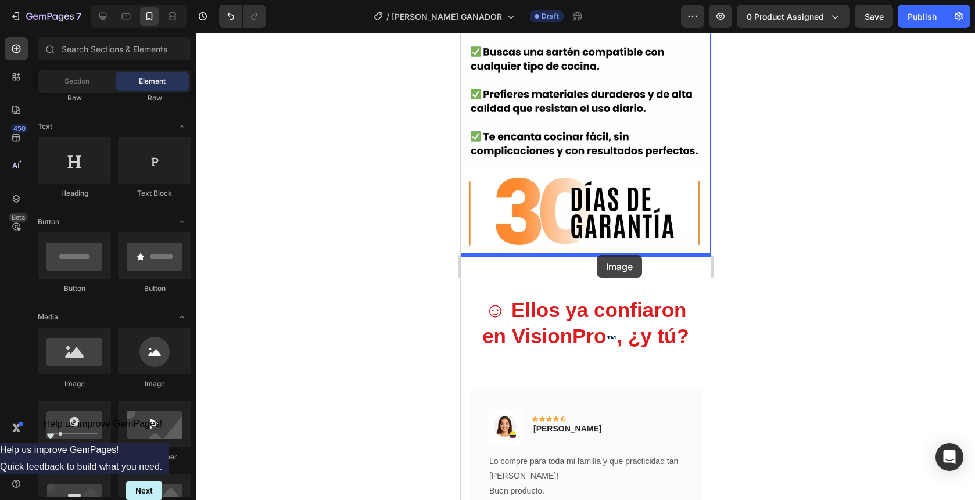
drag, startPoint x: 545, startPoint y: 380, endPoint x: 597, endPoint y: 255, distance: 135.3
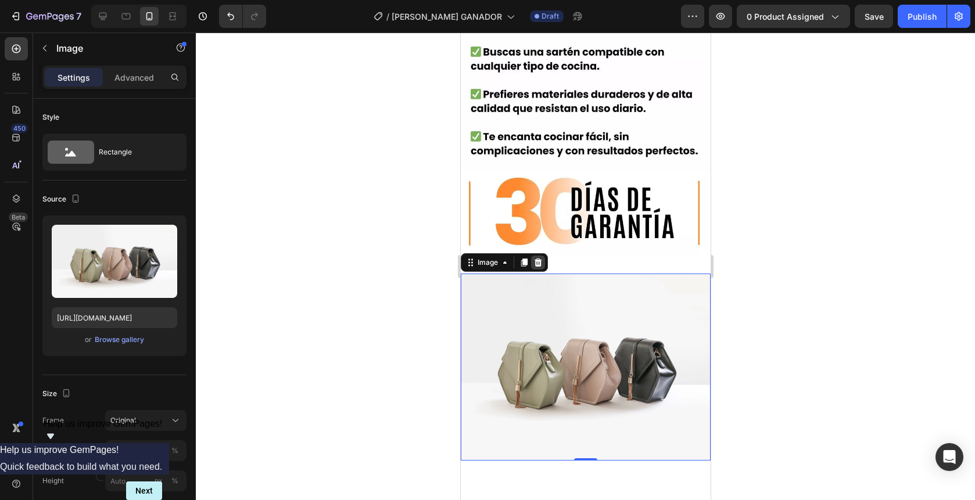
click at [537, 263] on icon at bounding box center [538, 262] width 8 height 8
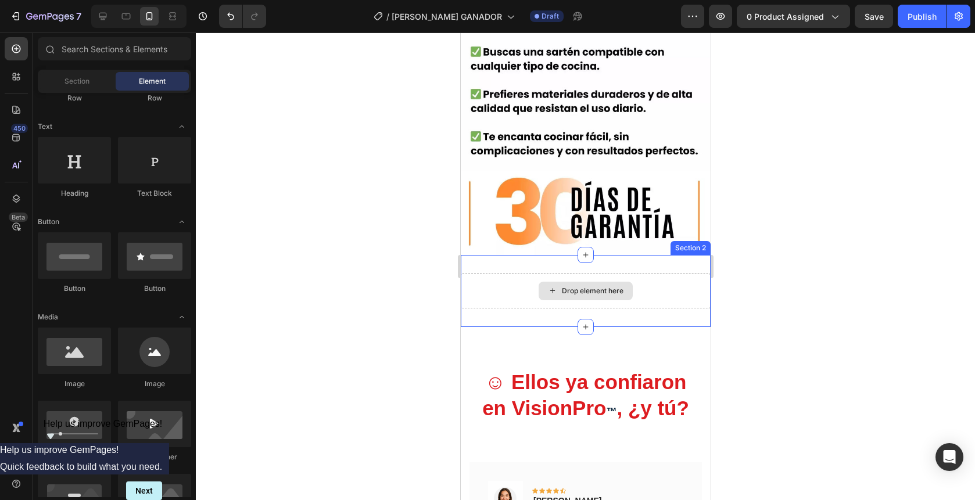
click at [678, 280] on div "Drop element here" at bounding box center [585, 291] width 250 height 35
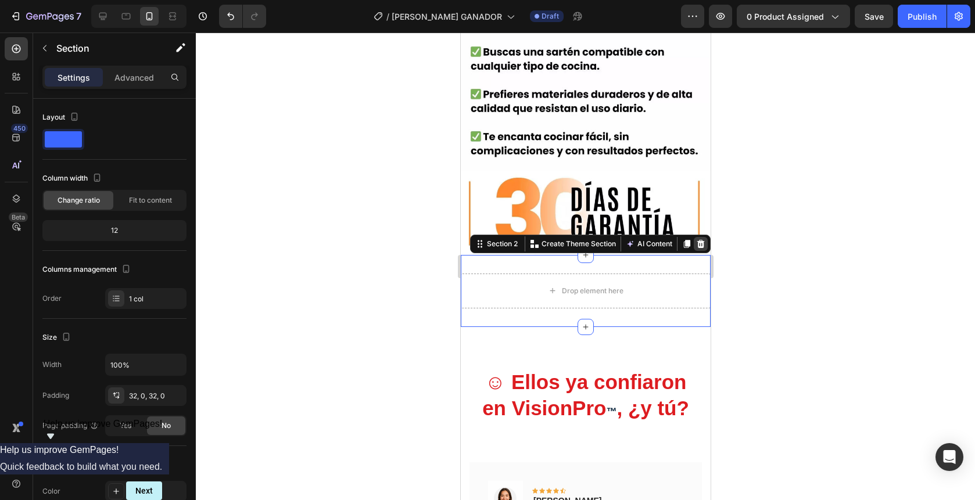
click at [703, 247] on icon at bounding box center [700, 243] width 9 height 9
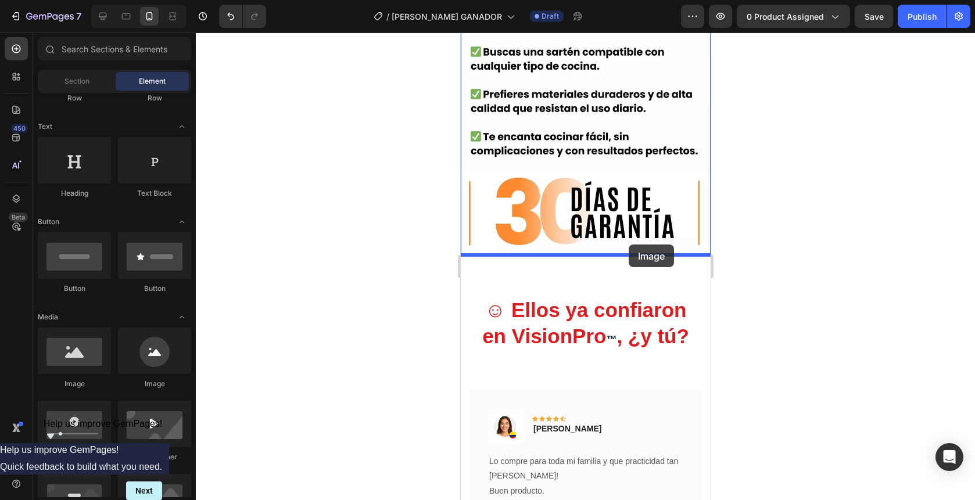
drag, startPoint x: 539, startPoint y: 373, endPoint x: 628, endPoint y: 245, distance: 156.2
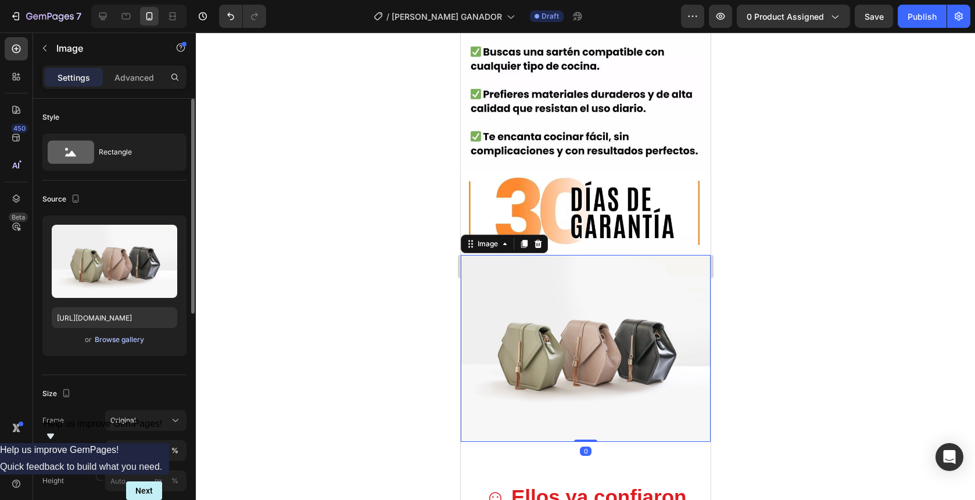
click at [113, 342] on div "Browse gallery" at bounding box center [119, 340] width 49 height 10
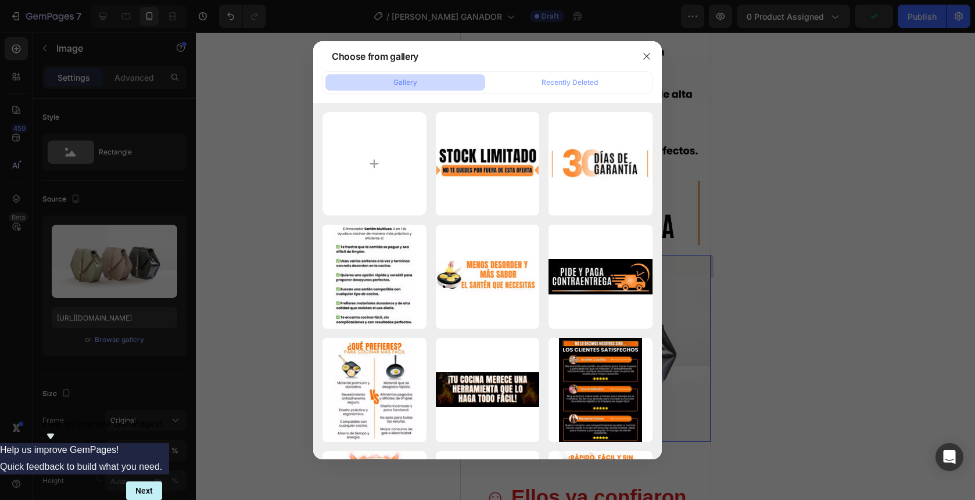
type input "C:\fakepath\gempages_558333503108809630-96cfa2e4-a938-45a2-8cf8-ab02de91fe3d.we…"
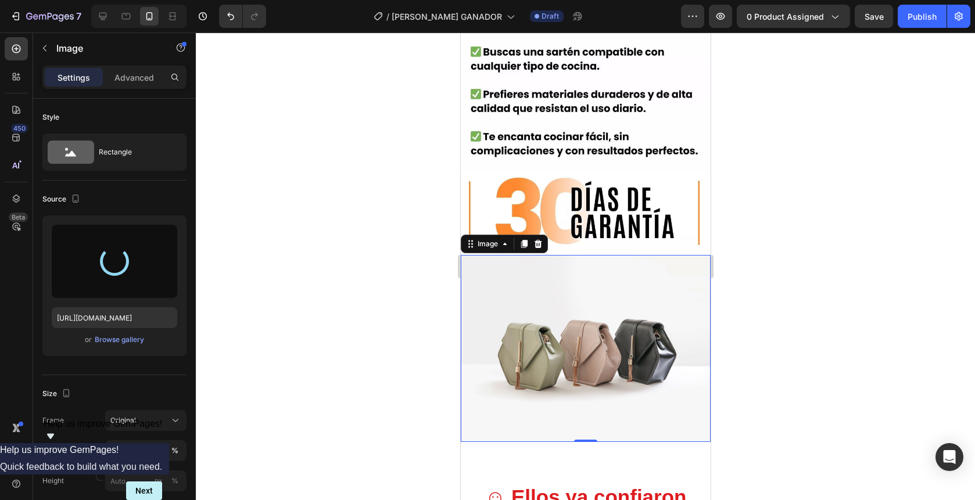
type input "[URL][DOMAIN_NAME]"
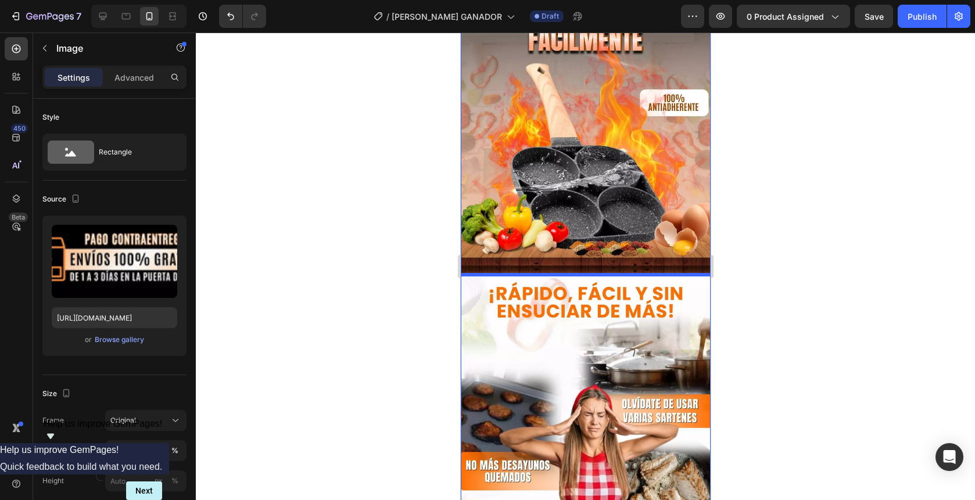
scroll to position [574, 0]
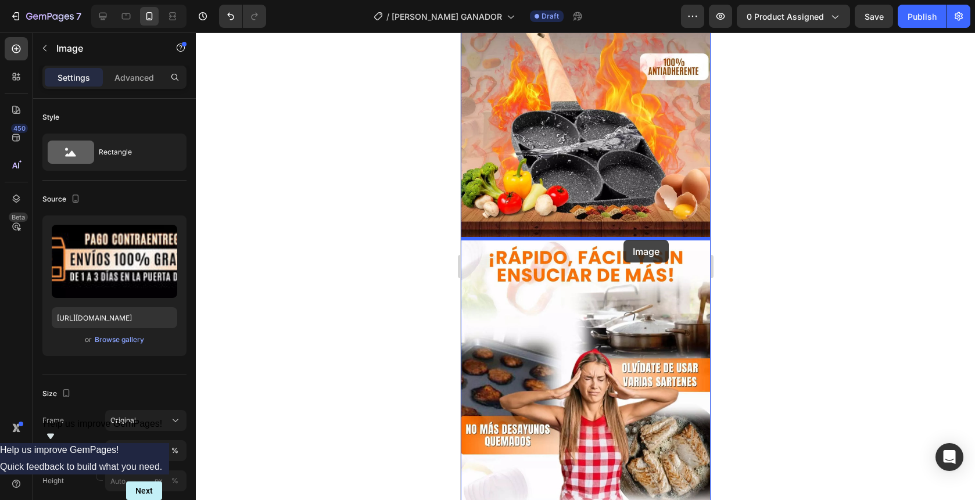
drag, startPoint x: 621, startPoint y: 293, endPoint x: 623, endPoint y: 240, distance: 52.9
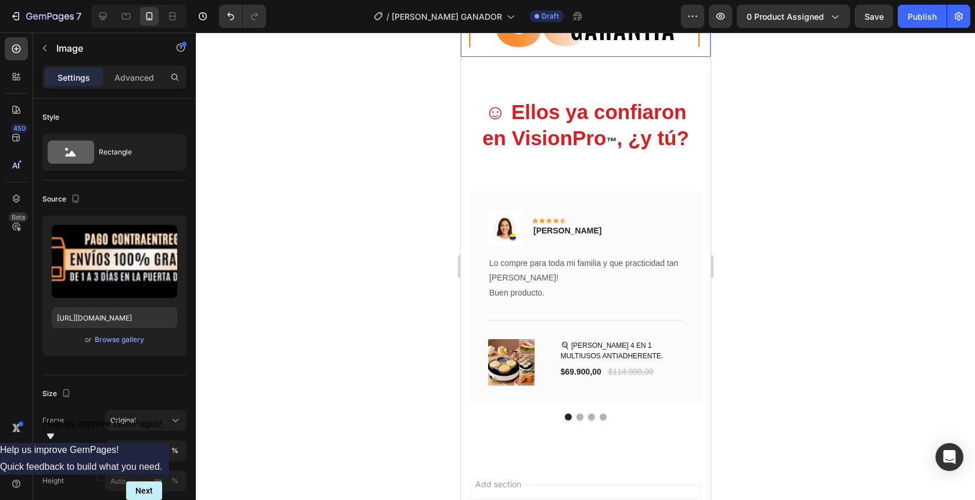
scroll to position [2911, 0]
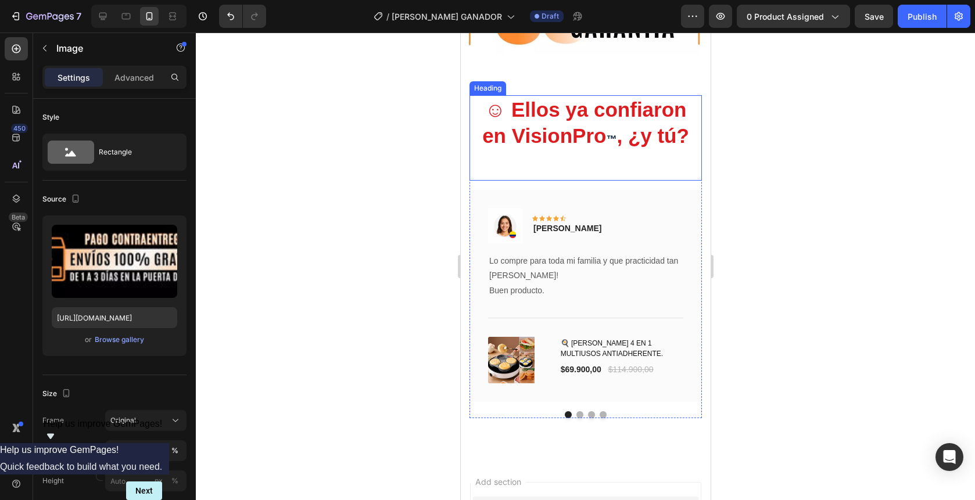
click at [612, 128] on h2 "☺︎ Ellos ya confiaron en VisionPro ™ , ¿y tú?" at bounding box center [585, 138] width 233 height 86
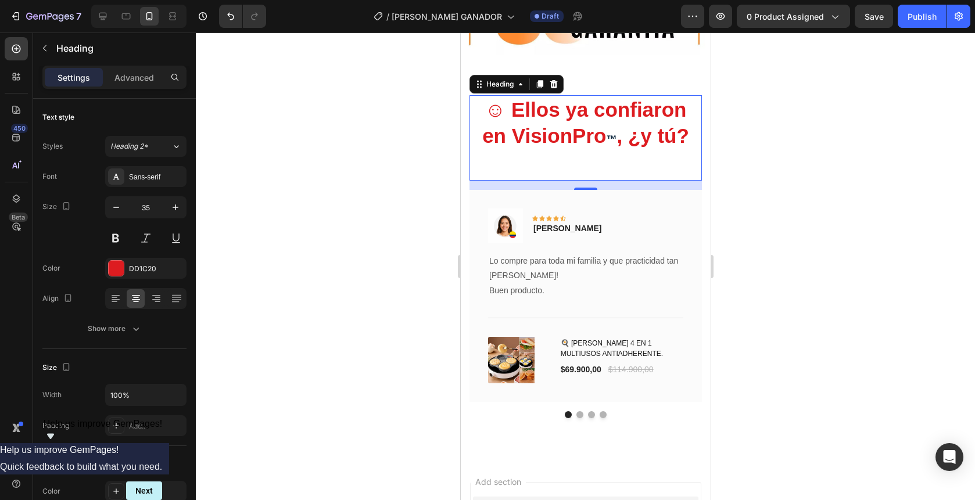
click at [664, 149] on h2 "☺︎ Ellos ya confiaron en VisionPro ™ , ¿y tú?" at bounding box center [585, 138] width 233 height 86
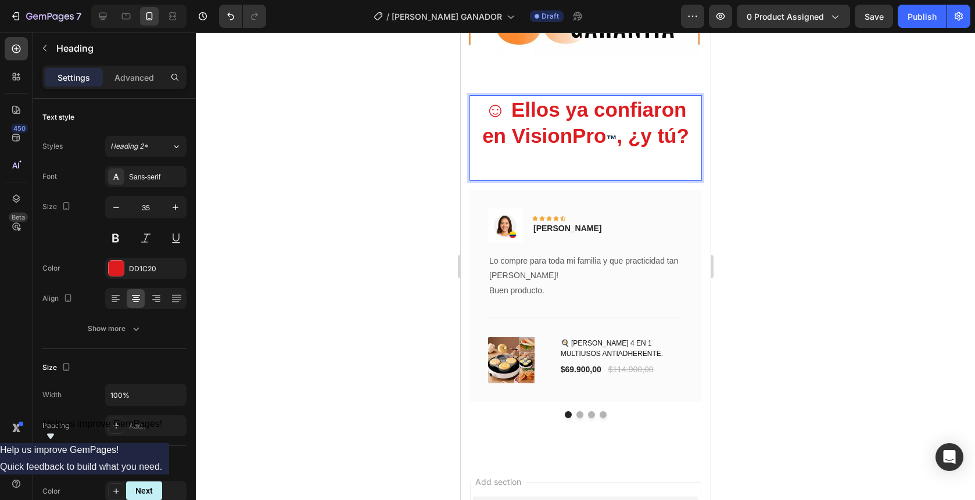
click at [674, 144] on p "☺︎ Ellos ya confiaron en VisionPro ™ , ¿y tú?" at bounding box center [585, 138] width 230 height 84
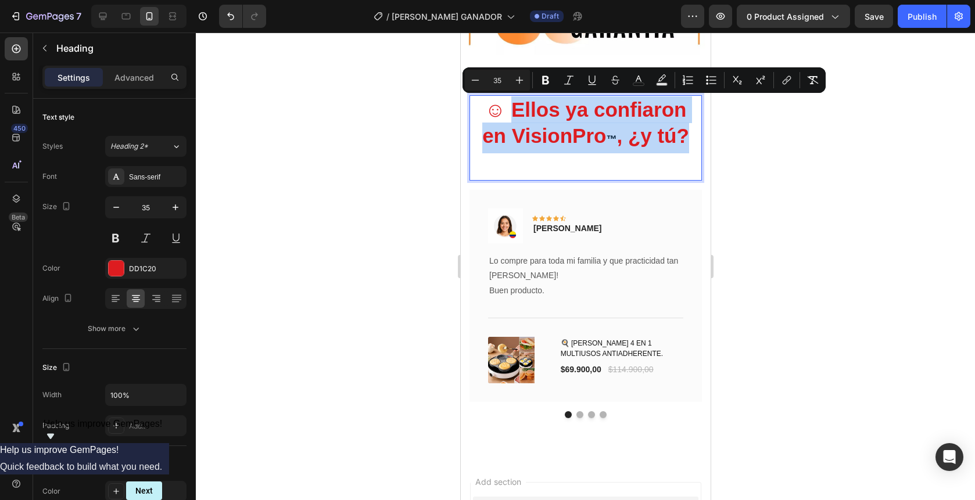
drag, startPoint x: 674, startPoint y: 144, endPoint x: 497, endPoint y: 104, distance: 181.6
click at [497, 104] on p "☺︎ Ellos ya confiaron en VisionPro ™ , ¿y tú?" at bounding box center [585, 138] width 230 height 84
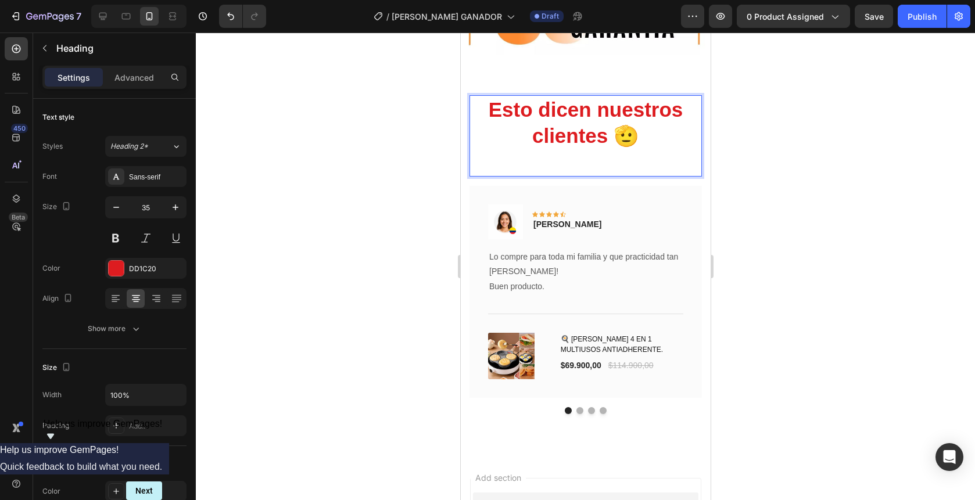
click at [753, 207] on div at bounding box center [586, 267] width 780 height 468
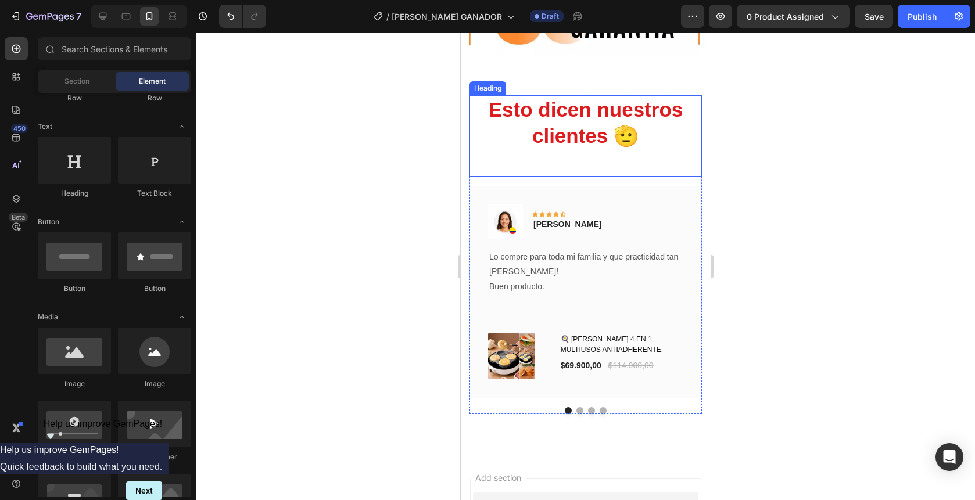
click at [660, 135] on p "Esto dicen nuestros clientes 🫡" at bounding box center [585, 136] width 230 height 80
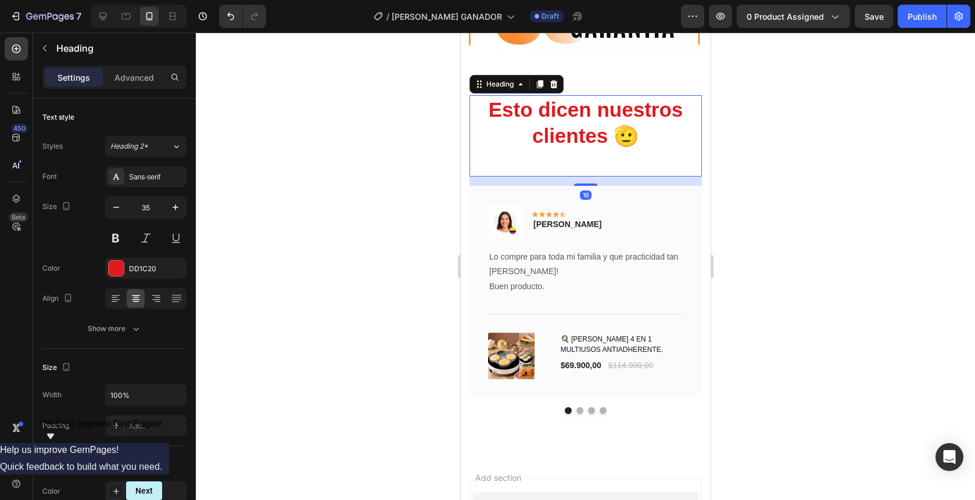
click at [815, 192] on div at bounding box center [586, 267] width 780 height 468
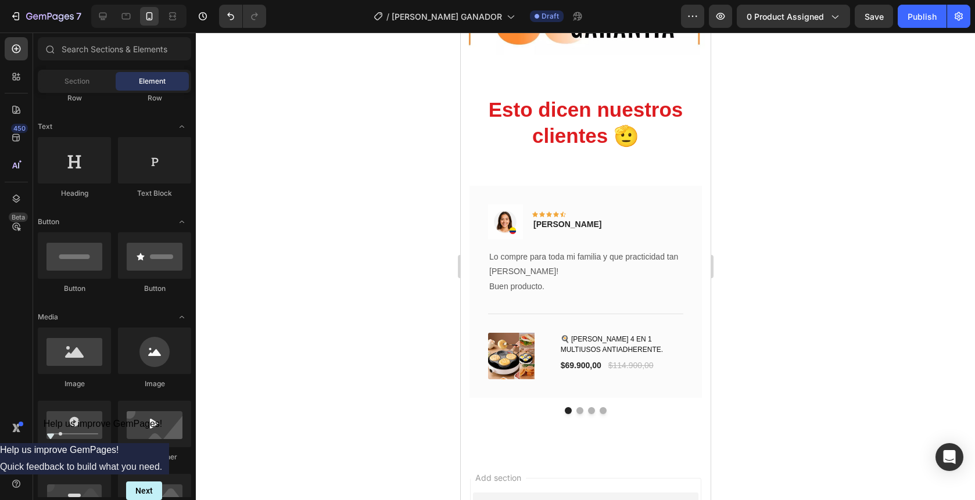
click at [694, 135] on p "Esto dicen nuestros clientes 🫡" at bounding box center [585, 136] width 230 height 80
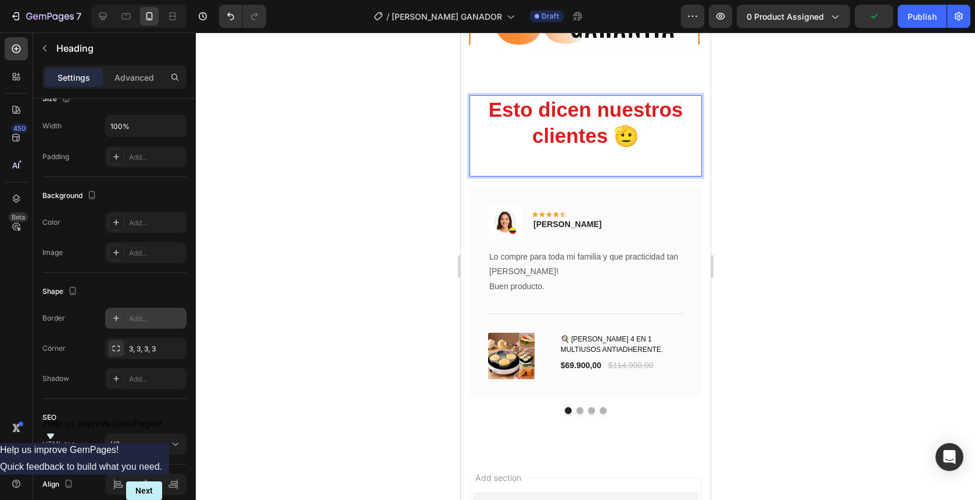
scroll to position [0, 0]
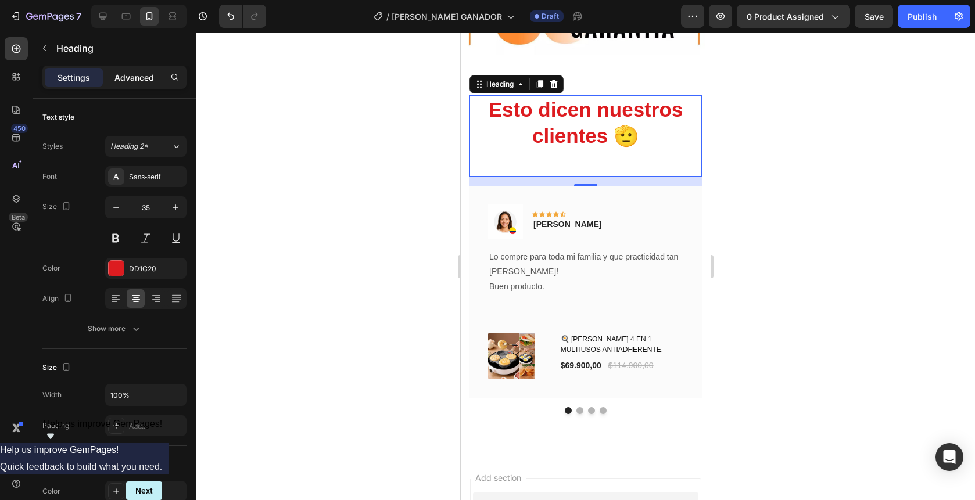
click at [138, 71] on p "Advanced" at bounding box center [135, 77] width 40 height 12
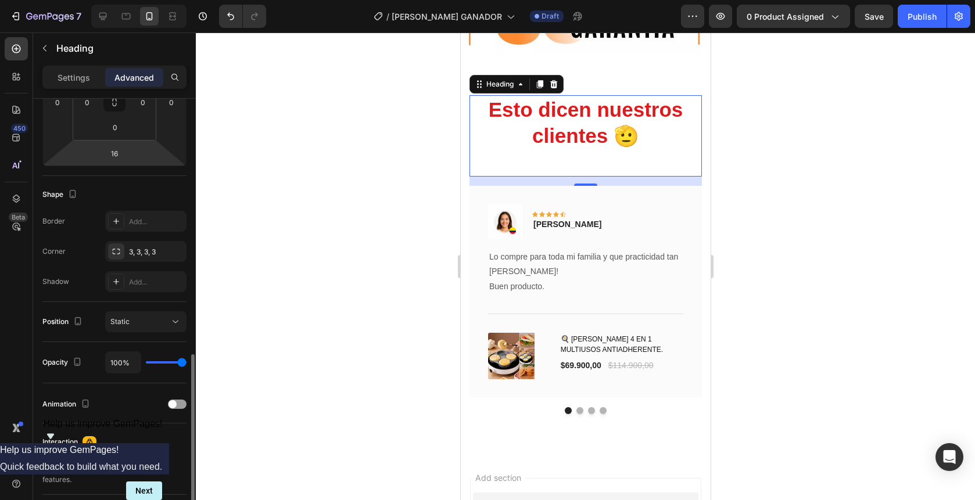
scroll to position [341, 0]
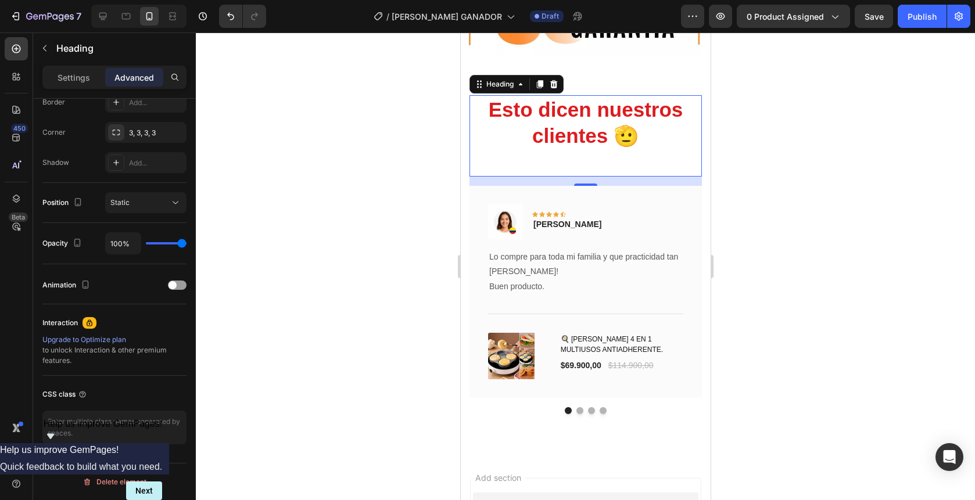
click at [281, 265] on div at bounding box center [586, 267] width 780 height 468
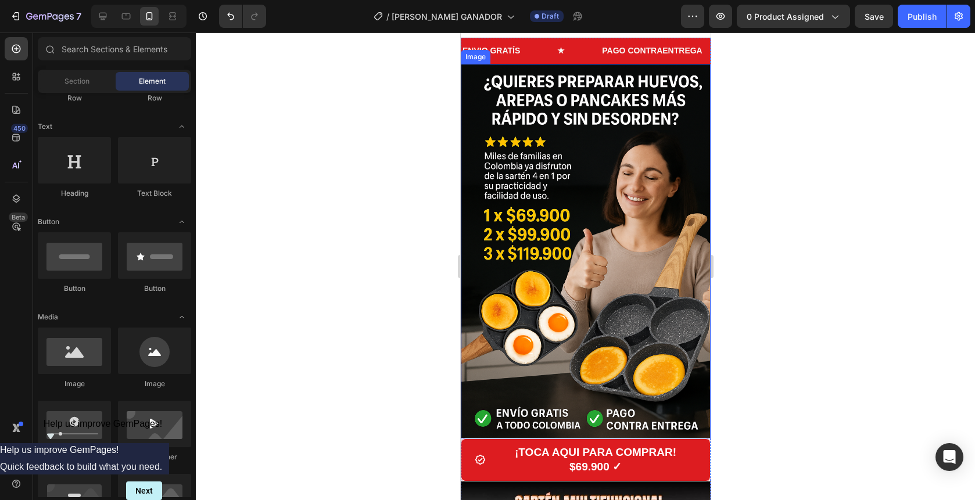
scroll to position [16, 0]
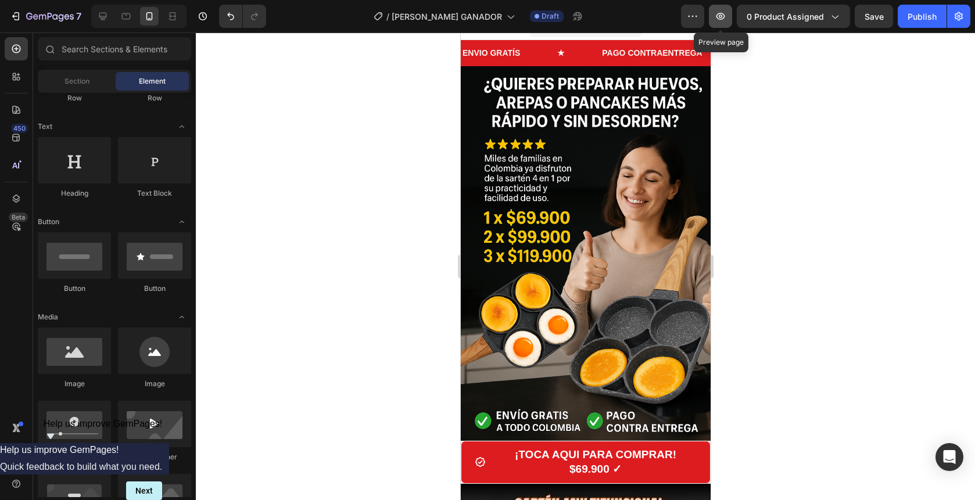
click at [725, 19] on icon "button" at bounding box center [721, 16] width 12 height 12
click at [800, 24] on button "0 product assigned" at bounding box center [793, 16] width 113 height 23
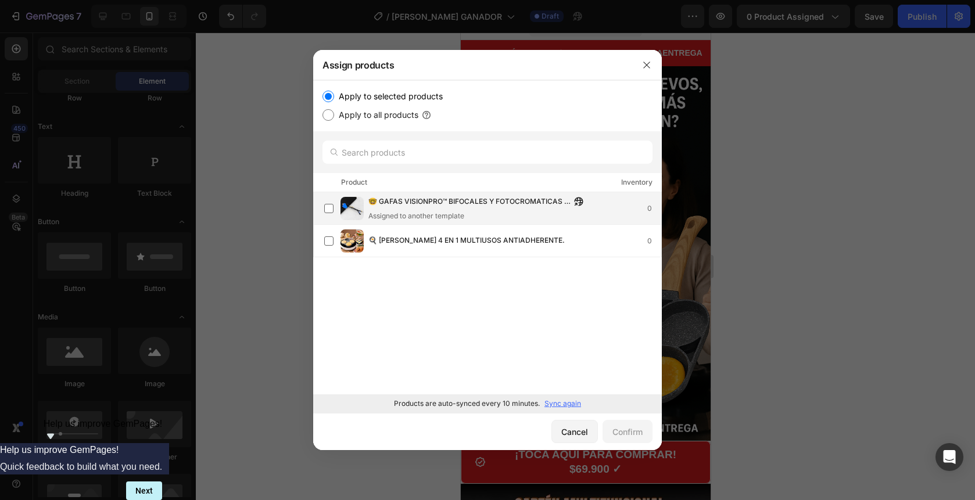
click at [462, 213] on div "Assigned to another template" at bounding box center [479, 216] width 221 height 10
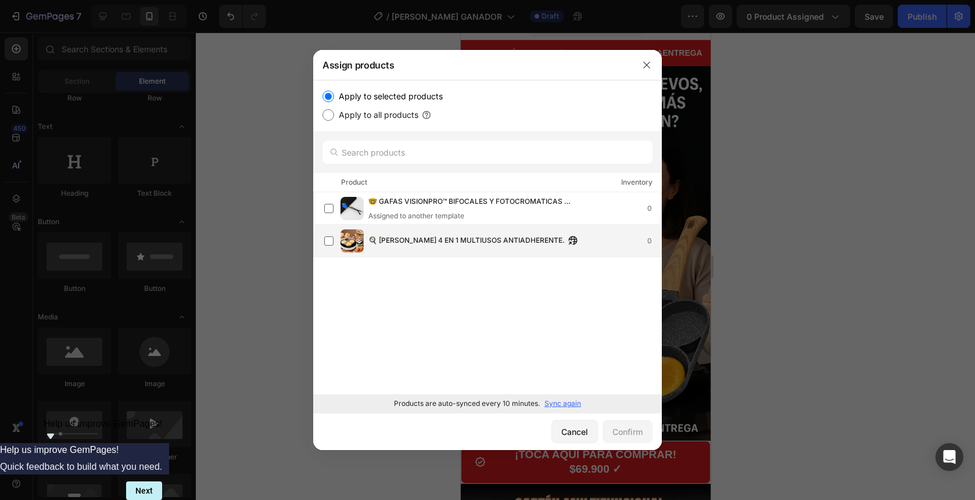
click at [444, 243] on span "🍳 [PERSON_NAME] 4 EN 1 MULTIUSOS ANTIADHERENTE." at bounding box center [467, 241] width 196 height 13
drag, startPoint x: 642, startPoint y: 433, endPoint x: 642, endPoint y: 441, distance: 8.1
click at [642, 434] on div "Confirm" at bounding box center [628, 432] width 30 height 12
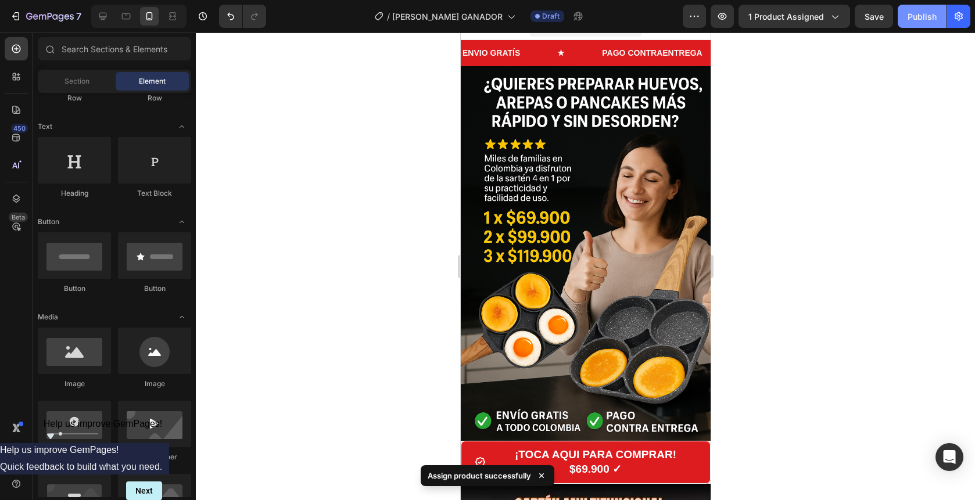
click at [927, 12] on div "Publish" at bounding box center [922, 16] width 29 height 12
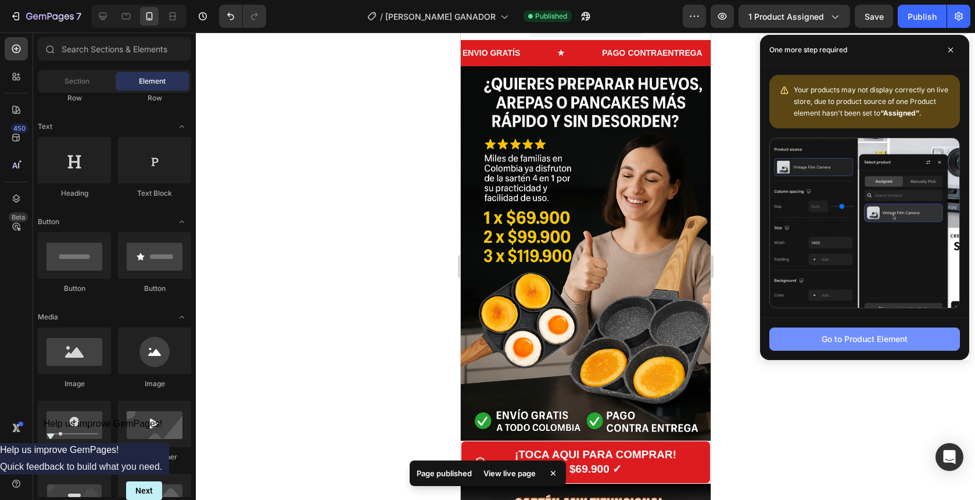
click at [885, 346] on button "Go to Product Element" at bounding box center [865, 339] width 191 height 23
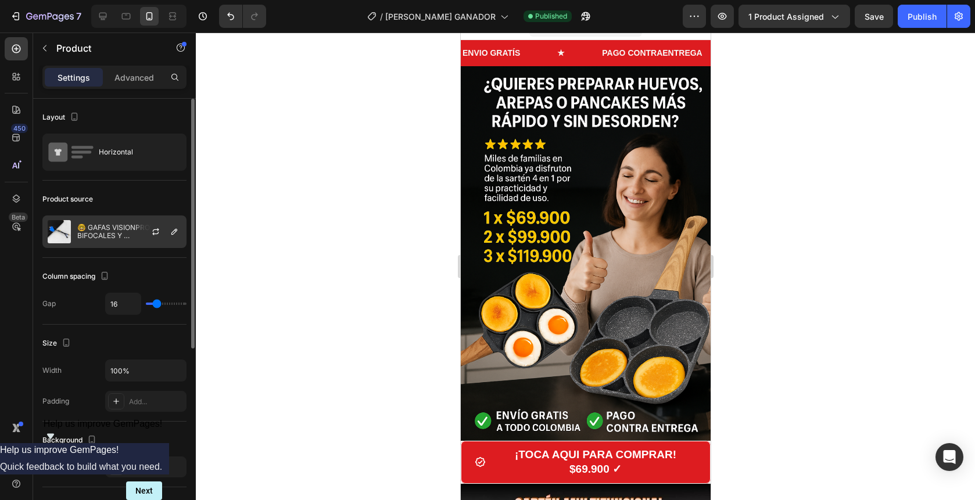
click at [135, 223] on div at bounding box center [160, 231] width 51 height 31
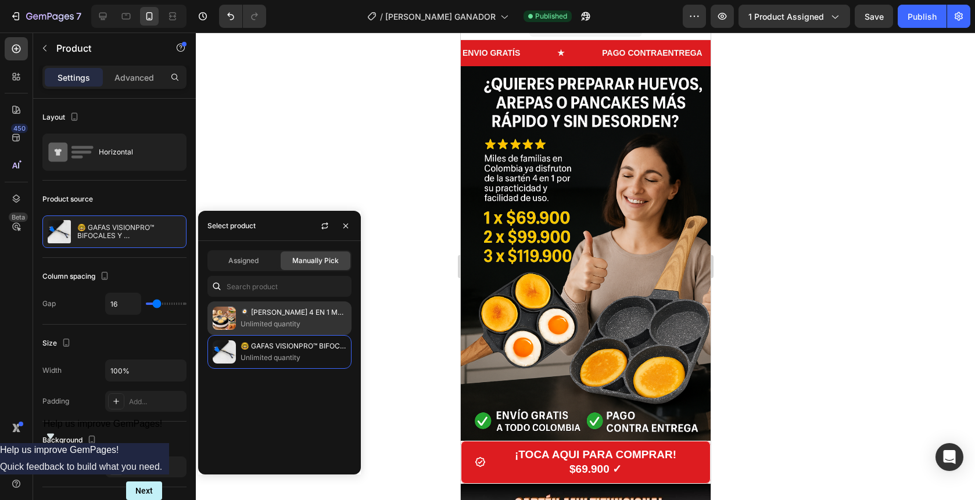
click at [271, 327] on p "Unlimited quantity" at bounding box center [294, 325] width 106 height 12
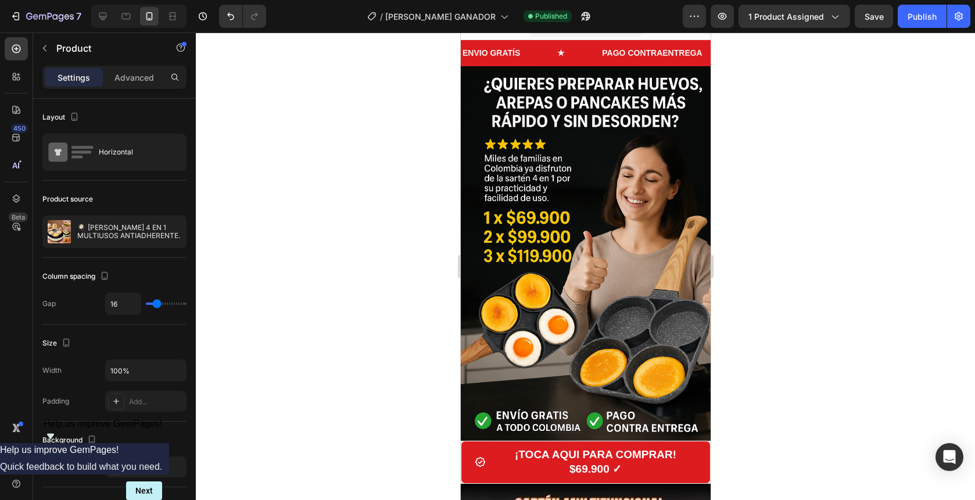
click at [857, 212] on div at bounding box center [586, 267] width 780 height 468
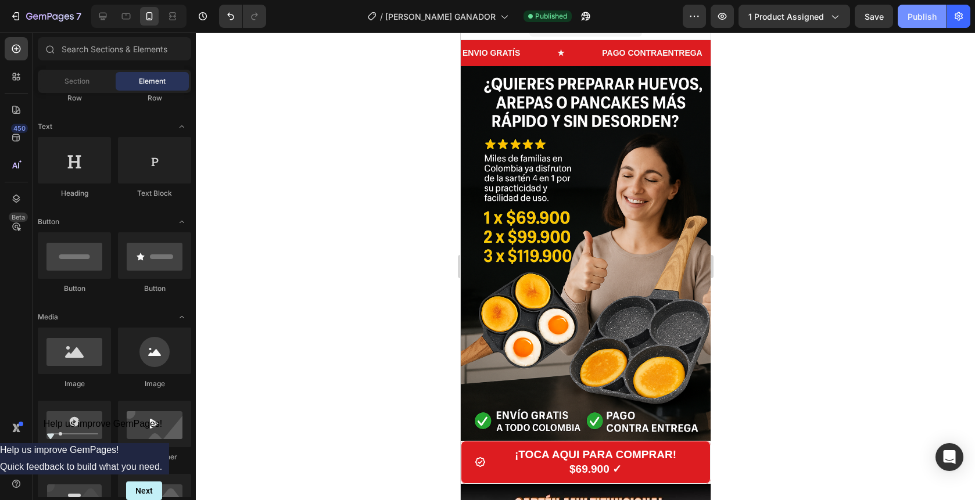
click at [934, 15] on div "Publish" at bounding box center [922, 16] width 29 height 12
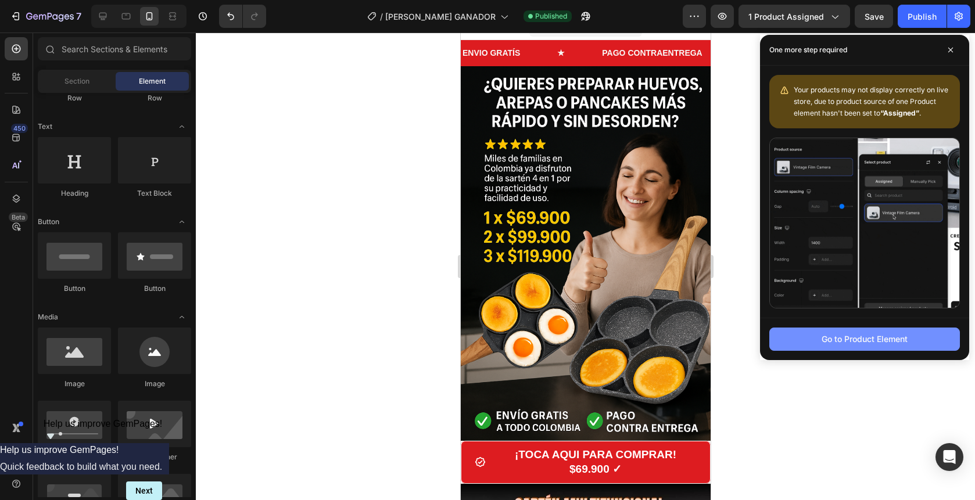
click at [902, 335] on div "Go to Product Element" at bounding box center [865, 339] width 86 height 12
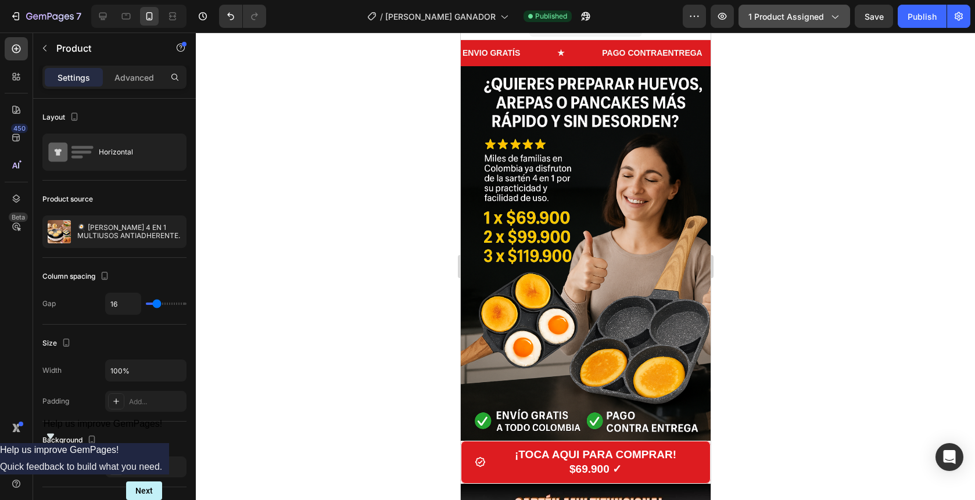
click at [792, 25] on button "1 product assigned" at bounding box center [795, 16] width 112 height 23
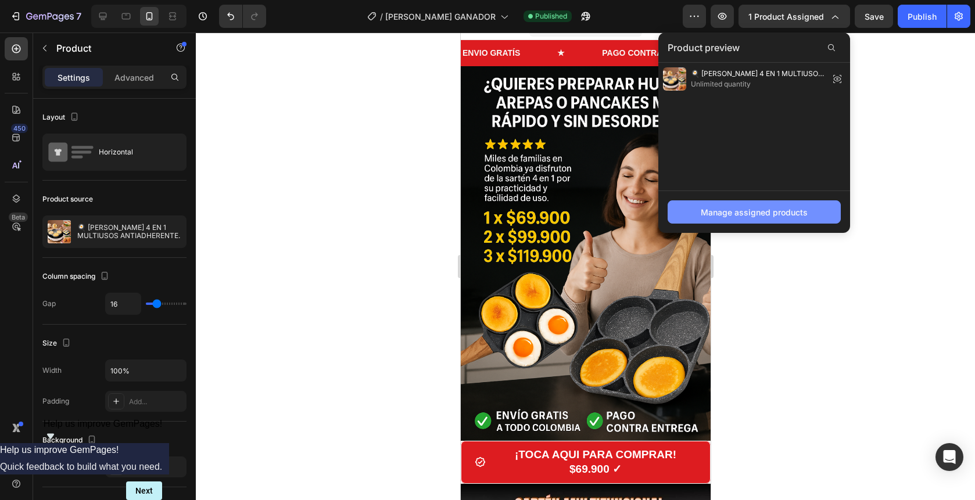
click at [772, 211] on div "Manage assigned products" at bounding box center [754, 212] width 107 height 12
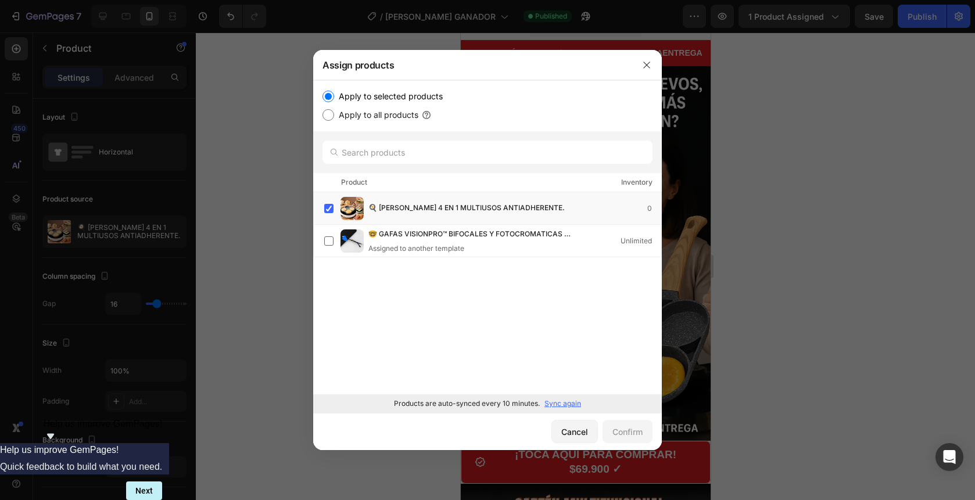
click at [803, 351] on div at bounding box center [487, 250] width 975 height 500
